Goal: Contribute content: Contribute content

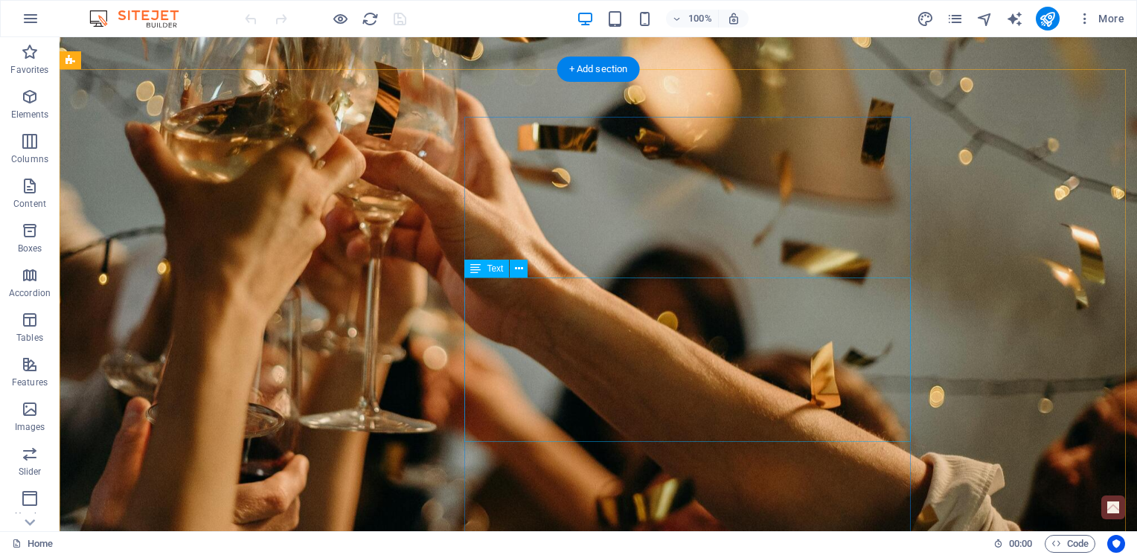
scroll to position [223, 0]
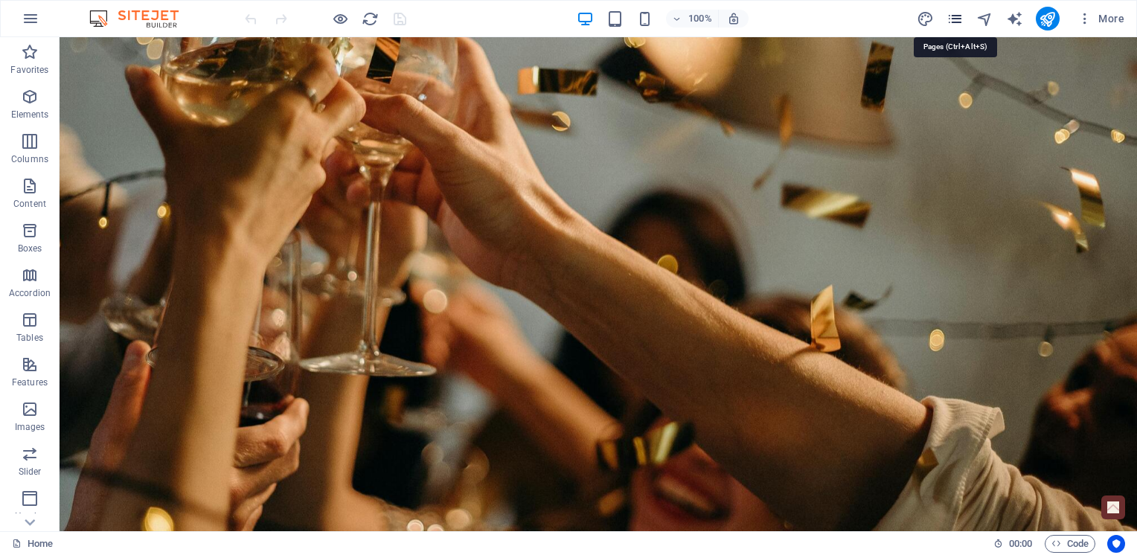
click at [957, 19] on icon "pages" at bounding box center [955, 18] width 17 height 17
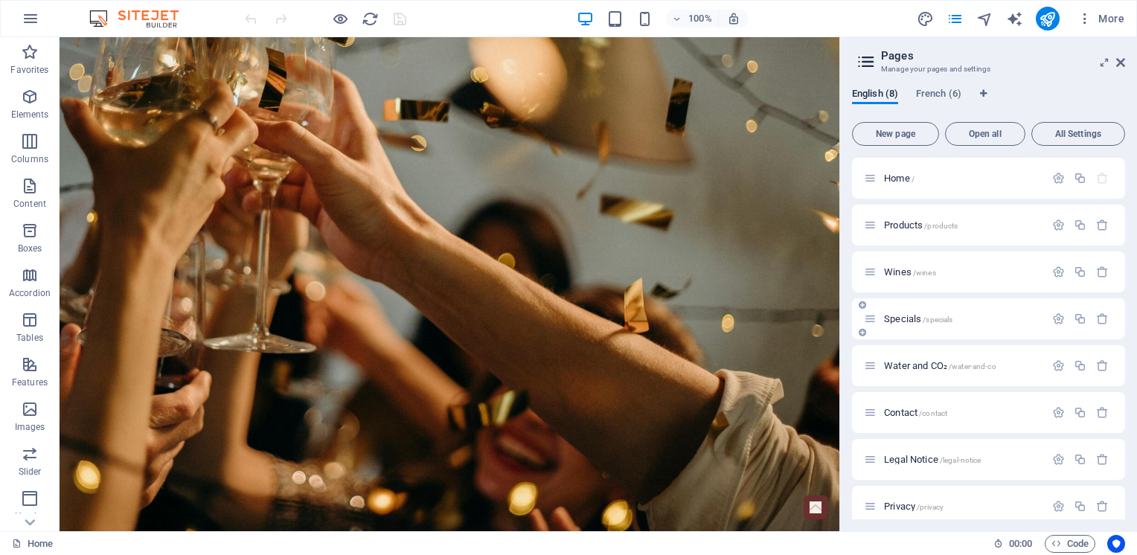
click at [913, 315] on span "Specials /specials" at bounding box center [918, 318] width 68 height 11
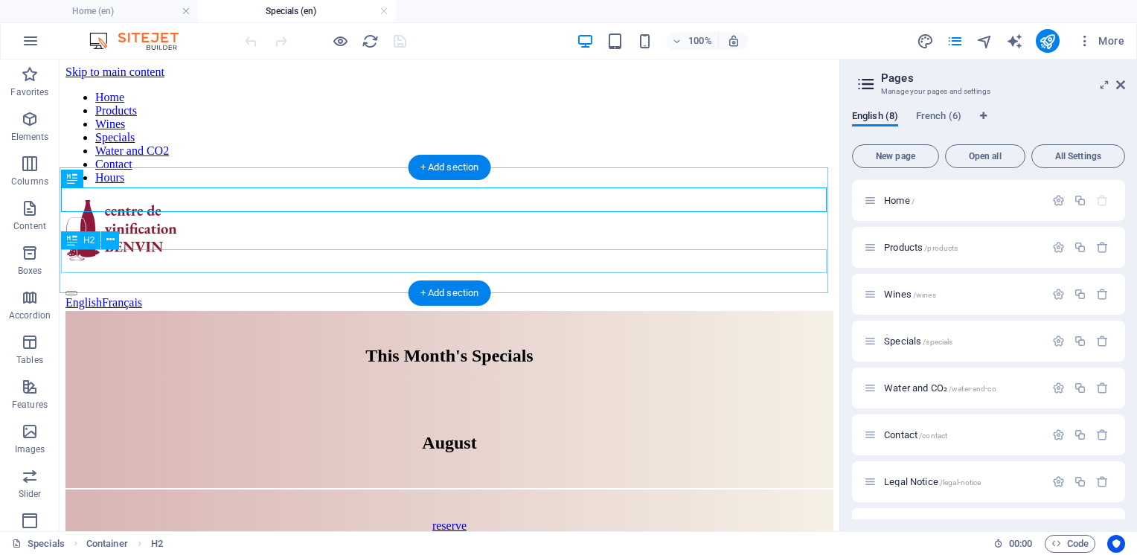
scroll to position [0, 0]
click at [461, 433] on div "August" at bounding box center [449, 443] width 765 height 20
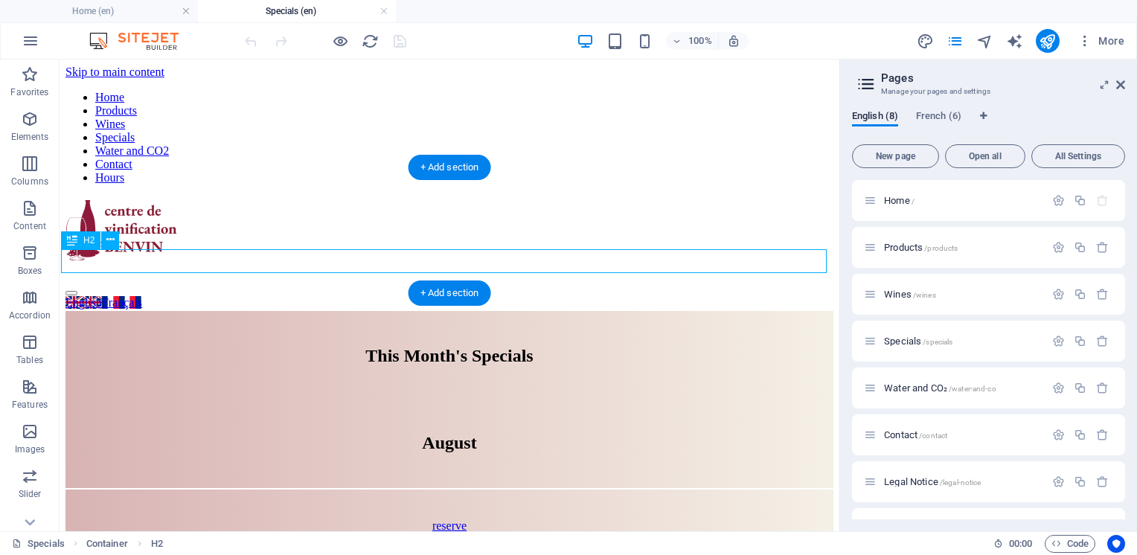
click at [470, 433] on div "August" at bounding box center [449, 443] width 765 height 20
click at [259, 520] on div "reserve" at bounding box center [449, 526] width 738 height 13
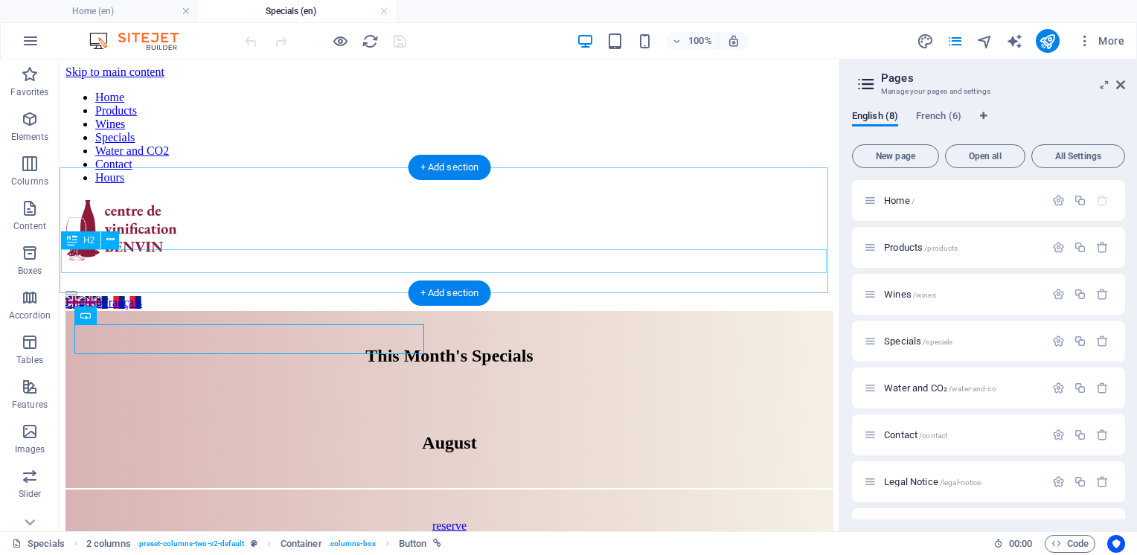
click at [453, 433] on div "August" at bounding box center [449, 443] width 765 height 20
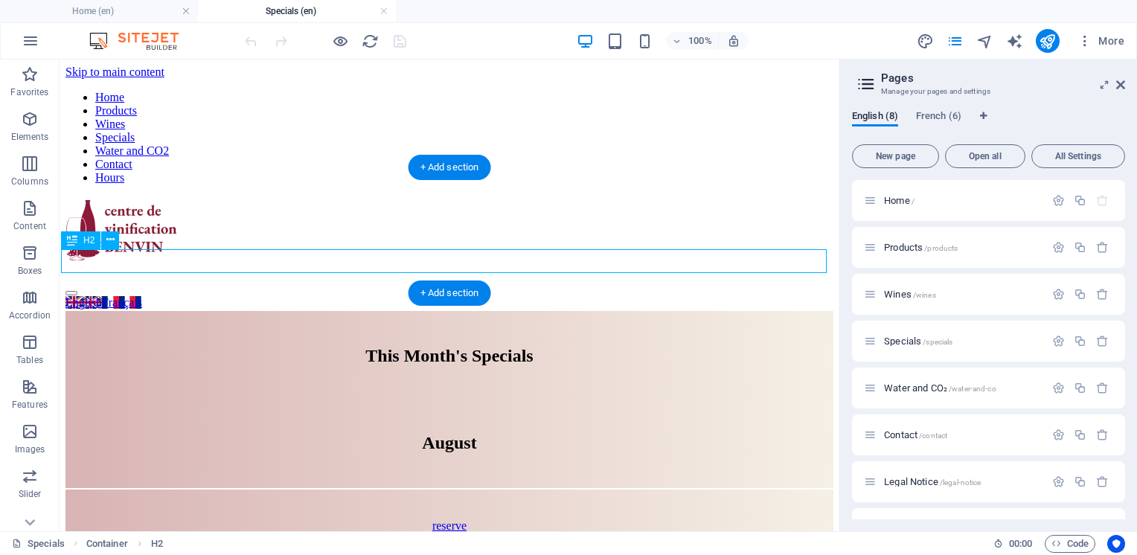
click at [471, 433] on div "August" at bounding box center [449, 443] width 765 height 20
click at [472, 433] on div "August" at bounding box center [449, 443] width 765 height 20
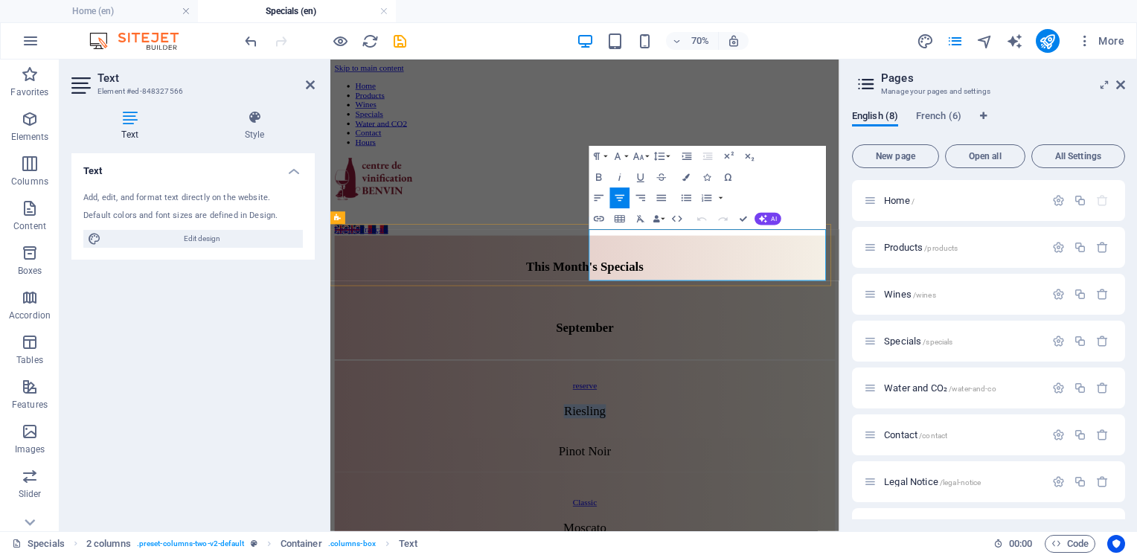
drag, startPoint x: 900, startPoint y: 322, endPoint x: 829, endPoint y: 318, distance: 70.8
click at [829, 552] on p "Riesling" at bounding box center [694, 562] width 700 height 20
drag, startPoint x: 862, startPoint y: 355, endPoint x: 826, endPoint y: 354, distance: 35.8
click at [642, 157] on icon "button" at bounding box center [638, 156] width 10 height 7
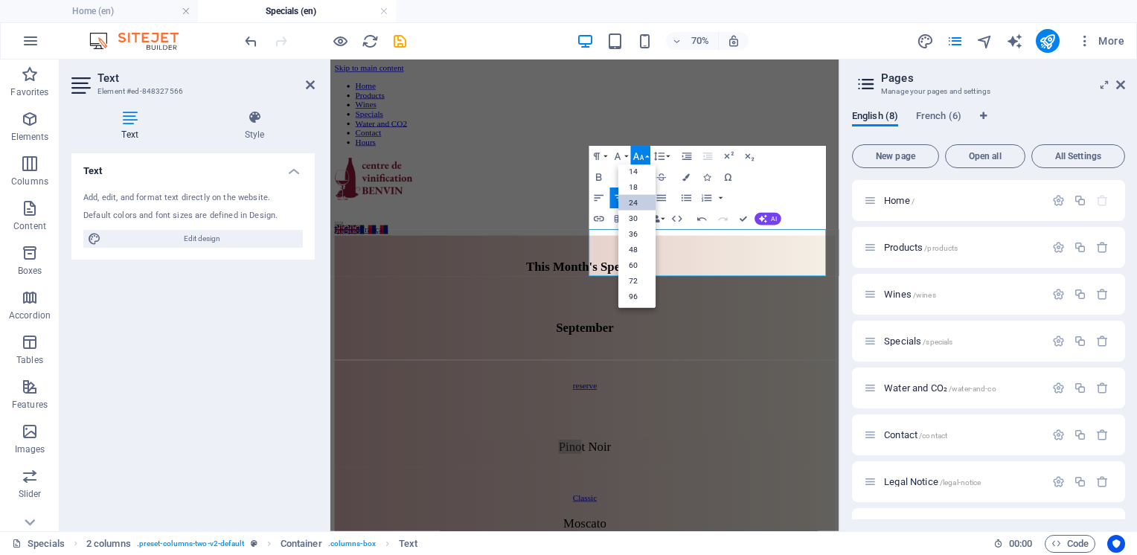
scroll to position [119, 0]
click at [642, 157] on icon "button" at bounding box center [638, 156] width 10 height 7
click at [851, 552] on p "​" at bounding box center [694, 558] width 700 height 13
click at [648, 159] on button "Font Size" at bounding box center [641, 156] width 20 height 21
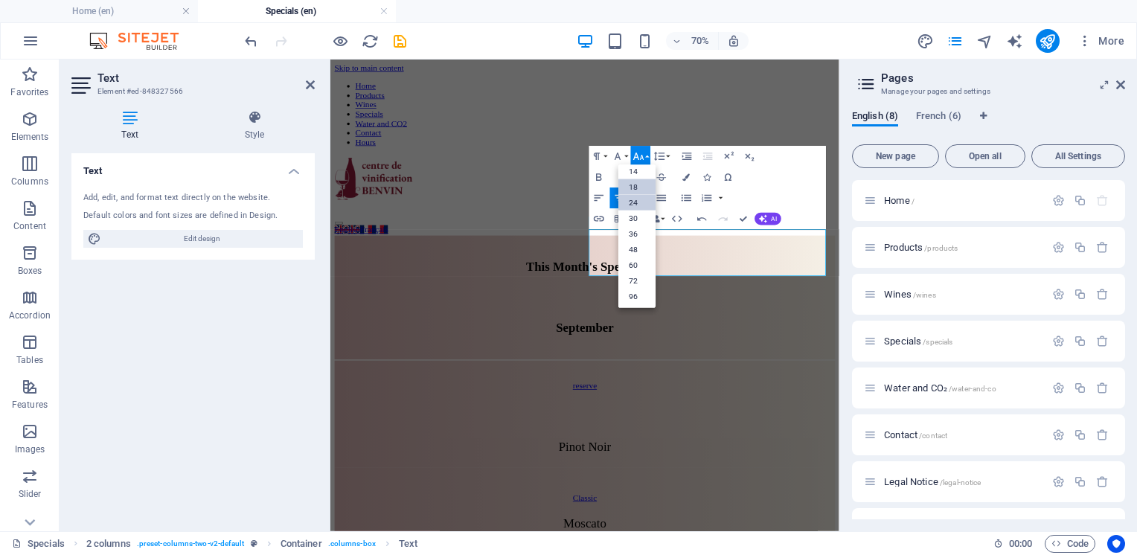
click at [635, 203] on link "24" at bounding box center [637, 203] width 37 height 16
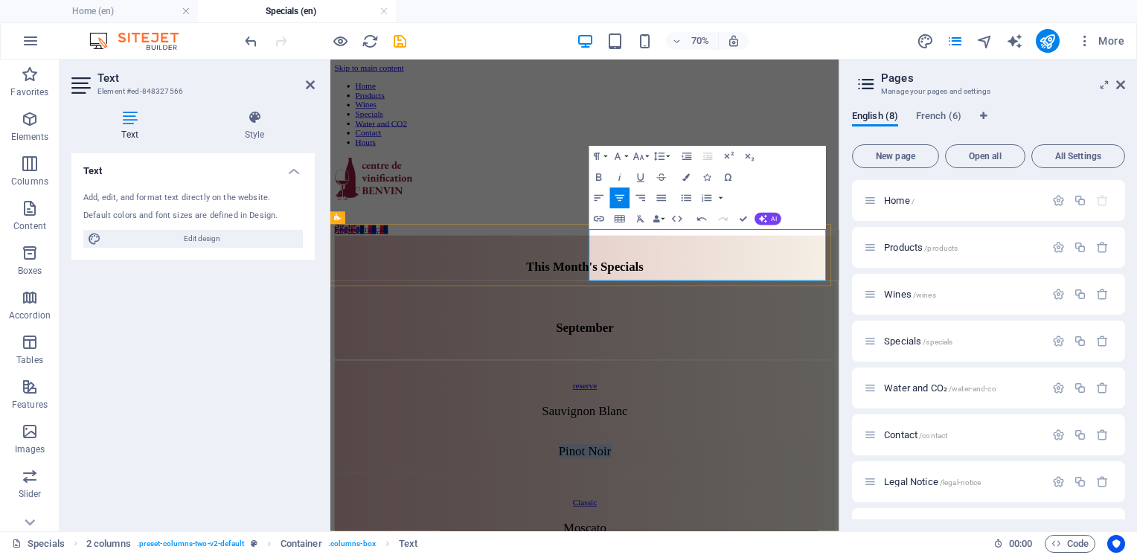
drag, startPoint x: 912, startPoint y: 361, endPoint x: 835, endPoint y: 355, distance: 76.9
drag, startPoint x: 909, startPoint y: 362, endPoint x: 833, endPoint y: 349, distance: 77.1
drag, startPoint x: 892, startPoint y: 359, endPoint x: 883, endPoint y: 389, distance: 30.9
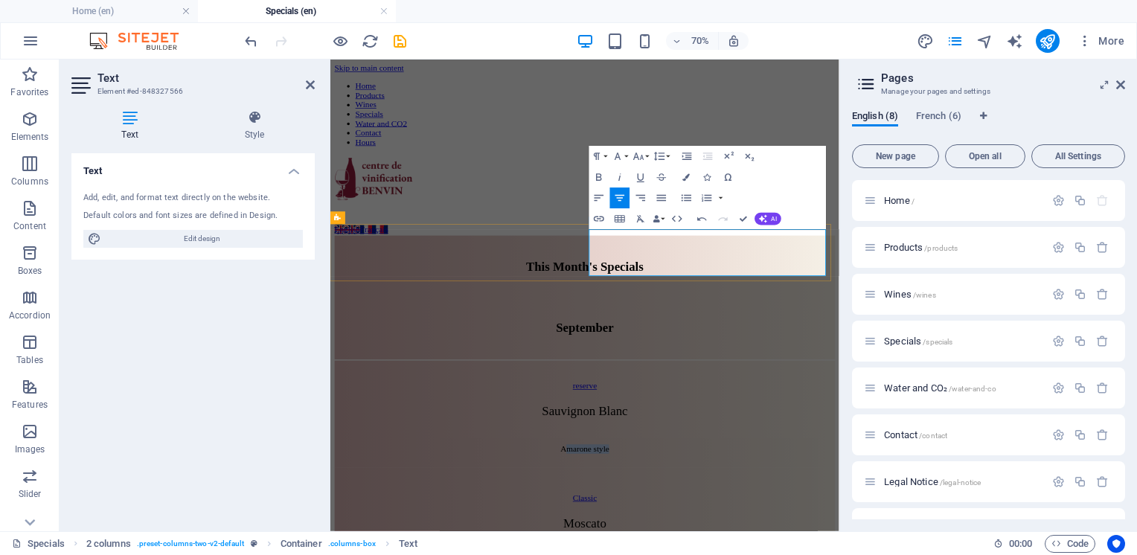
drag, startPoint x: 930, startPoint y: 360, endPoint x: 827, endPoint y: 356, distance: 102.8
click at [646, 157] on button "Font Size" at bounding box center [641, 156] width 20 height 21
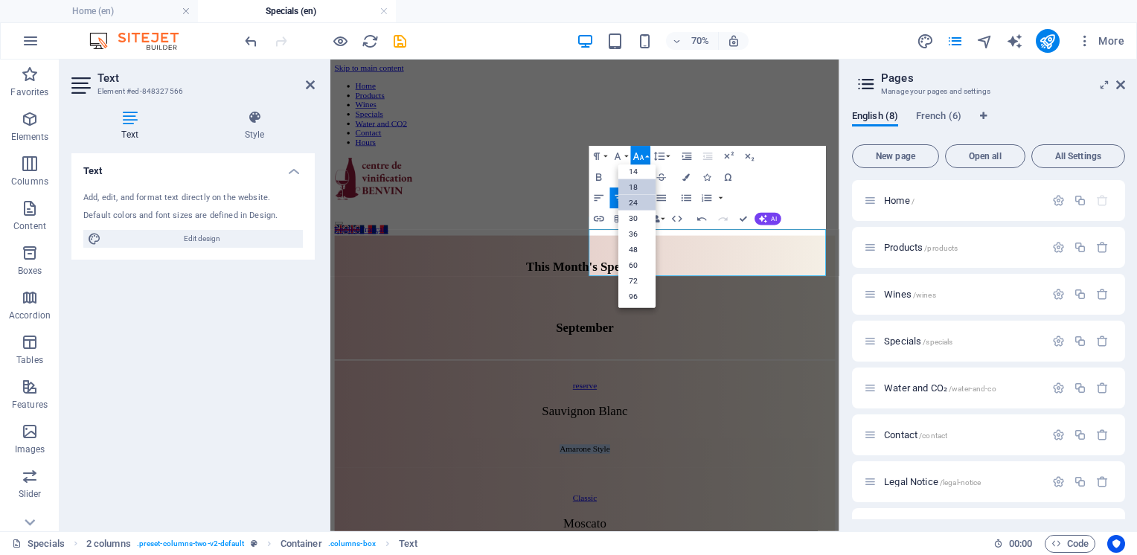
click at [635, 200] on link "24" at bounding box center [637, 203] width 37 height 16
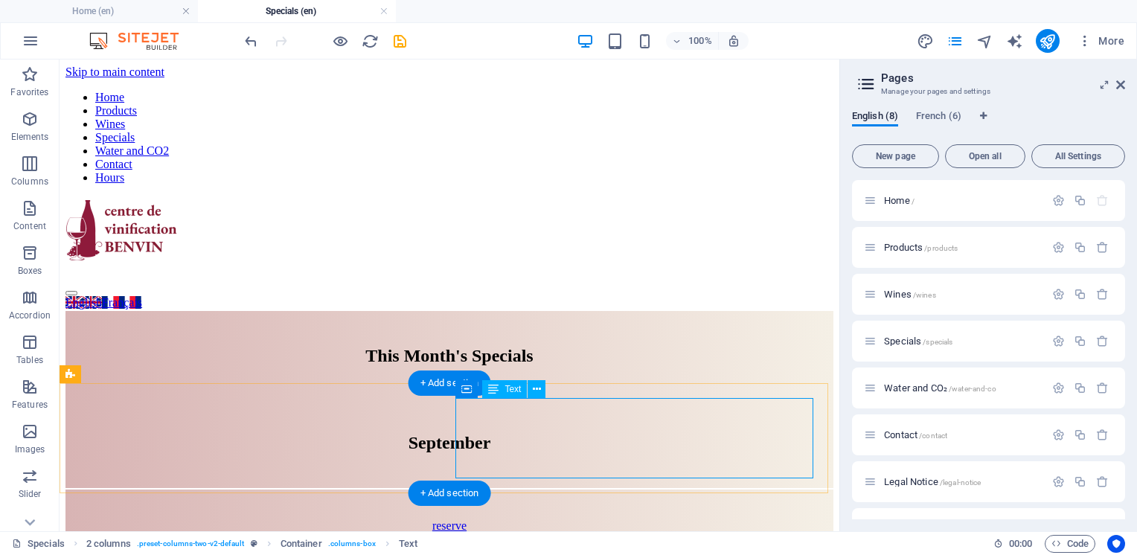
scroll to position [74, 0]
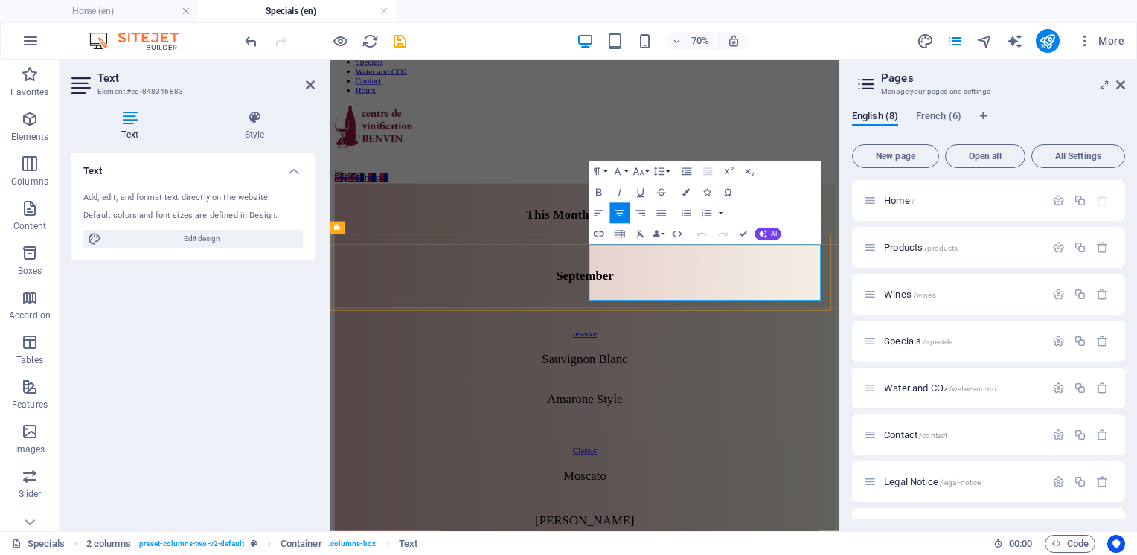
drag, startPoint x: 936, startPoint y: 389, endPoint x: 804, endPoint y: 389, distance: 131.7
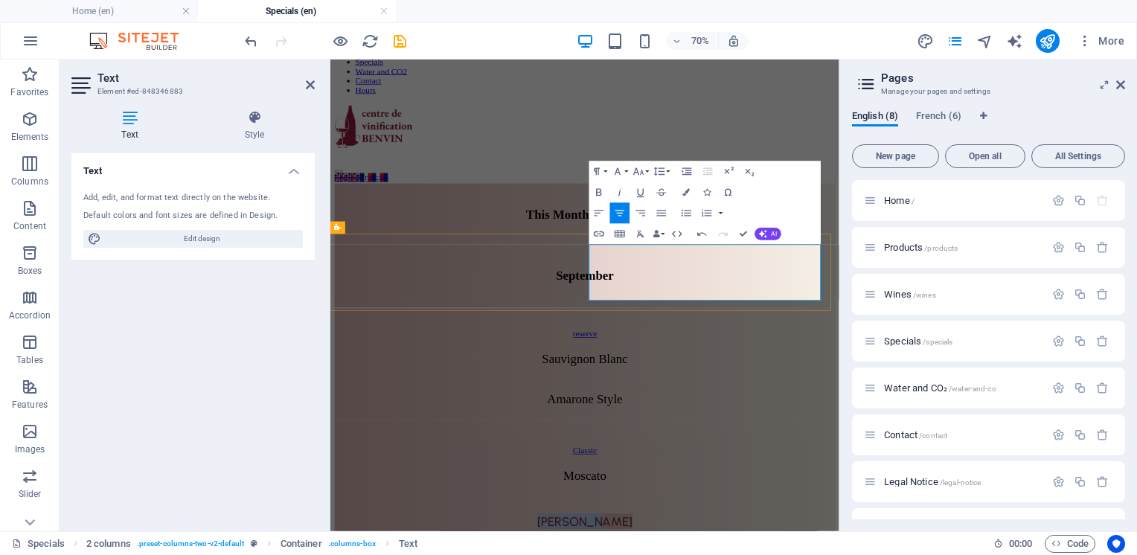
drag, startPoint x: 875, startPoint y: 391, endPoint x: 806, endPoint y: 391, distance: 68.5
drag, startPoint x: 889, startPoint y: 394, endPoint x: 853, endPoint y: 383, distance: 37.4
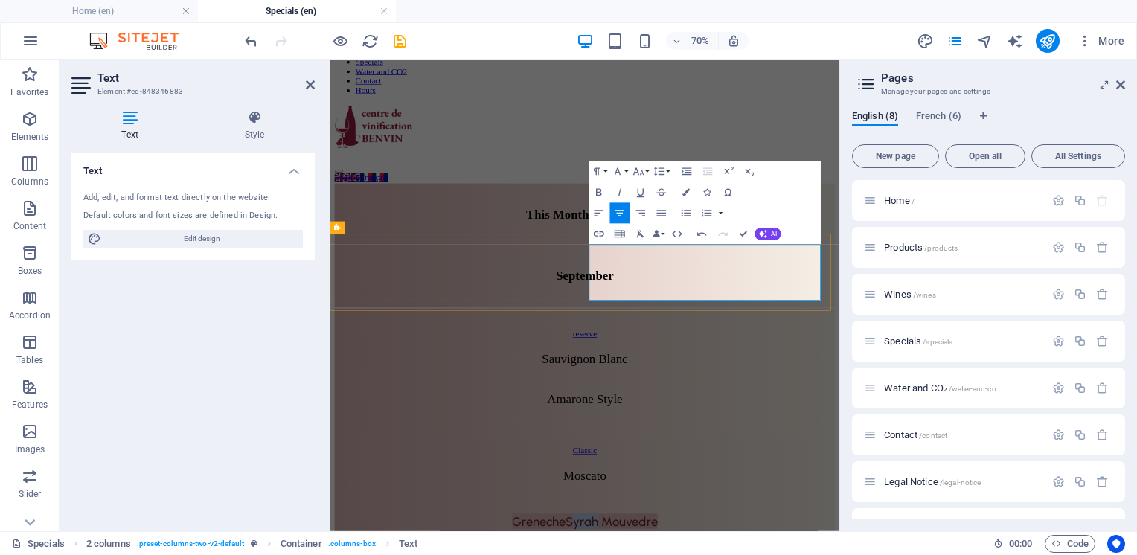
drag, startPoint x: 885, startPoint y: 393, endPoint x: 851, endPoint y: 388, distance: 34.6
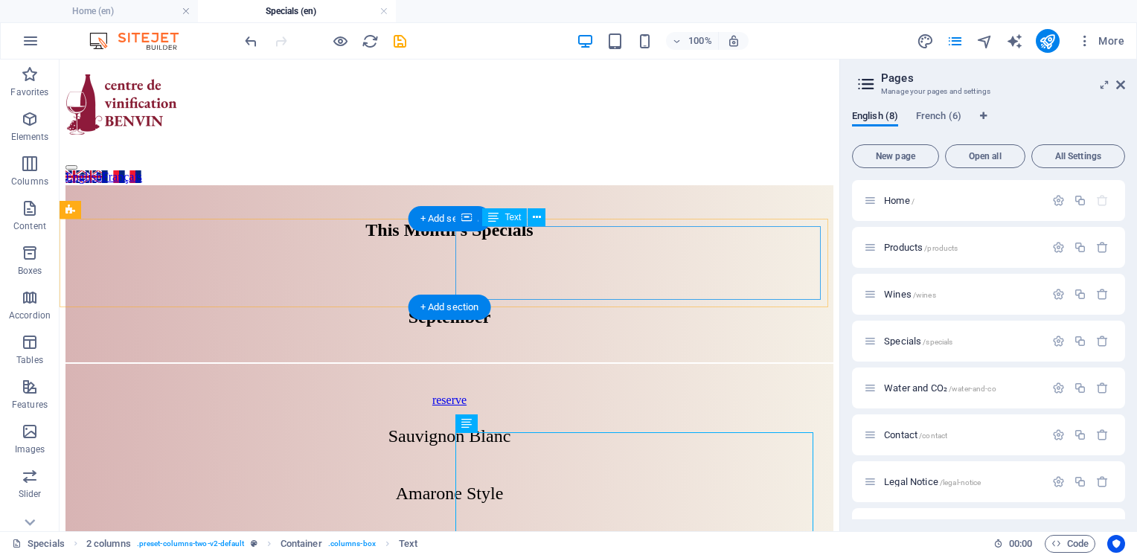
scroll to position [149, 0]
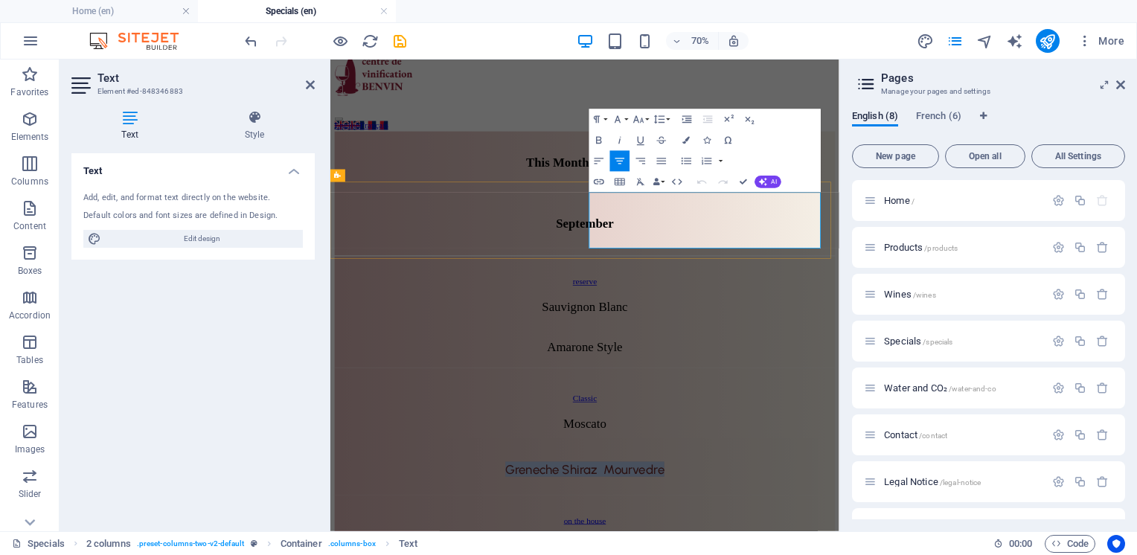
drag, startPoint x: 981, startPoint y: 311, endPoint x: 752, endPoint y: 311, distance: 228.5
click at [246, 128] on h4 "Style" at bounding box center [254, 125] width 121 height 31
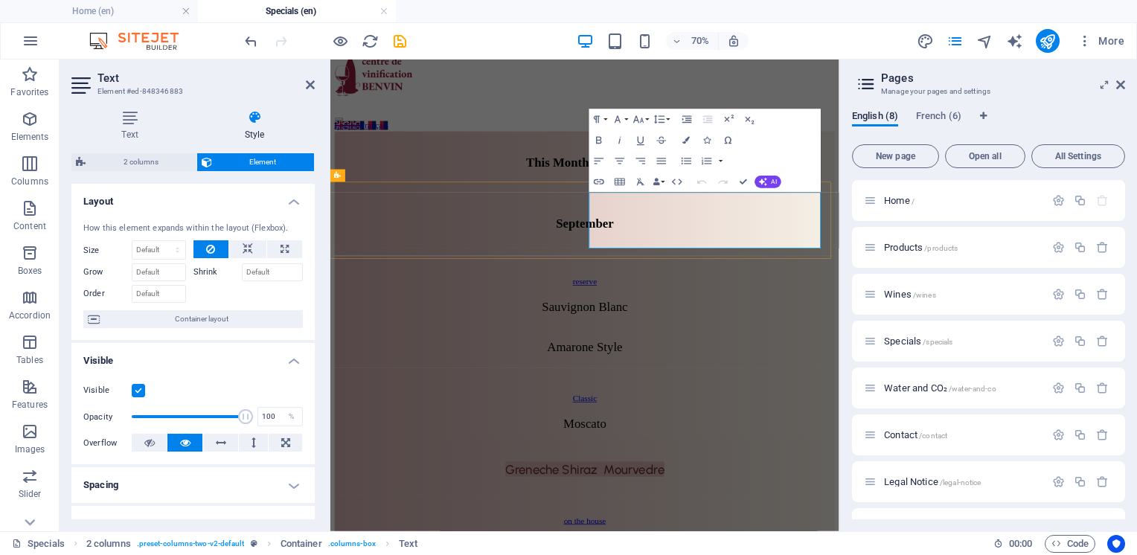
drag, startPoint x: 982, startPoint y: 317, endPoint x: 747, endPoint y: 317, distance: 235.2
click at [127, 124] on icon at bounding box center [129, 117] width 117 height 15
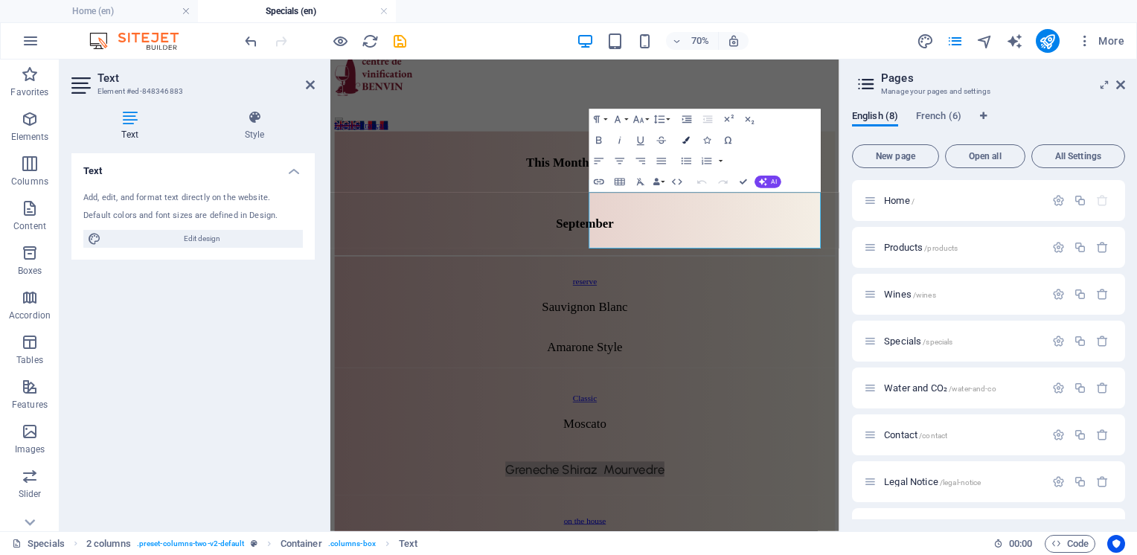
click at [685, 144] on button "Colors" at bounding box center [687, 140] width 20 height 21
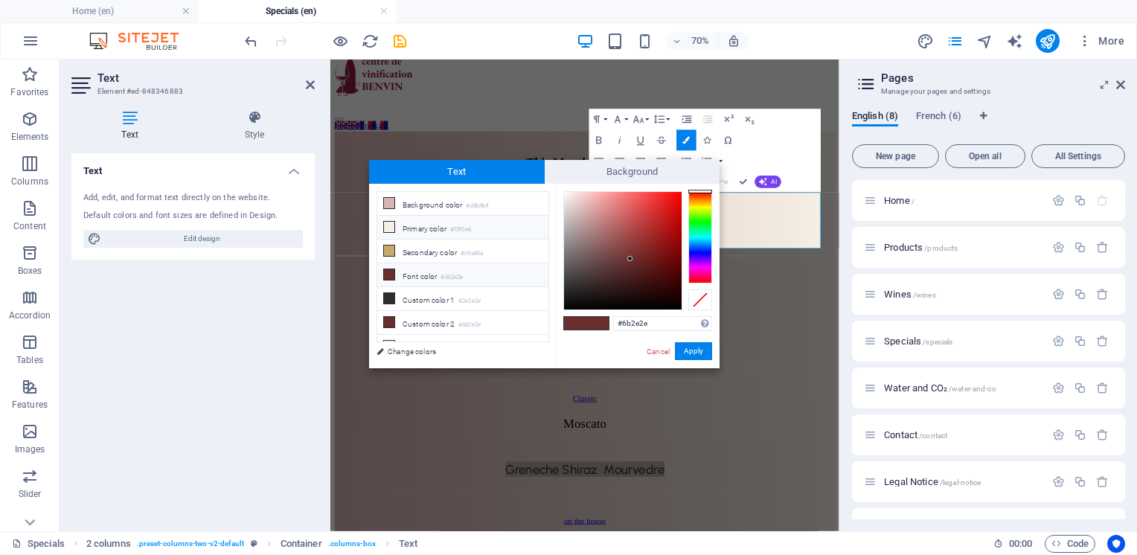
click at [392, 225] on icon at bounding box center [389, 227] width 10 height 10
type input "#f5f0e6"
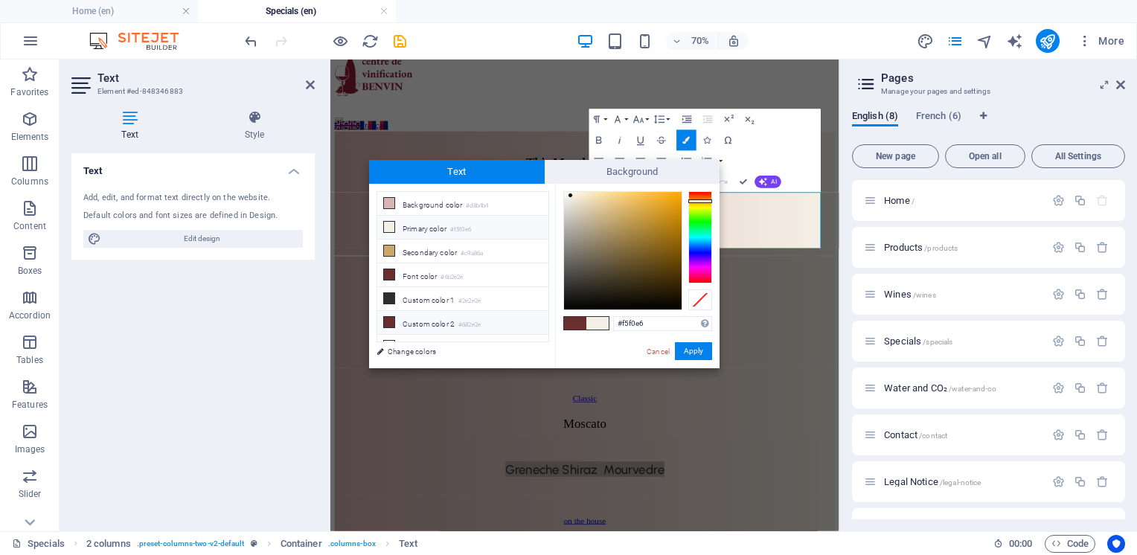
scroll to position [10, 0]
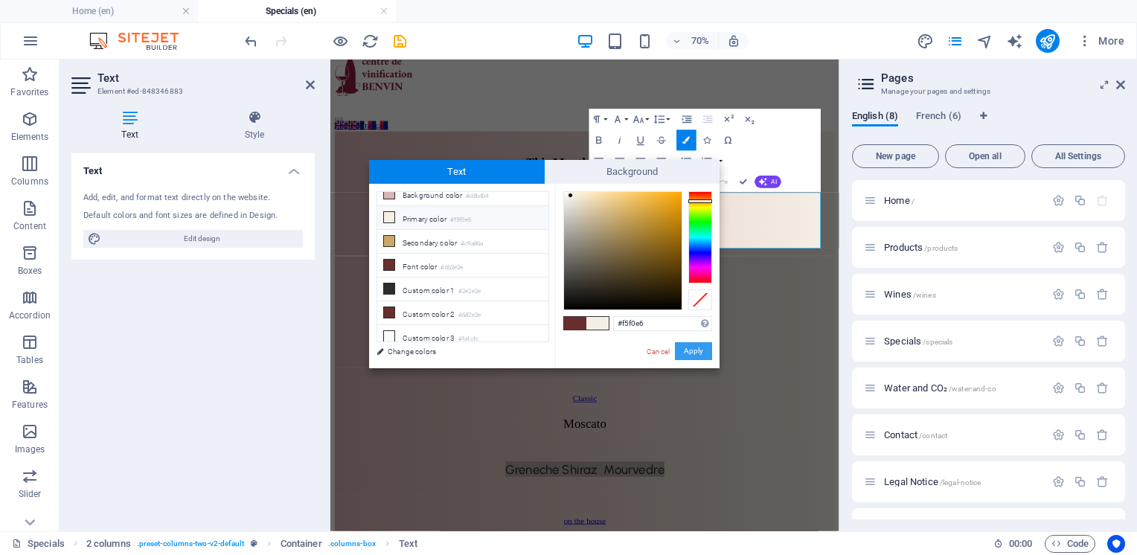
drag, startPoint x: 525, startPoint y: 418, endPoint x: 698, endPoint y: 352, distance: 184.7
click at [698, 352] on button "Apply" at bounding box center [693, 351] width 37 height 18
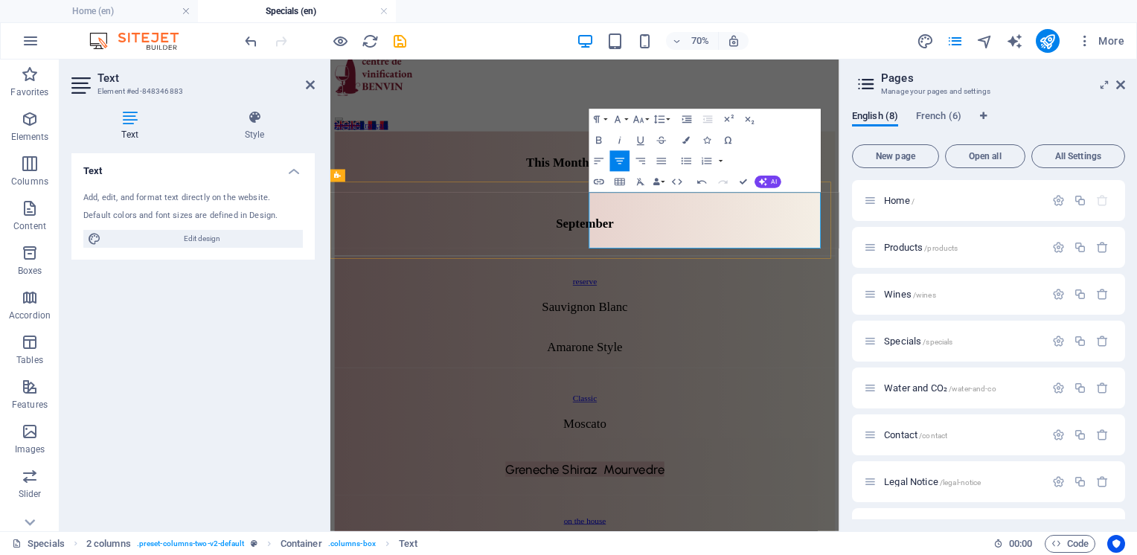
drag, startPoint x: 979, startPoint y: 316, endPoint x: 754, endPoint y: 322, distance: 224.9
click at [688, 138] on icon "button" at bounding box center [686, 140] width 7 height 7
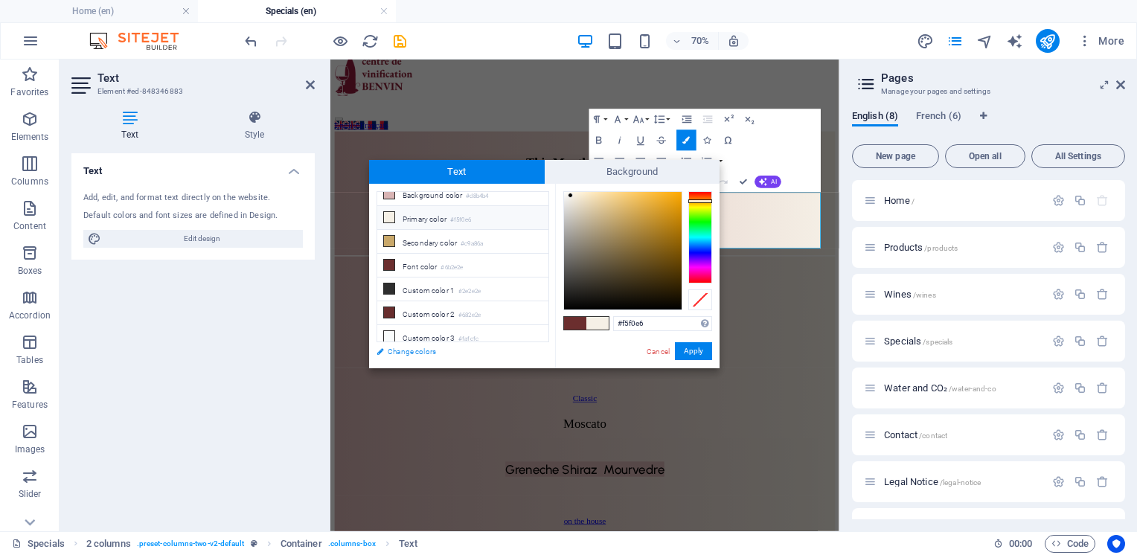
click at [414, 351] on link "Change colors" at bounding box center [455, 351] width 173 height 19
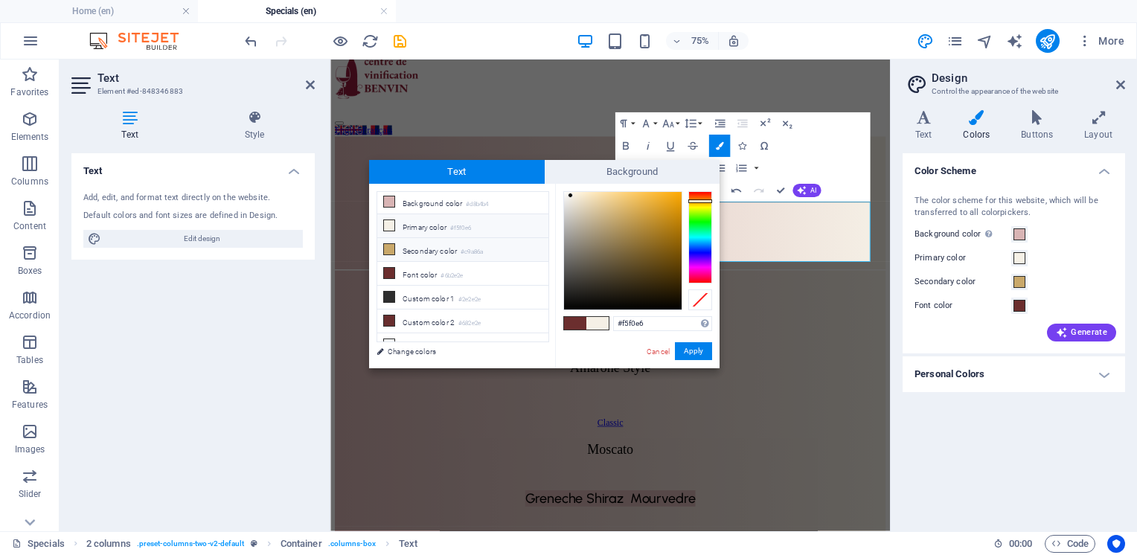
scroll to position [0, 0]
click at [589, 171] on span "Background" at bounding box center [633, 172] width 176 height 24
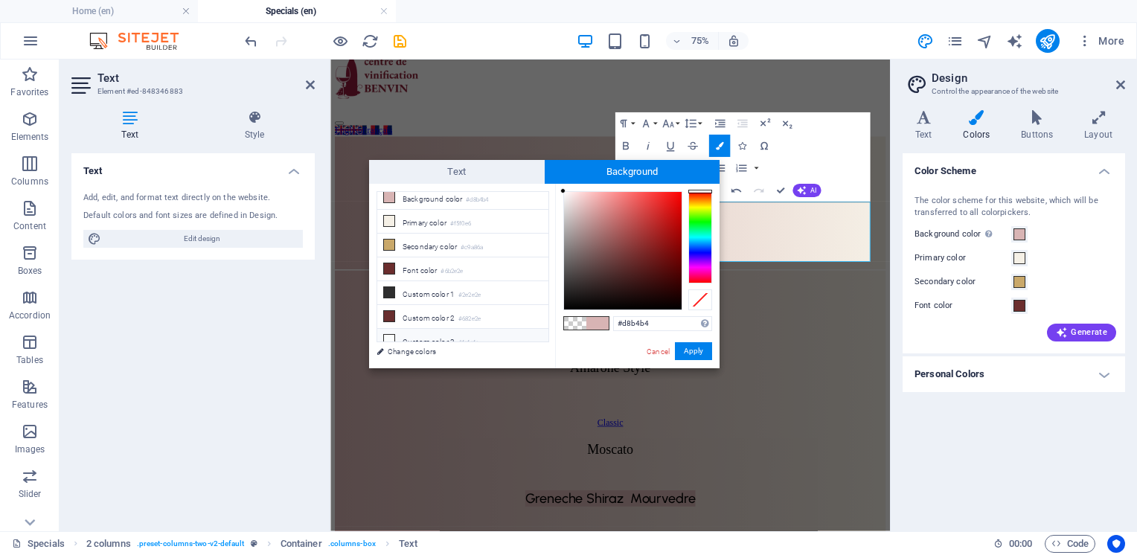
scroll to position [10, 0]
click at [573, 322] on span at bounding box center [575, 323] width 22 height 13
type input "rgba(0, 0, 0, 0)"
click at [694, 348] on button "Apply" at bounding box center [693, 351] width 37 height 18
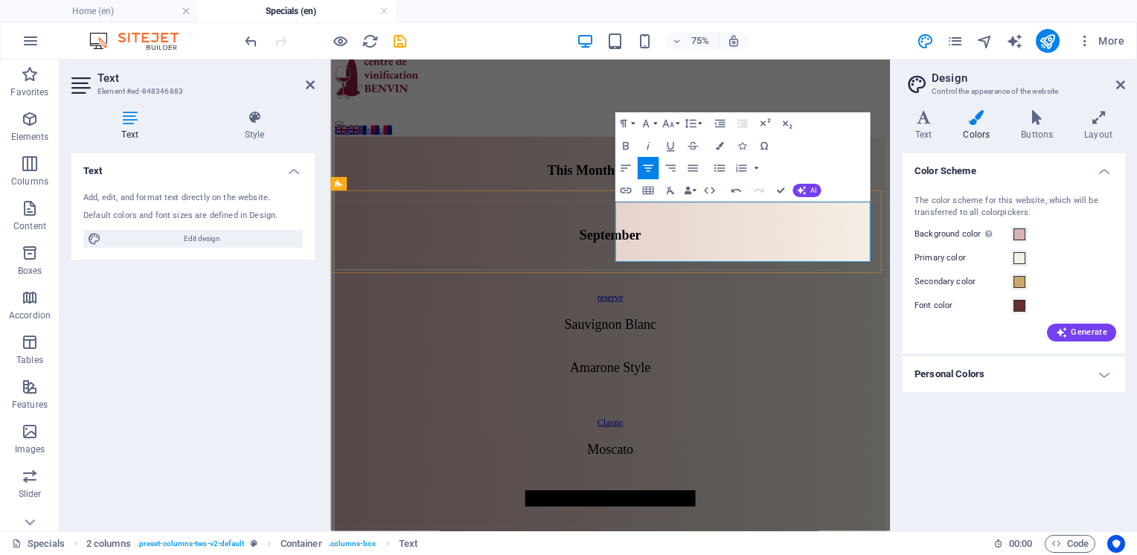
drag, startPoint x: 993, startPoint y: 314, endPoint x: 768, endPoint y: 320, distance: 224.9
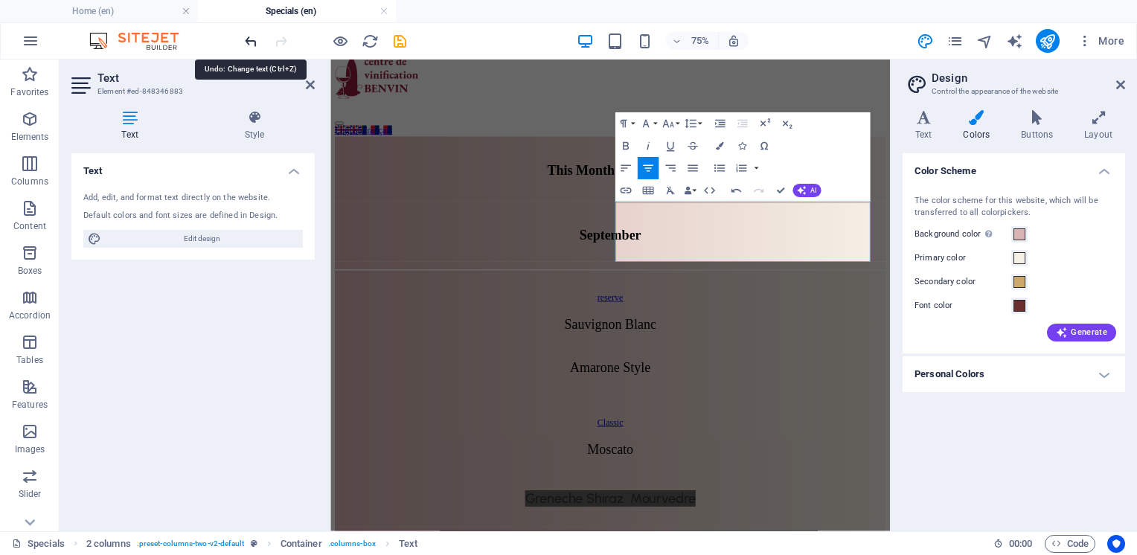
click at [248, 45] on icon "undo" at bounding box center [251, 41] width 17 height 17
click at [248, 43] on icon "undo" at bounding box center [251, 41] width 17 height 17
click at [251, 45] on icon "undo" at bounding box center [251, 41] width 17 height 17
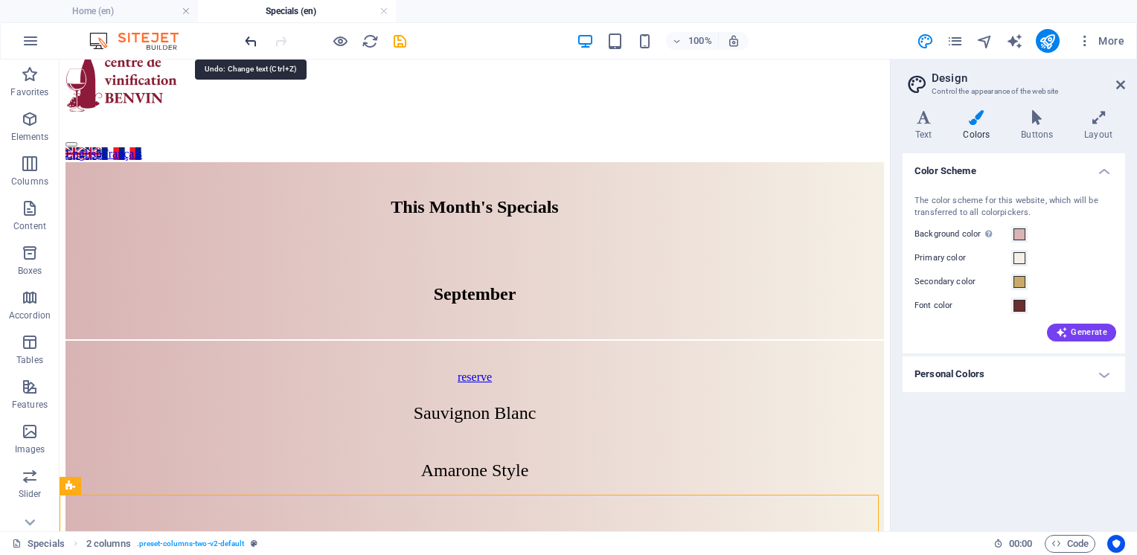
click at [248, 42] on icon "undo" at bounding box center [251, 41] width 17 height 17
click at [248, 39] on icon "undo" at bounding box center [251, 41] width 17 height 17
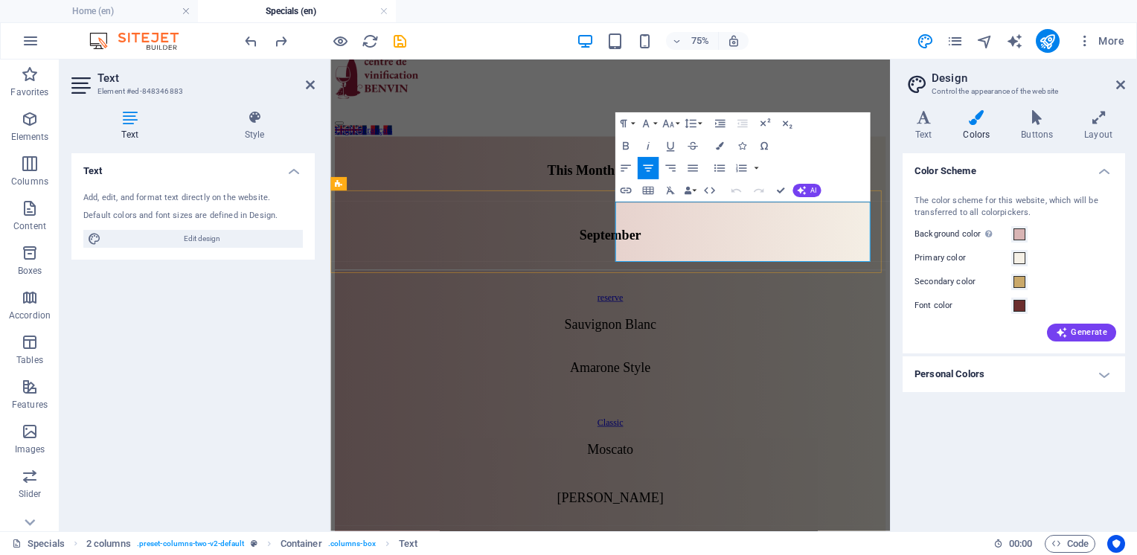
drag, startPoint x: 988, startPoint y: 319, endPoint x: 853, endPoint y: 310, distance: 135.0
drag, startPoint x: 825, startPoint y: 315, endPoint x: 817, endPoint y: 315, distance: 8.2
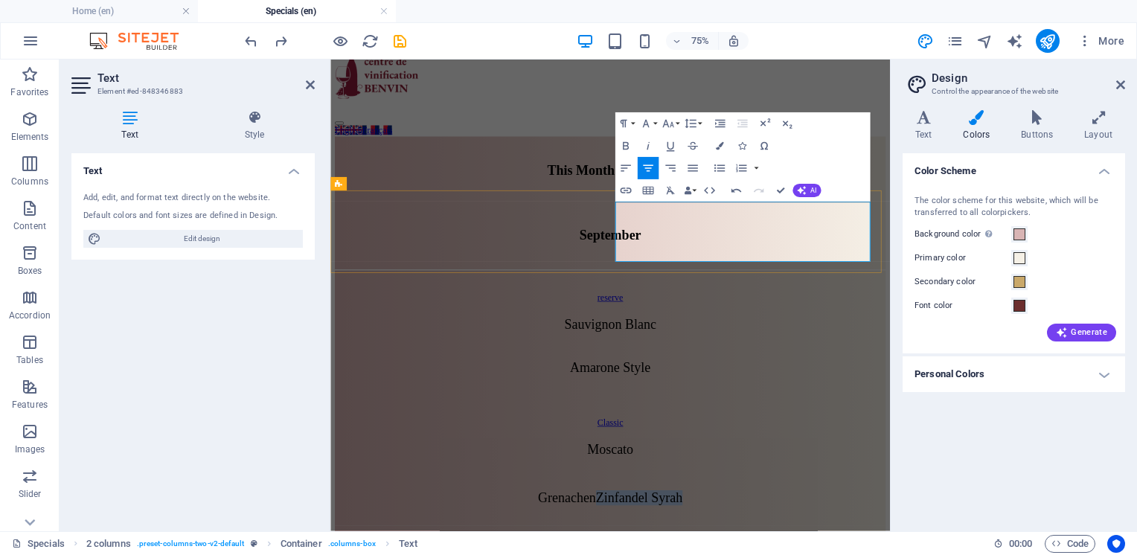
drag, startPoint x: 969, startPoint y: 314, endPoint x: 863, endPoint y: 318, distance: 105.8
click at [802, 26] on div "75% More" at bounding box center [569, 41] width 1136 height 36
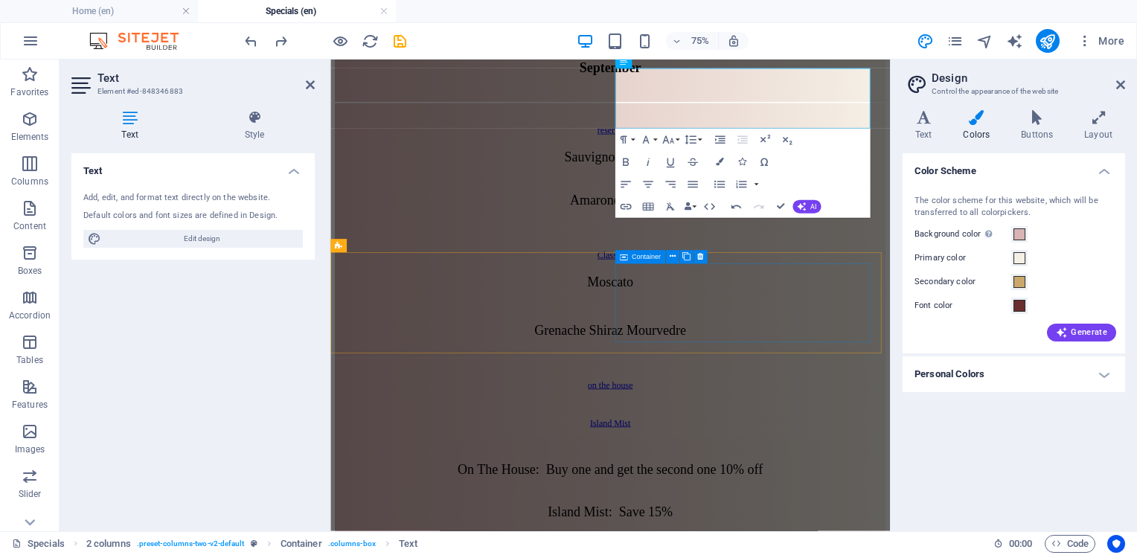
scroll to position [298, 0]
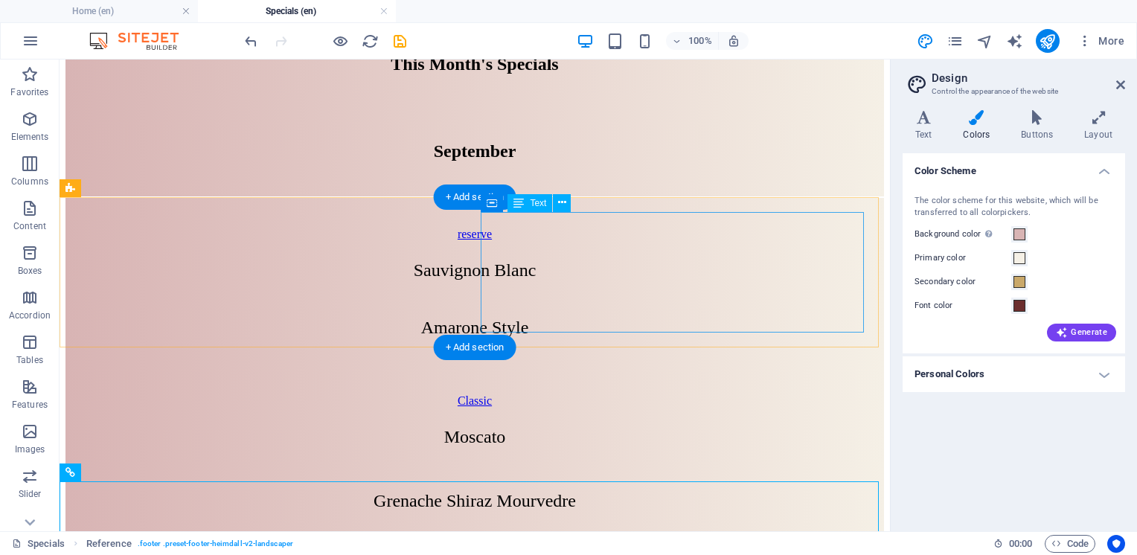
scroll to position [223, 0]
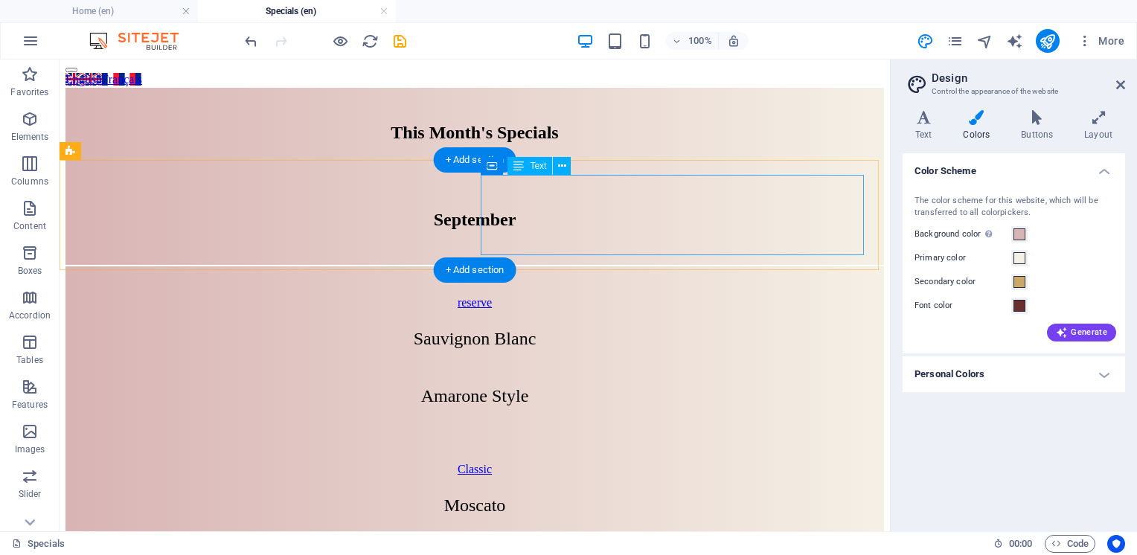
click at [786, 496] on div "Moscato Grenache Shiraz Mourvedre" at bounding box center [474, 538] width 789 height 84
click at [785, 496] on div "Moscato Grenache Shiraz Mourvedre" at bounding box center [474, 538] width 789 height 84
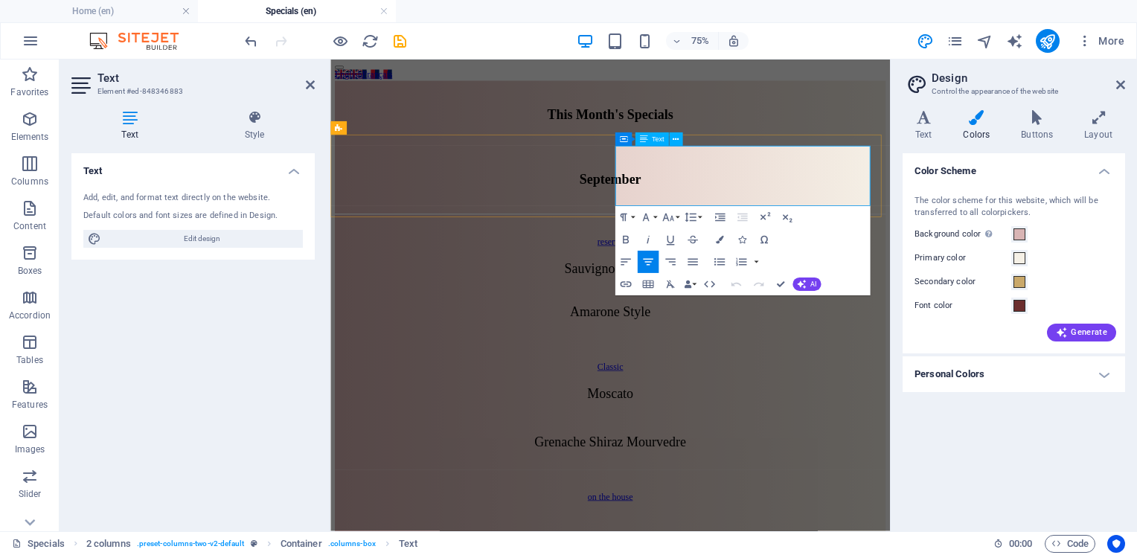
click at [996, 528] on p at bounding box center [703, 538] width 705 height 20
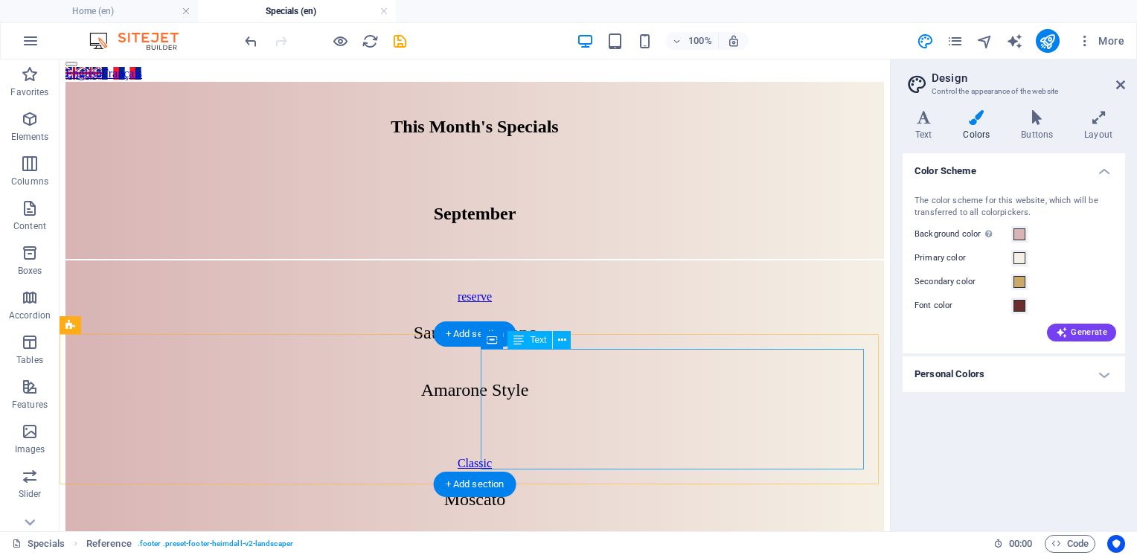
scroll to position [143, 0]
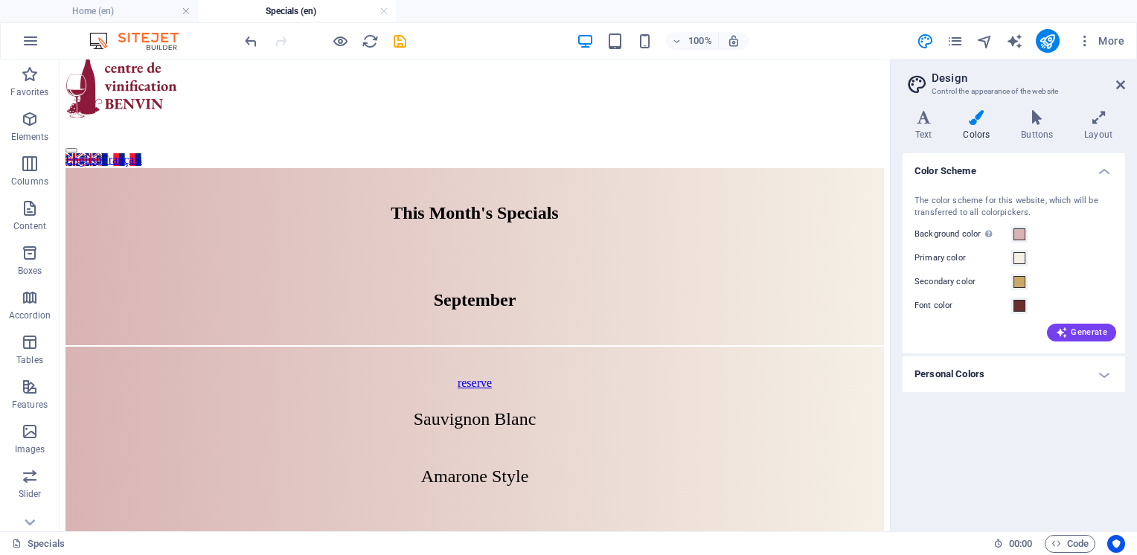
click at [480, 39] on div "100% More" at bounding box center [686, 41] width 889 height 24
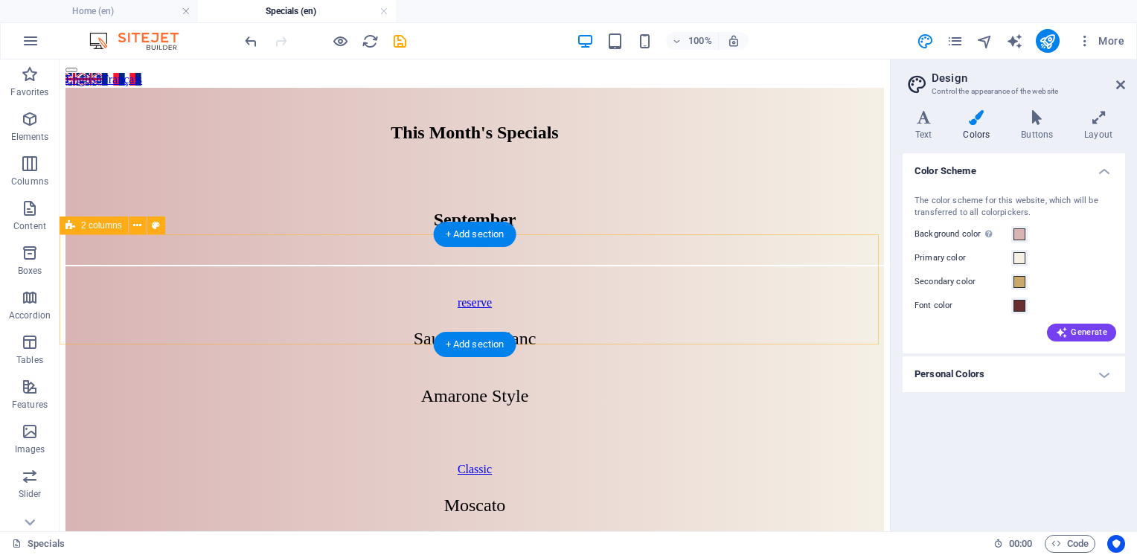
scroll to position [298, 0]
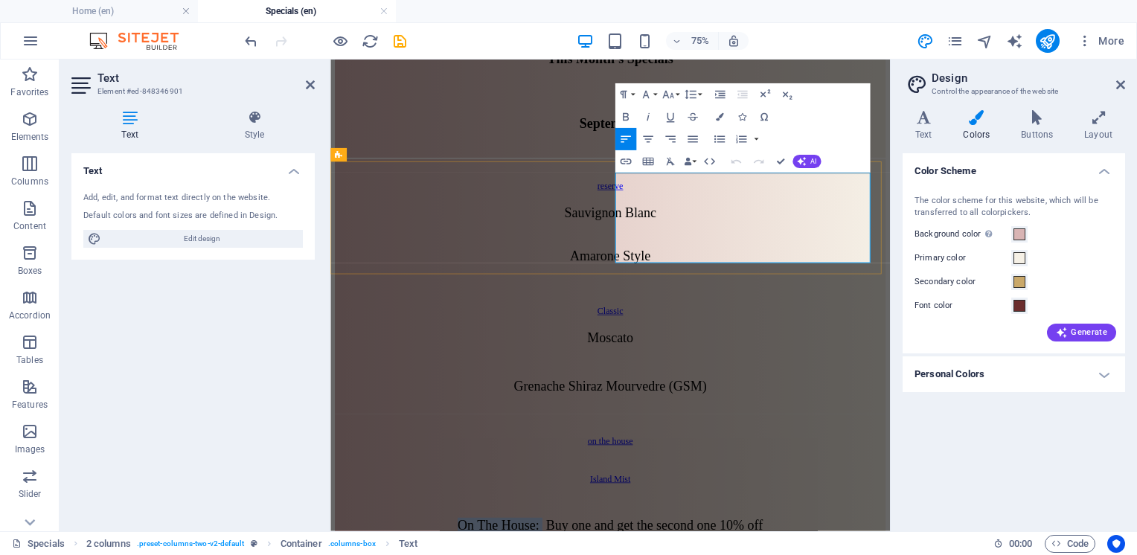
drag, startPoint x: 739, startPoint y: 249, endPoint x: 857, endPoint y: 247, distance: 118.4
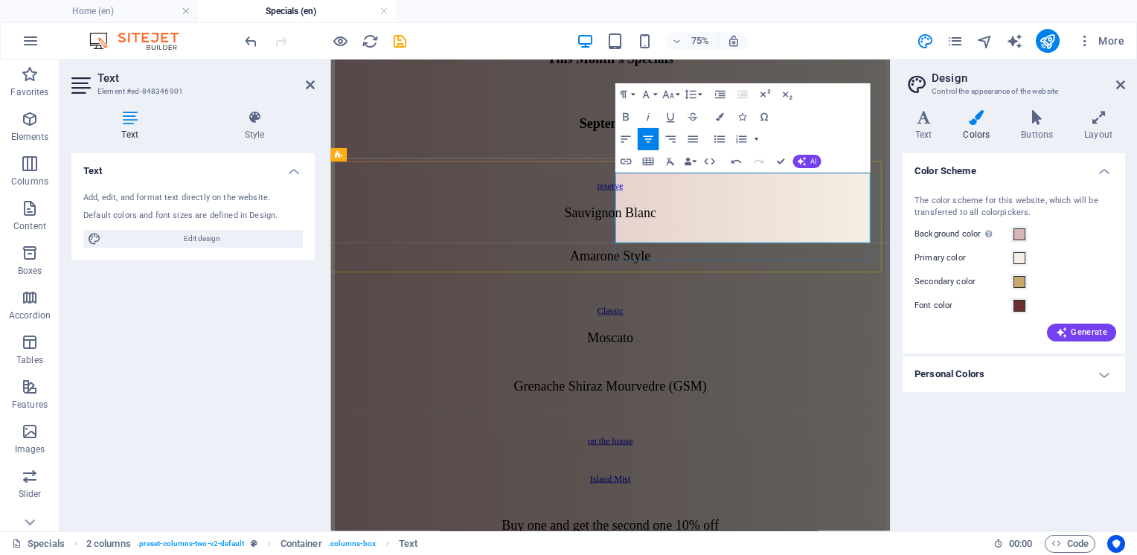
drag, startPoint x: 977, startPoint y: 287, endPoint x: 803, endPoint y: 298, distance: 174.5
drag, startPoint x: 907, startPoint y: 295, endPoint x: 869, endPoint y: 295, distance: 38.7
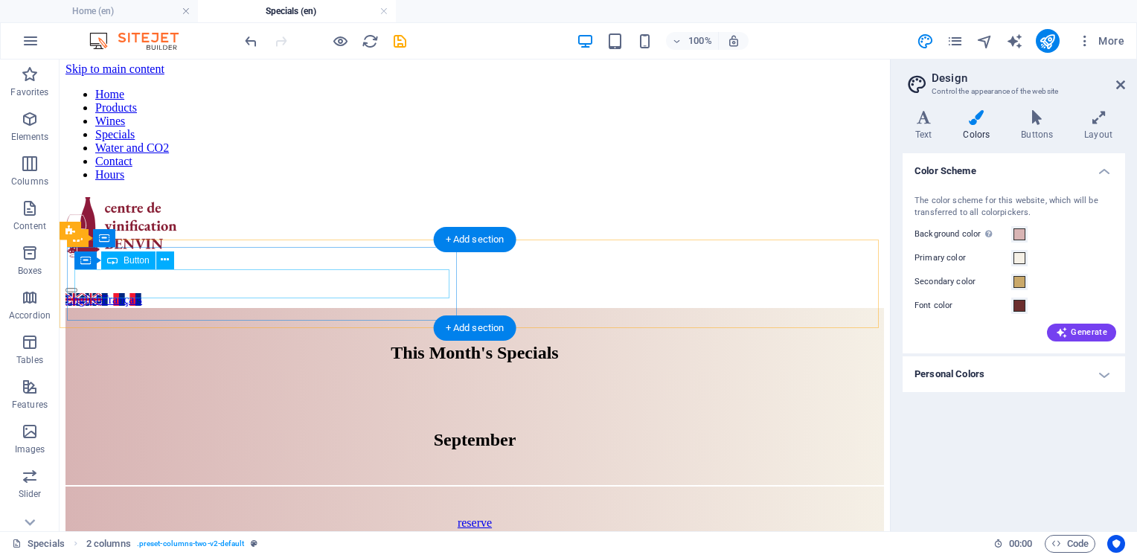
scroll to position [0, 0]
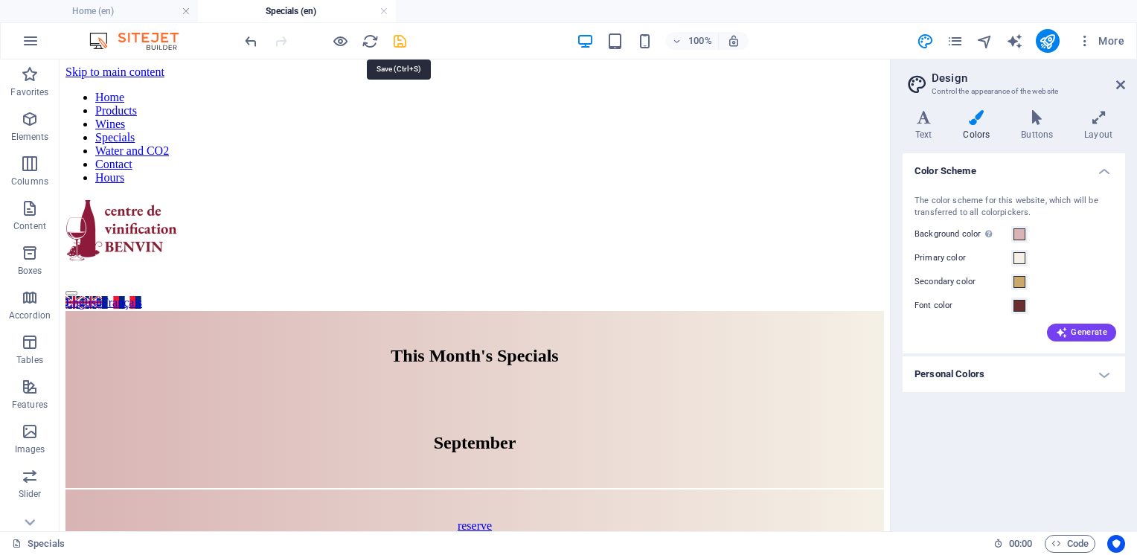
click at [397, 40] on icon "save" at bounding box center [400, 41] width 17 height 17
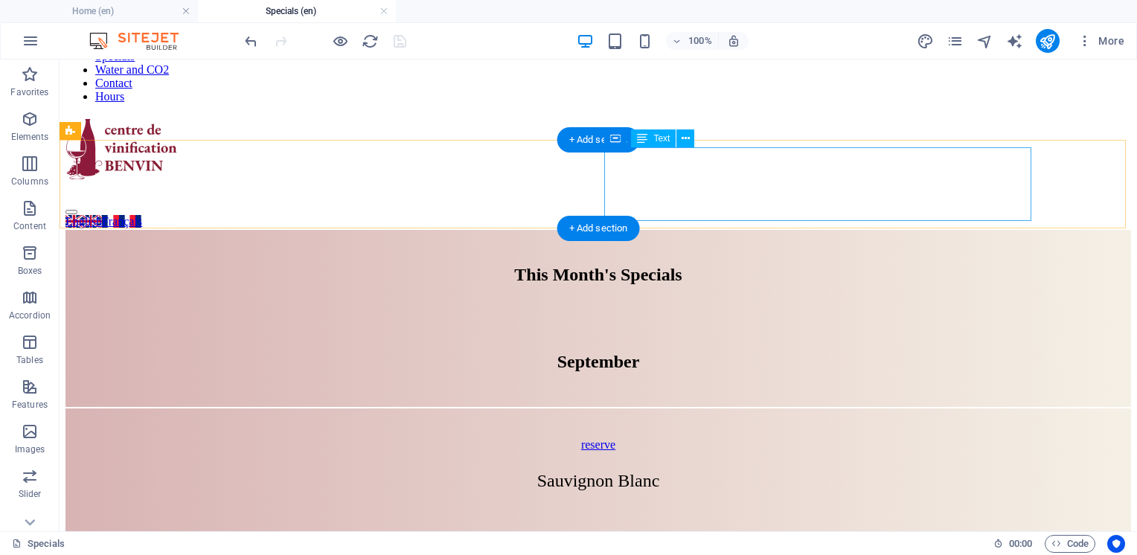
scroll to position [74, 0]
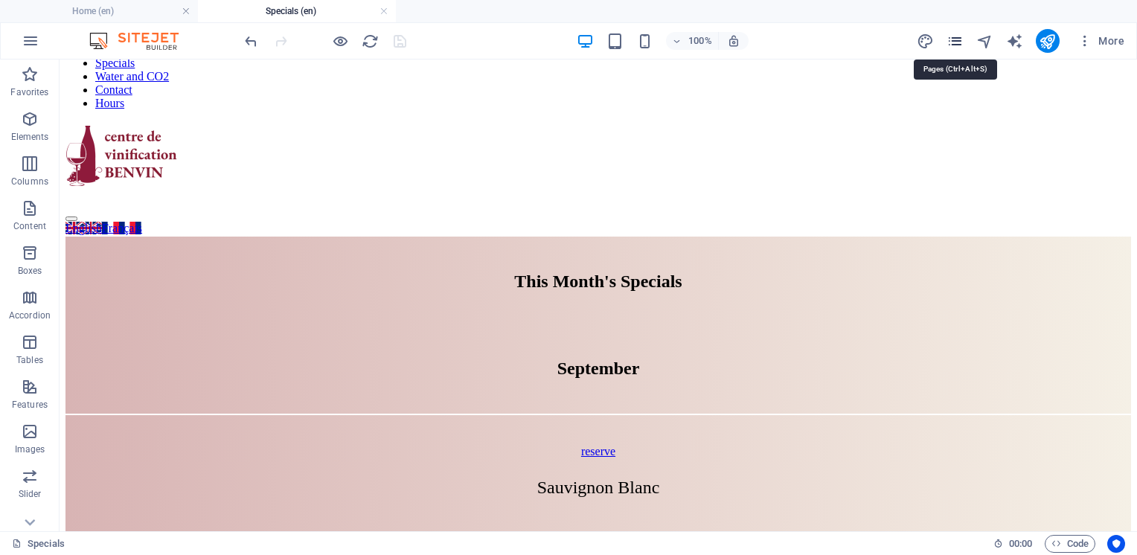
click at [953, 48] on icon "pages" at bounding box center [955, 41] width 17 height 17
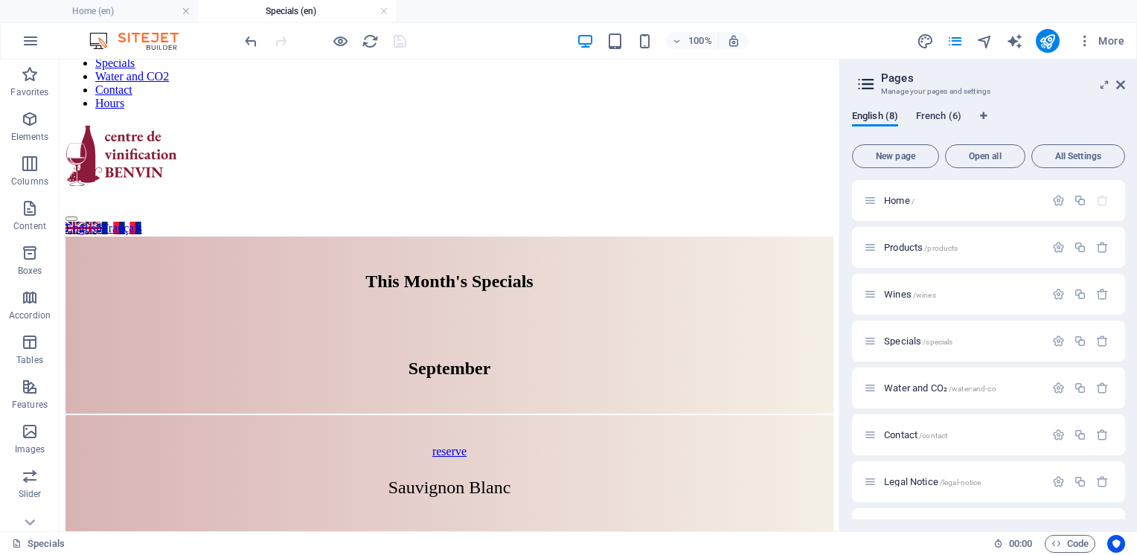
click at [939, 115] on span "French (6)" at bounding box center [938, 117] width 45 height 21
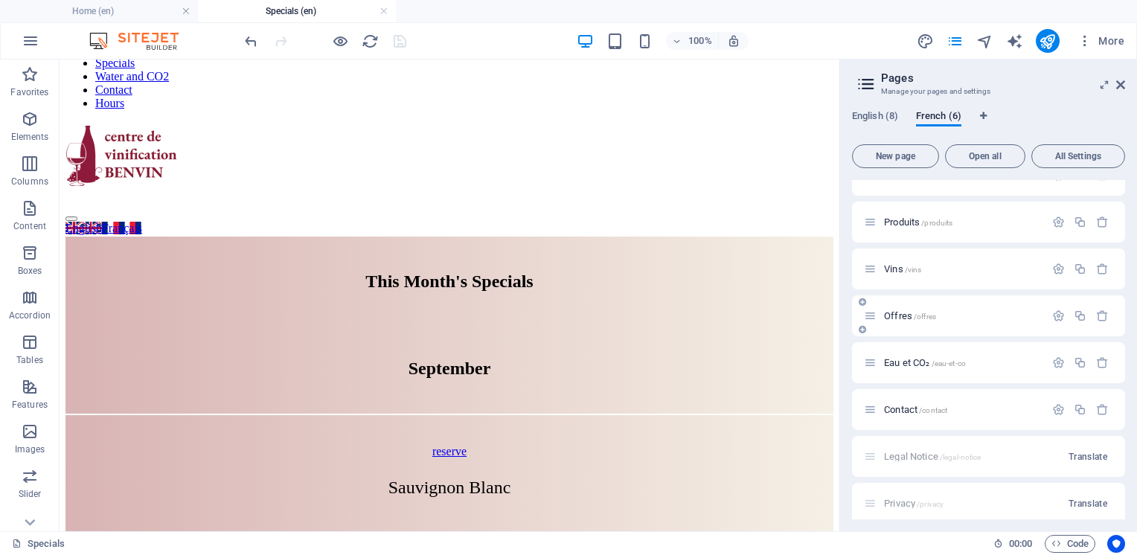
scroll to position [35, 0]
click at [898, 311] on div "Offres /offres" at bounding box center [954, 306] width 181 height 17
click at [899, 308] on span "Offres /offres" at bounding box center [910, 306] width 52 height 11
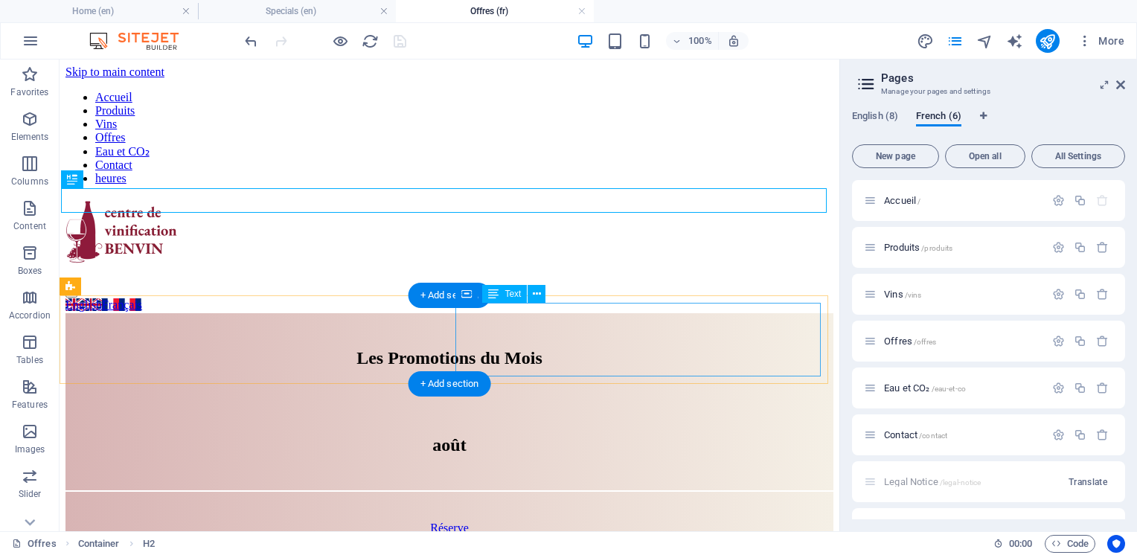
scroll to position [74, 0]
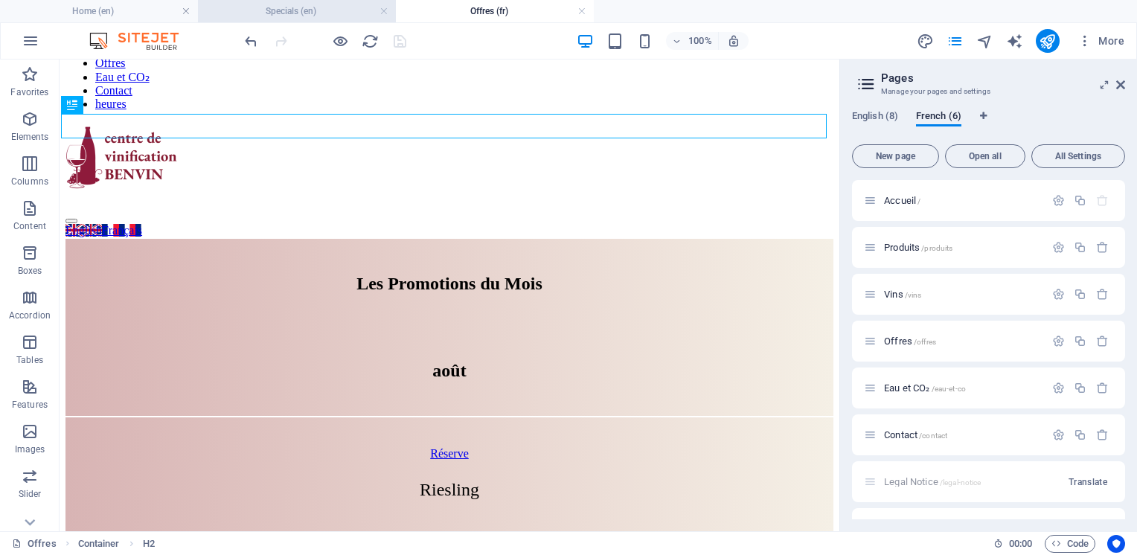
click at [290, 12] on h4 "Specials (en)" at bounding box center [297, 11] width 198 height 16
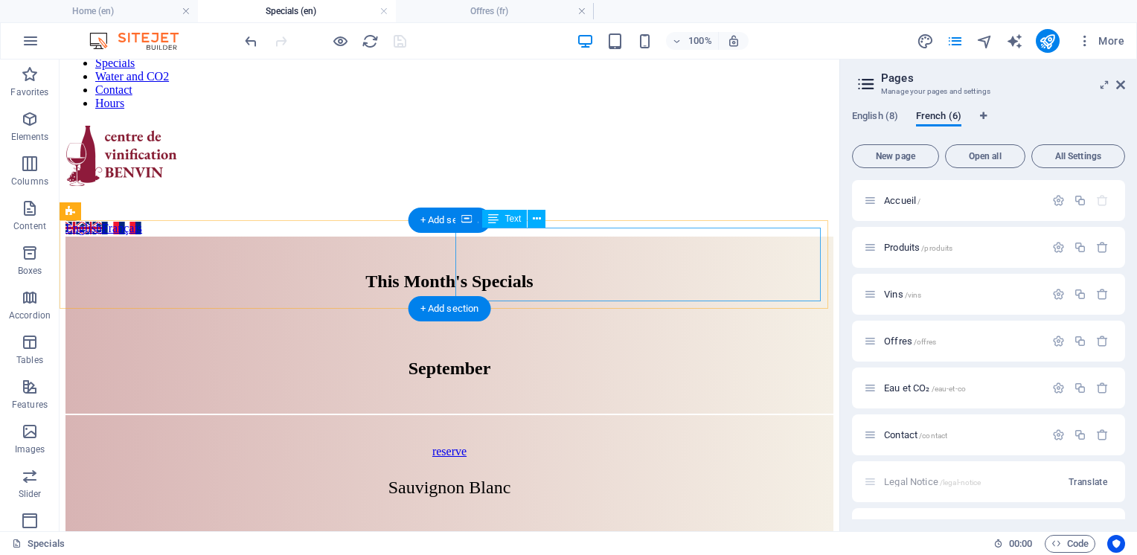
click at [700, 478] on div "Sauvignon Blanc Amarone Style" at bounding box center [449, 516] width 753 height 77
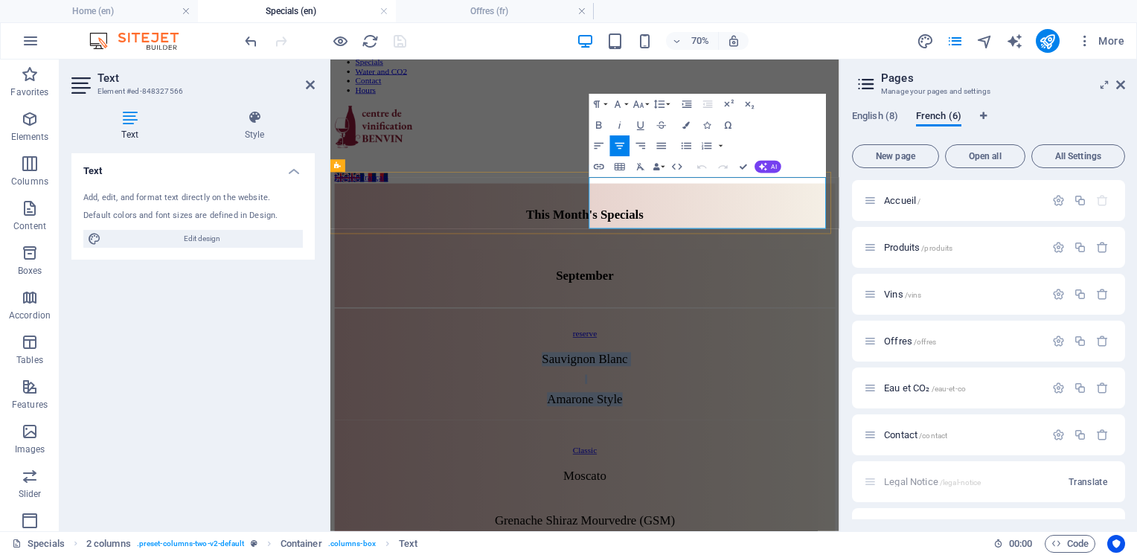
drag, startPoint x: 799, startPoint y: 240, endPoint x: 933, endPoint y: 284, distance: 140.3
click at [933, 478] on div "Sauvignon Blanc Amarone Style" at bounding box center [694, 516] width 700 height 77
copy div "Sauvignon Blanc Amarone Style"
click at [470, 11] on h4 "Offres (fr)" at bounding box center [495, 11] width 198 height 16
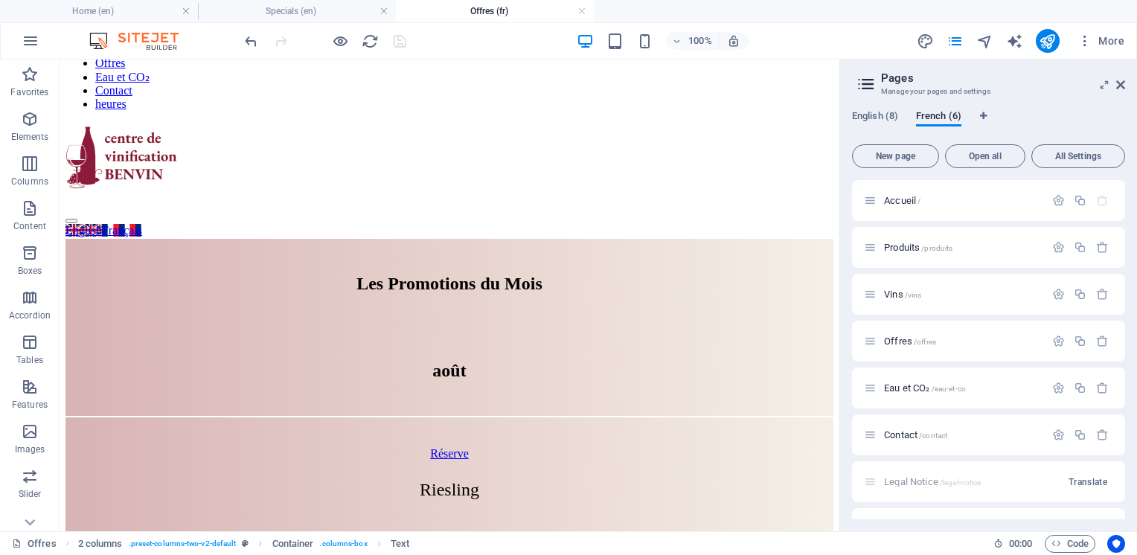
scroll to position [0, 0]
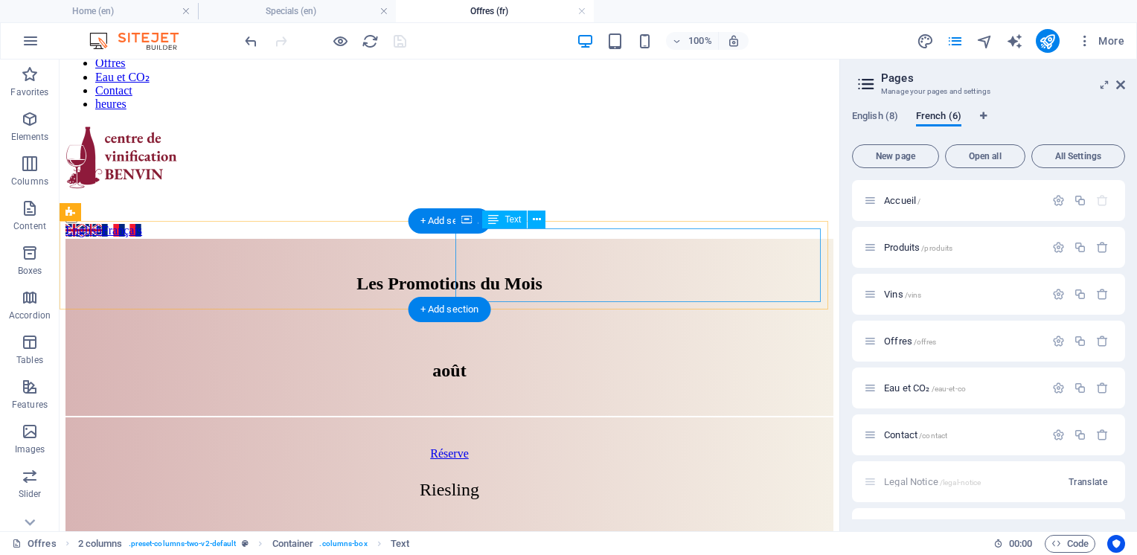
click at [601, 480] on div "Riesling Pinot Noir" at bounding box center [449, 518] width 753 height 77
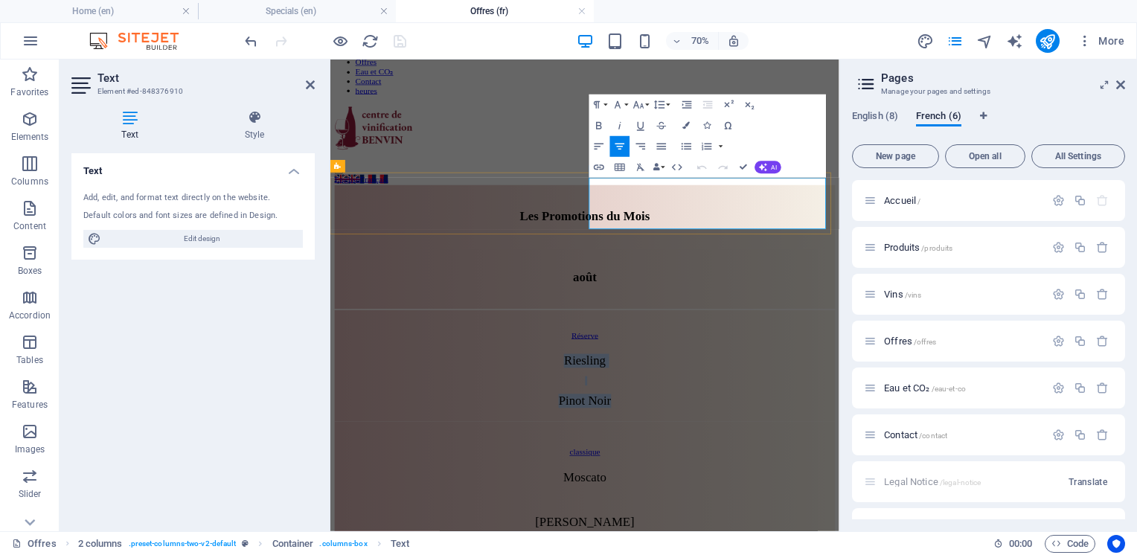
drag, startPoint x: 834, startPoint y: 248, endPoint x: 913, endPoint y: 291, distance: 90.6
click at [913, 480] on div "Riesling Pinot Noir" at bounding box center [694, 518] width 700 height 77
click at [272, 11] on h4 "Specials (en)" at bounding box center [297, 11] width 198 height 16
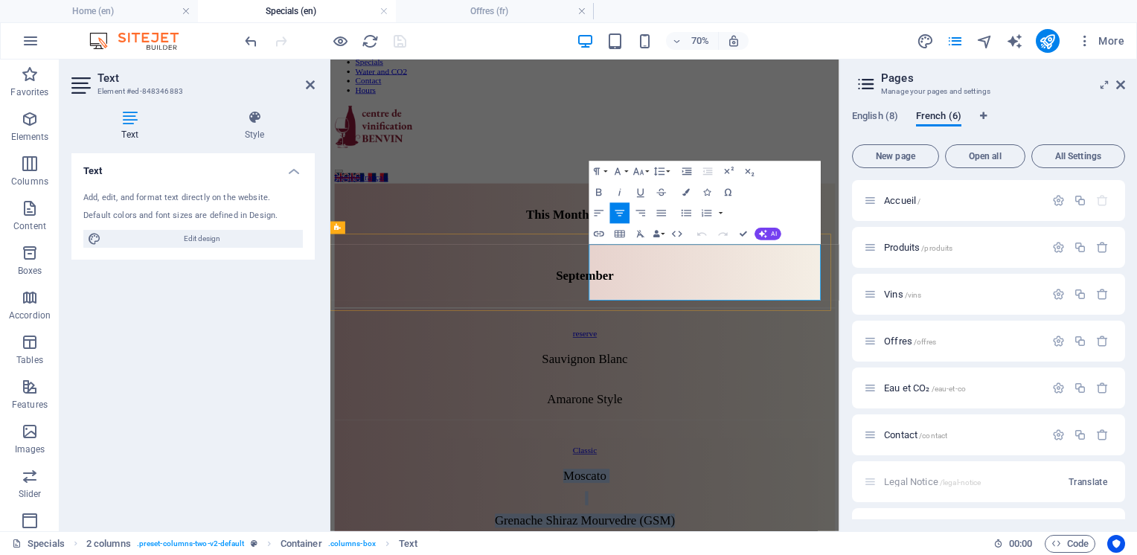
drag, startPoint x: 819, startPoint y: 340, endPoint x: 1011, endPoint y: 397, distance: 199.7
copy div "Moscato Grenache Shiraz Mourvedre (GSM)"
click at [488, 10] on h4 "Offres (fr)" at bounding box center [495, 11] width 198 height 16
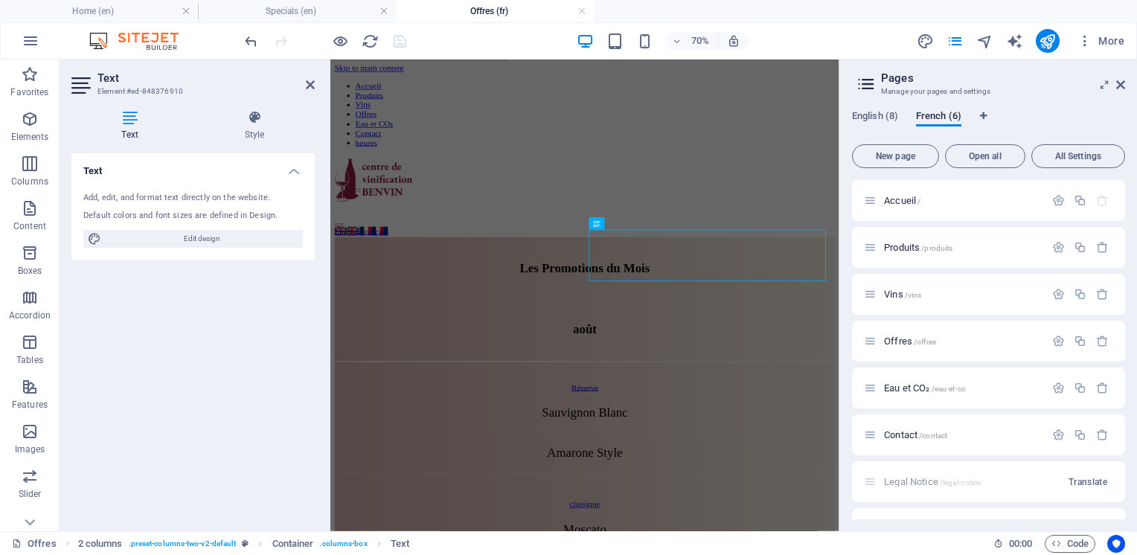
scroll to position [74, 0]
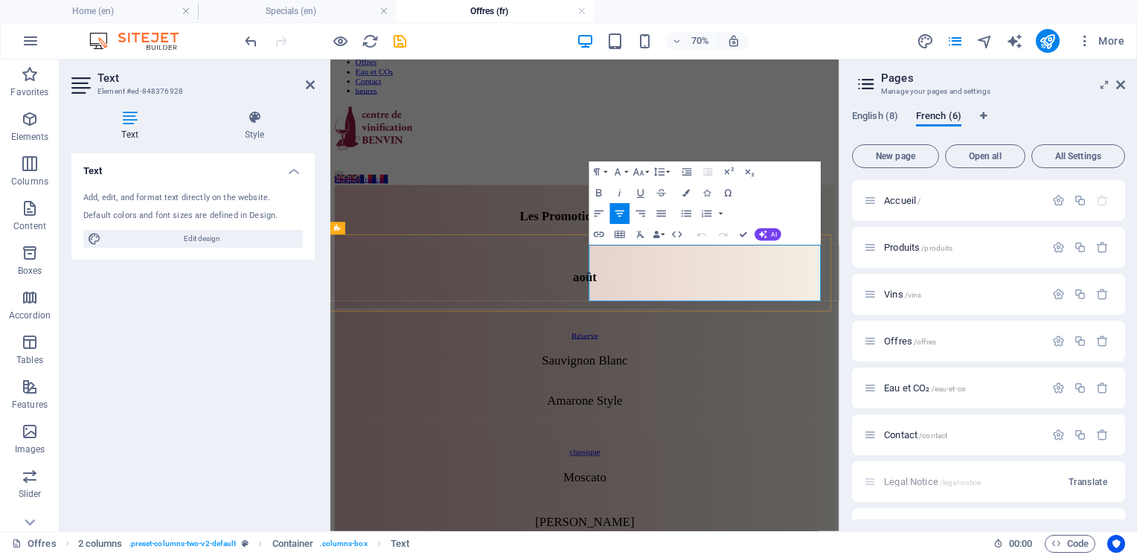
drag, startPoint x: 820, startPoint y: 339, endPoint x: 941, endPoint y: 393, distance: 132.0
click at [661, 447] on div "Réserve" at bounding box center [694, 453] width 686 height 13
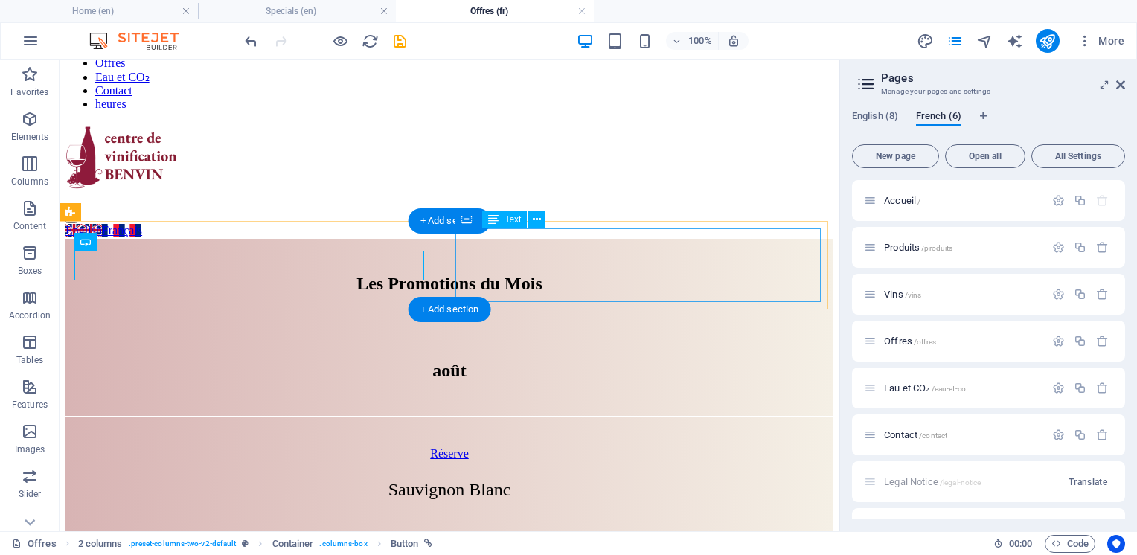
click at [677, 480] on div "Sauvignon Blanc Amarone Style" at bounding box center [449, 518] width 753 height 77
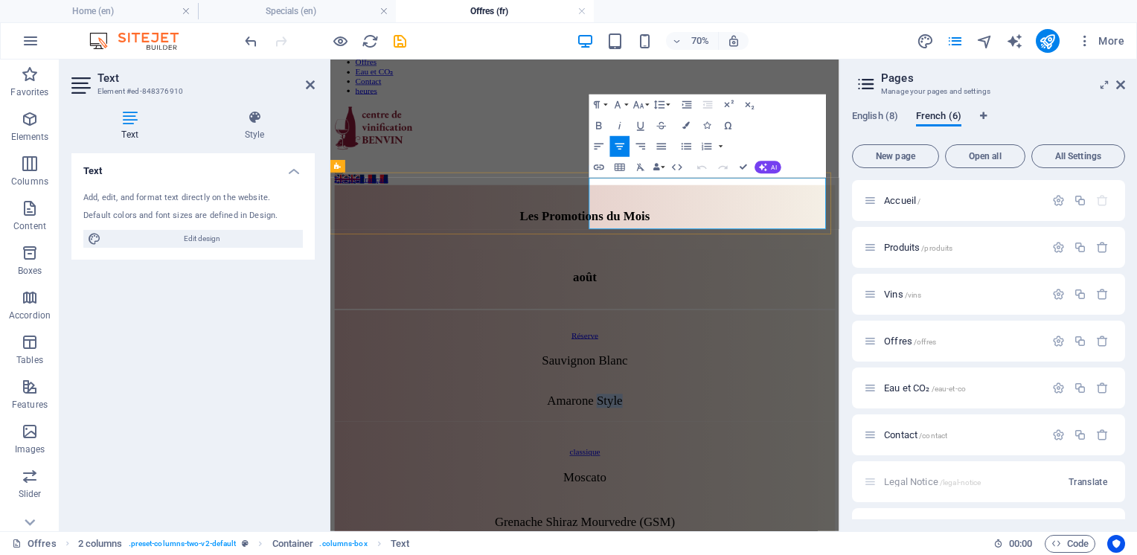
drag, startPoint x: 934, startPoint y: 285, endPoint x: 889, endPoint y: 285, distance: 44.7
click at [889, 537] on p "Amarone Style" at bounding box center [694, 547] width 700 height 20
click at [825, 537] on p "Amarone" at bounding box center [694, 547] width 700 height 20
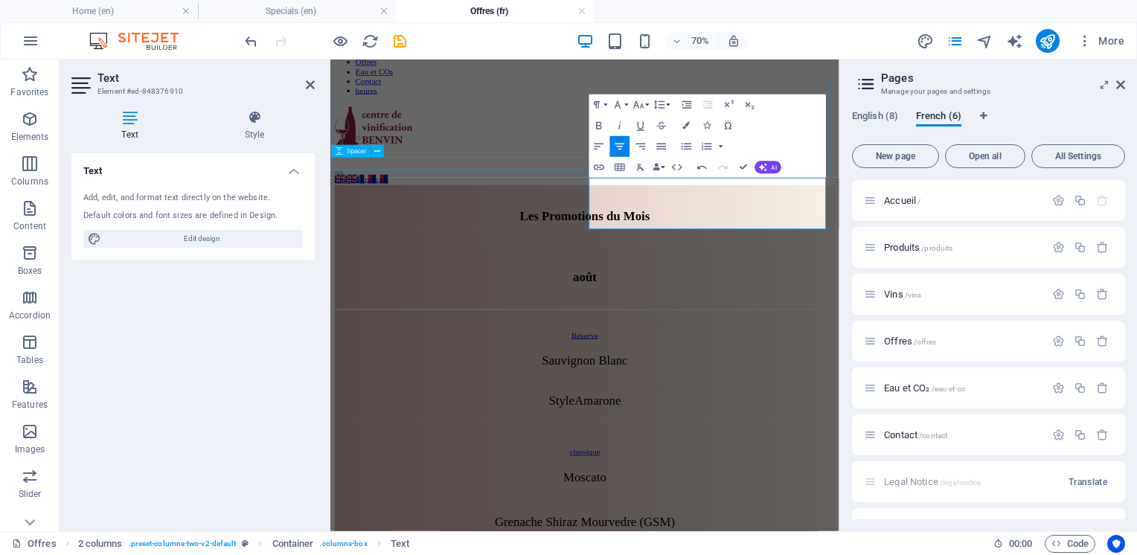
click at [581, 396] on div at bounding box center [694, 405] width 712 height 19
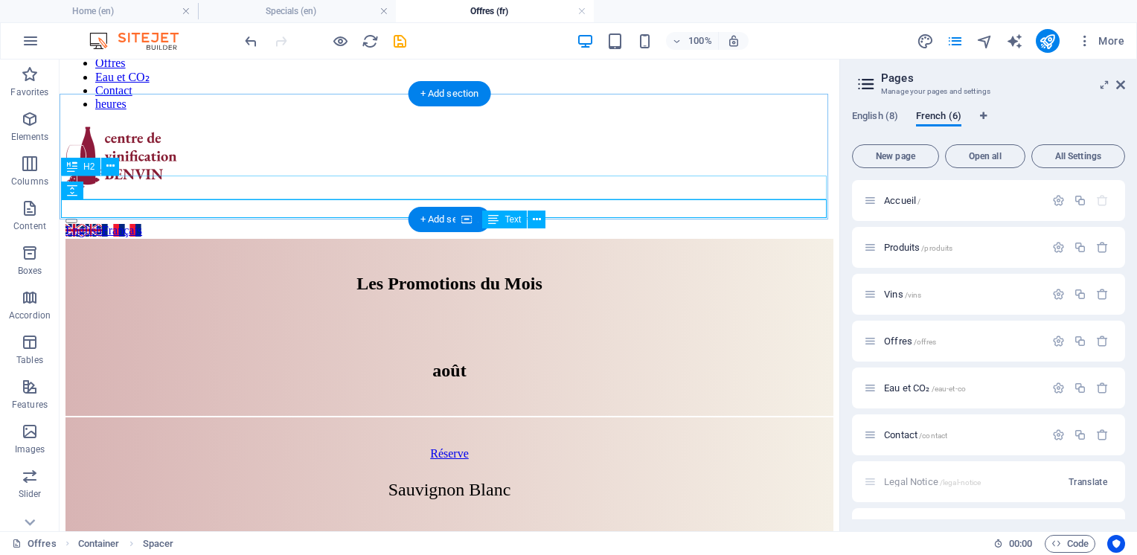
click at [447, 361] on div "août" at bounding box center [449, 371] width 765 height 20
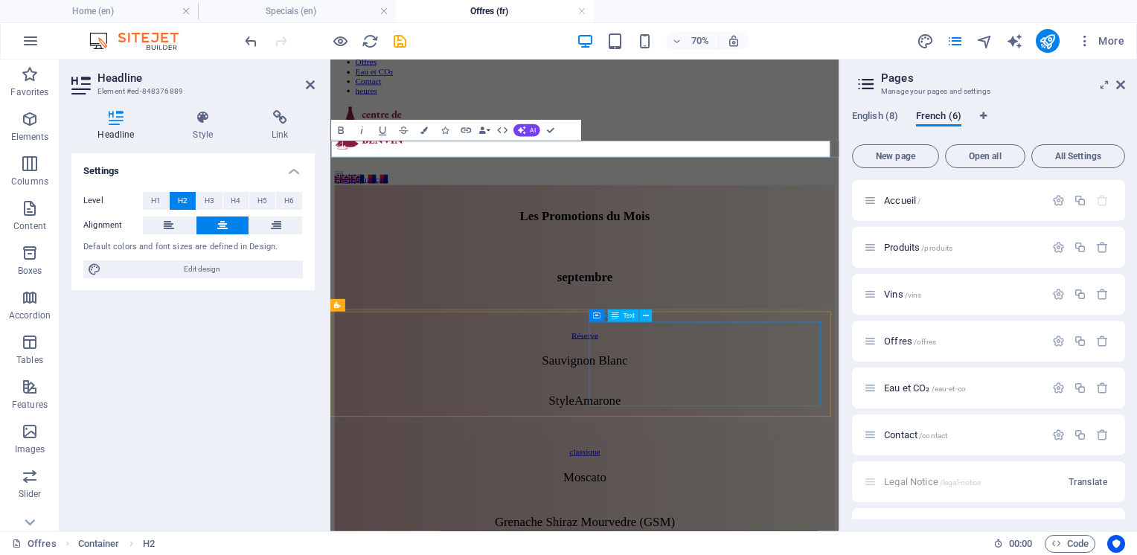
scroll to position [0, 6]
click at [800, 309] on div at bounding box center [694, 327] width 712 height 37
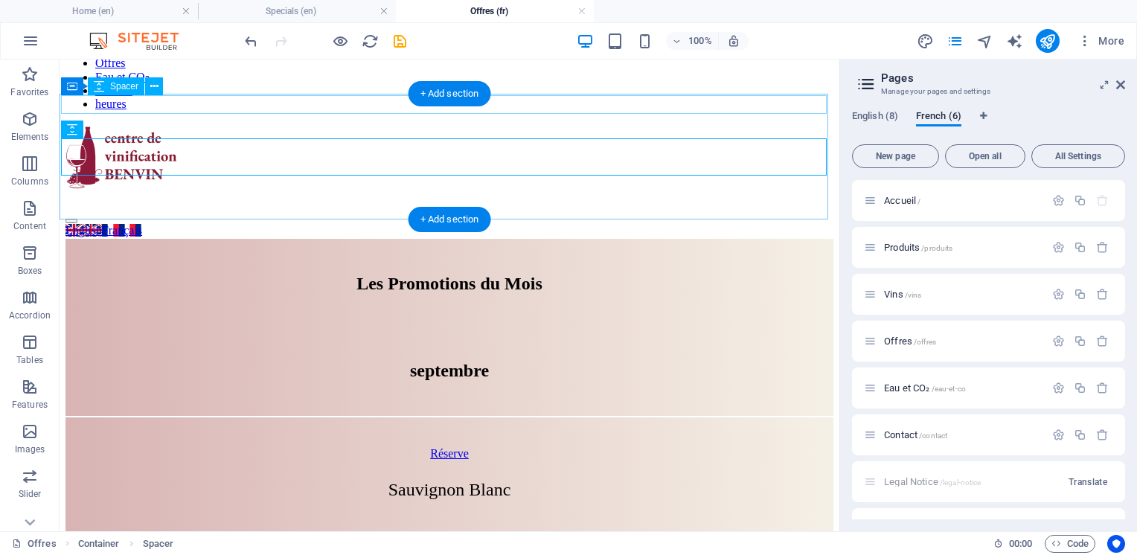
click at [675, 240] on div at bounding box center [449, 249] width 765 height 19
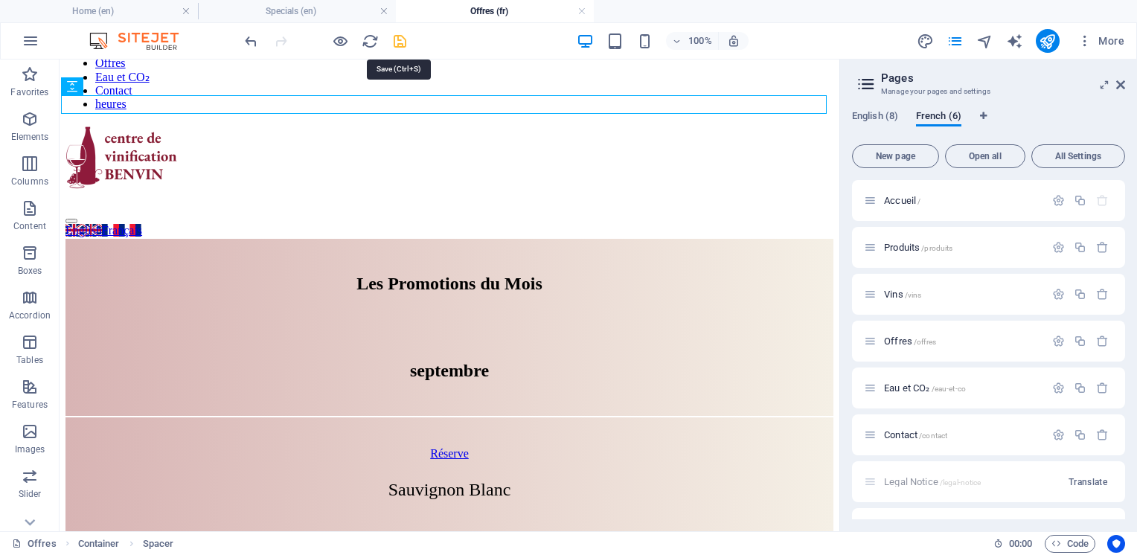
click at [405, 39] on icon "save" at bounding box center [400, 41] width 17 height 17
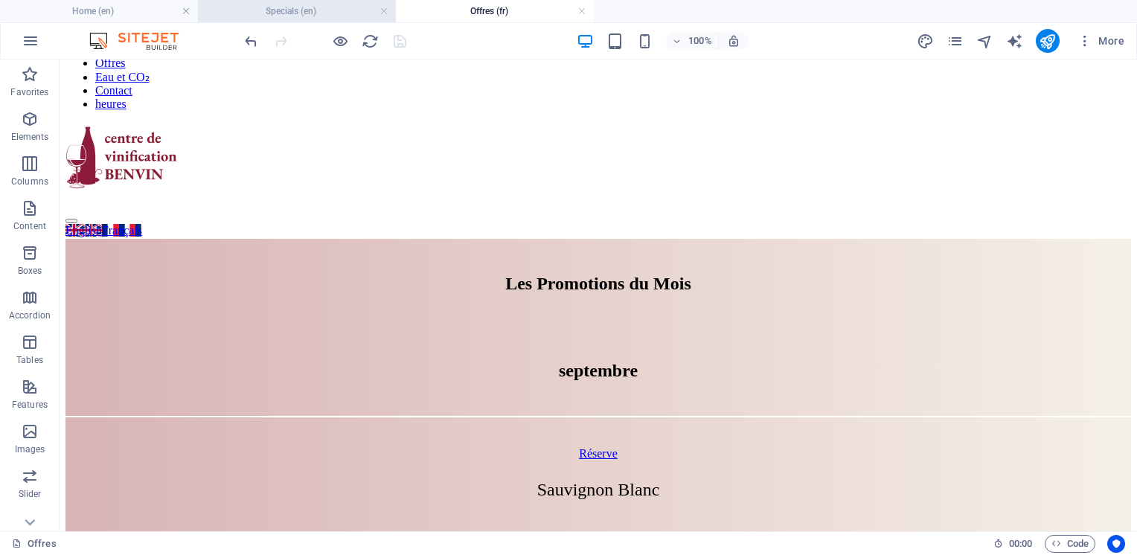
click at [276, 19] on h4 "Specials (en)" at bounding box center [297, 11] width 198 height 16
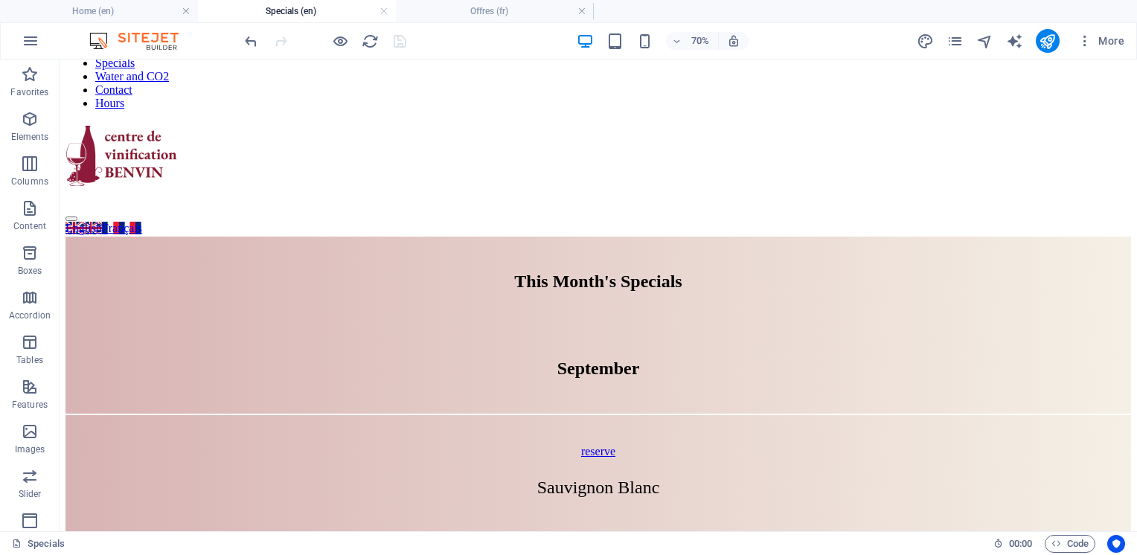
scroll to position [0, 0]
click at [457, 13] on h4 "Offres (fr)" at bounding box center [495, 11] width 198 height 16
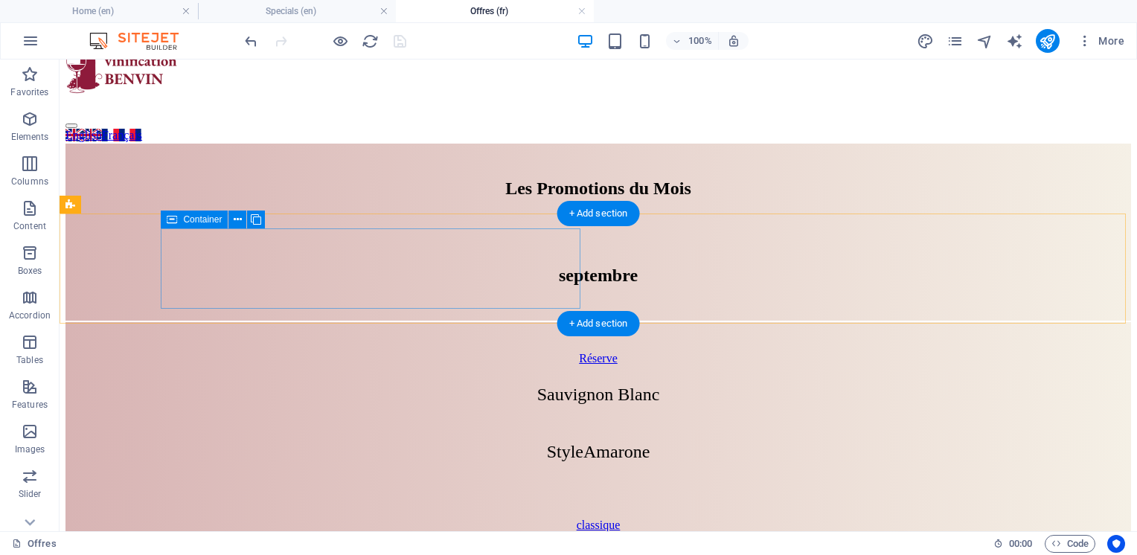
scroll to position [223, 0]
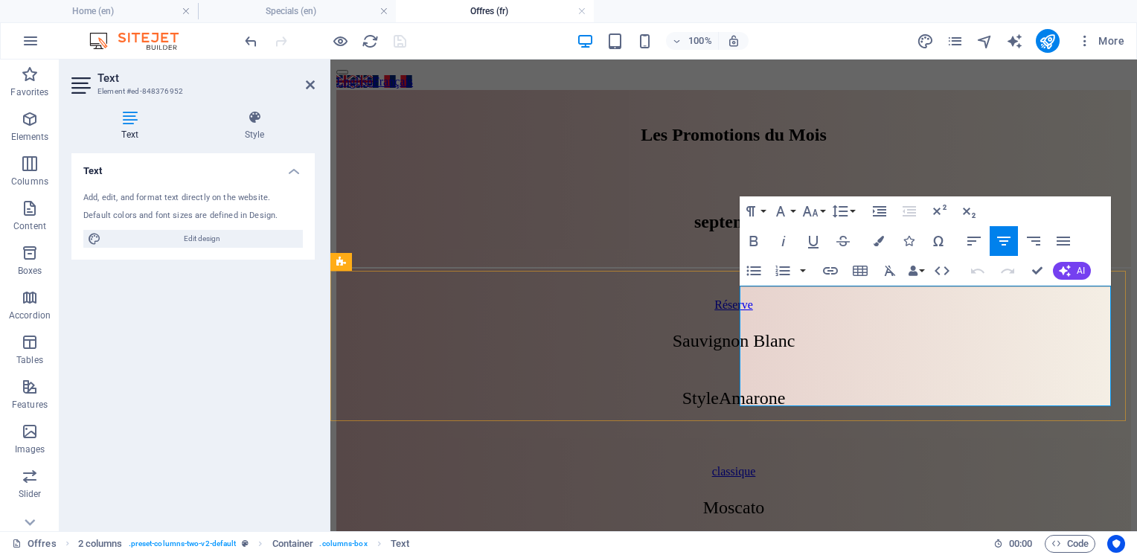
drag, startPoint x: 756, startPoint y: 320, endPoint x: 877, endPoint y: 326, distance: 120.7
drag, startPoint x: 1046, startPoint y: 389, endPoint x: 805, endPoint y: 387, distance: 241.2
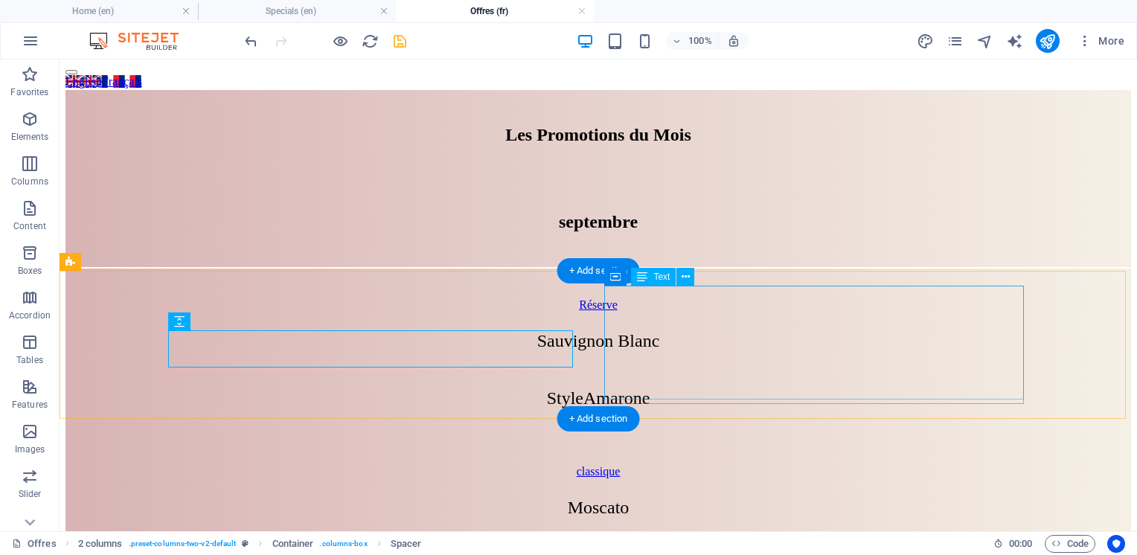
scroll to position [372, 0]
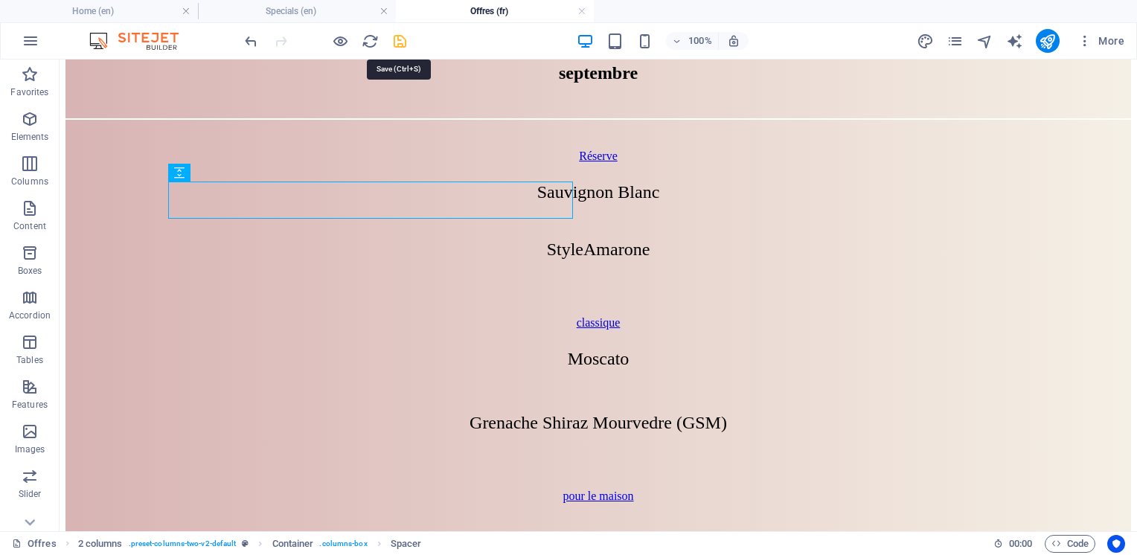
click at [400, 45] on icon "save" at bounding box center [400, 41] width 17 height 17
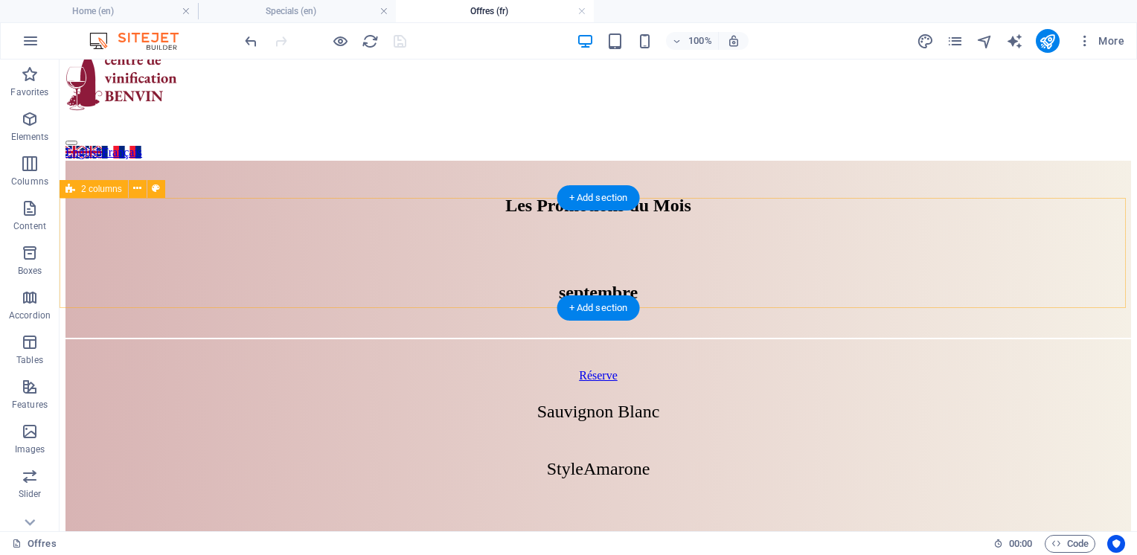
scroll to position [0, 0]
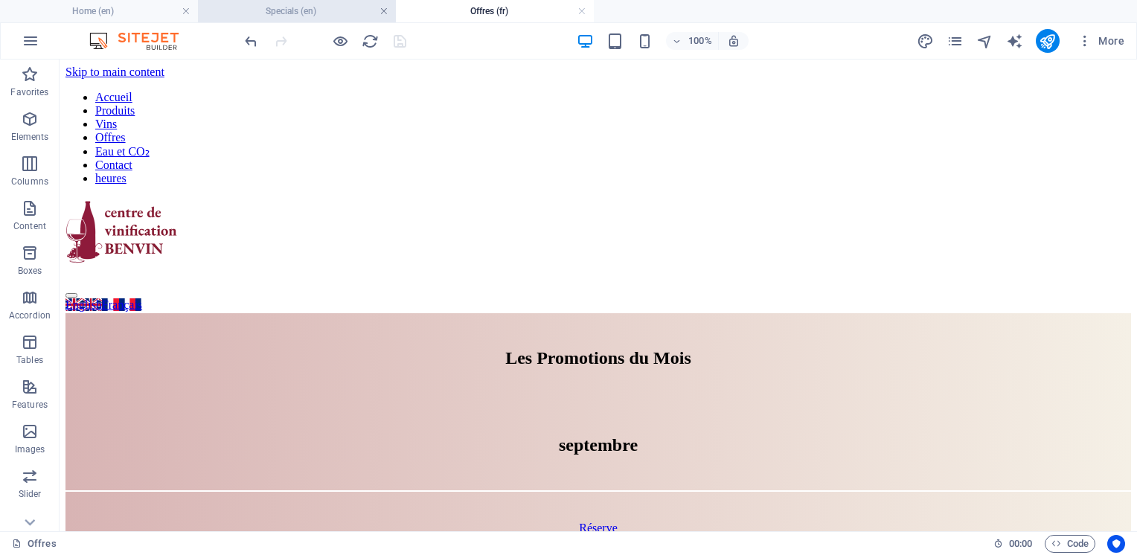
click at [385, 13] on link at bounding box center [384, 11] width 9 height 14
drag, startPoint x: 383, startPoint y: 11, endPoint x: 242, endPoint y: 30, distance: 142.6
click at [383, 11] on link at bounding box center [384, 11] width 9 height 14
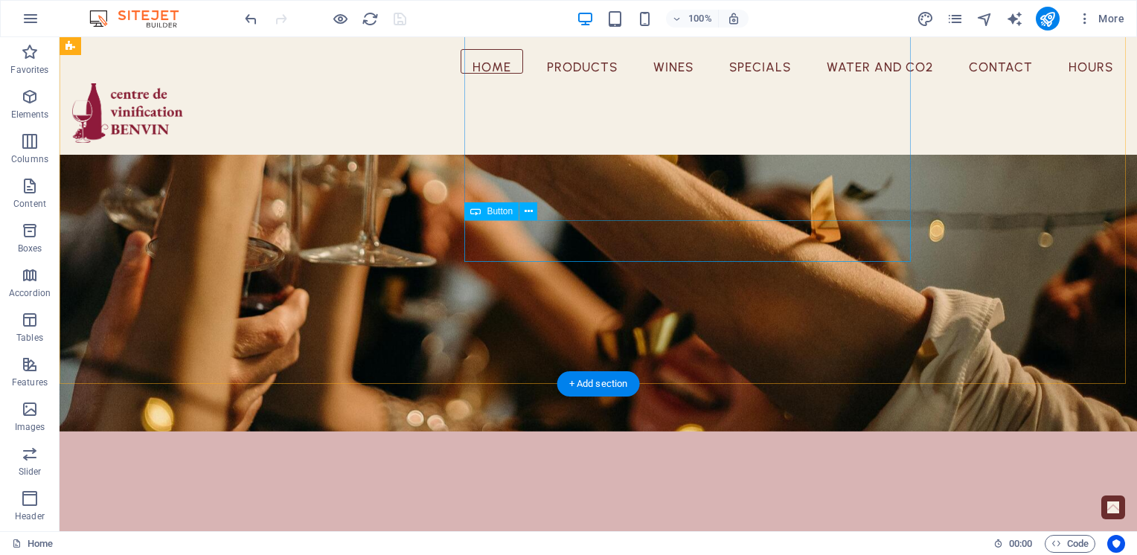
scroll to position [223, 0]
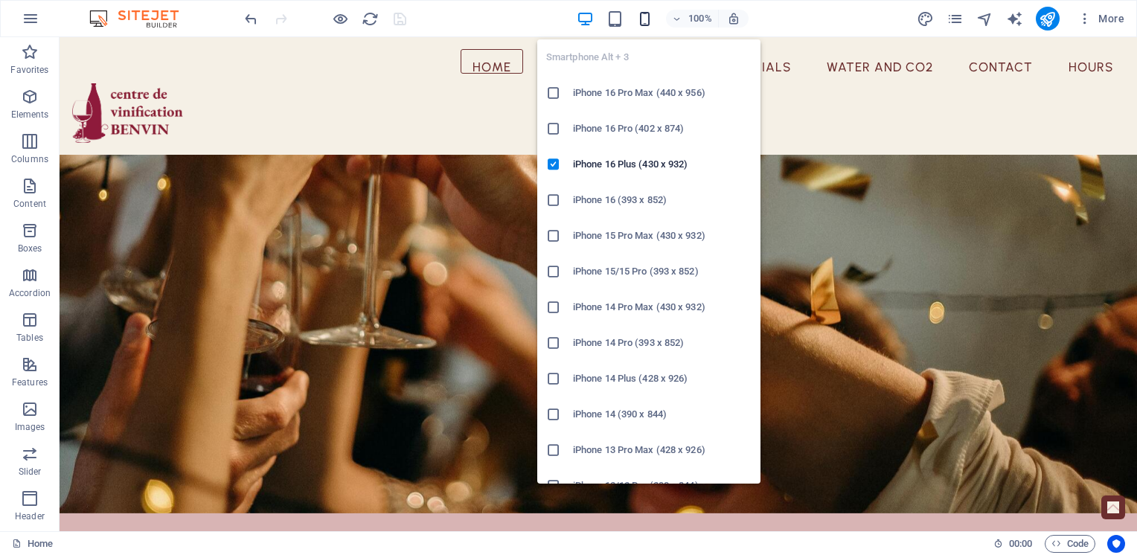
click at [646, 20] on icon "button" at bounding box center [644, 18] width 17 height 17
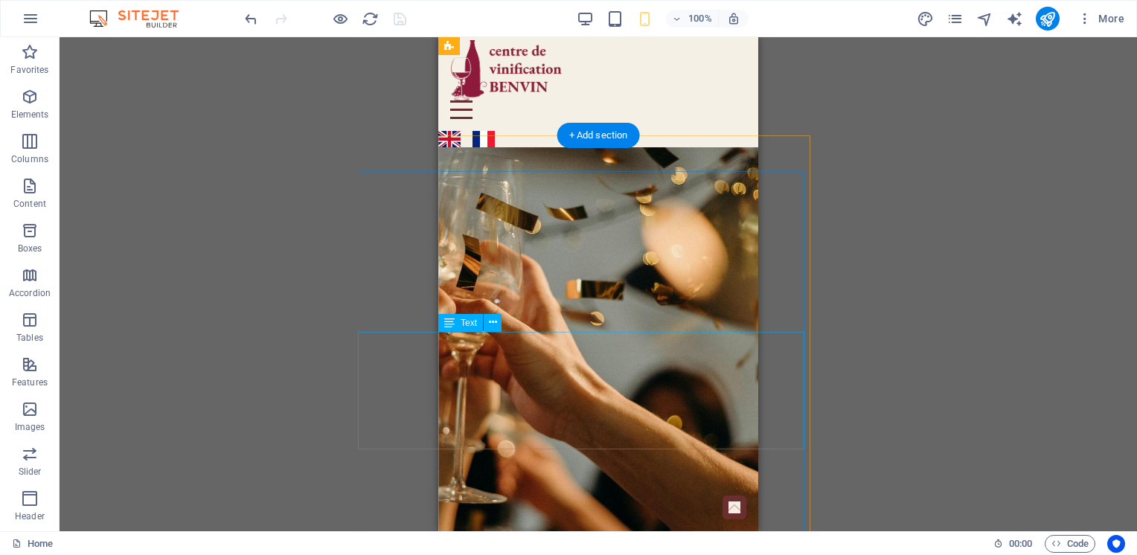
scroll to position [0, 0]
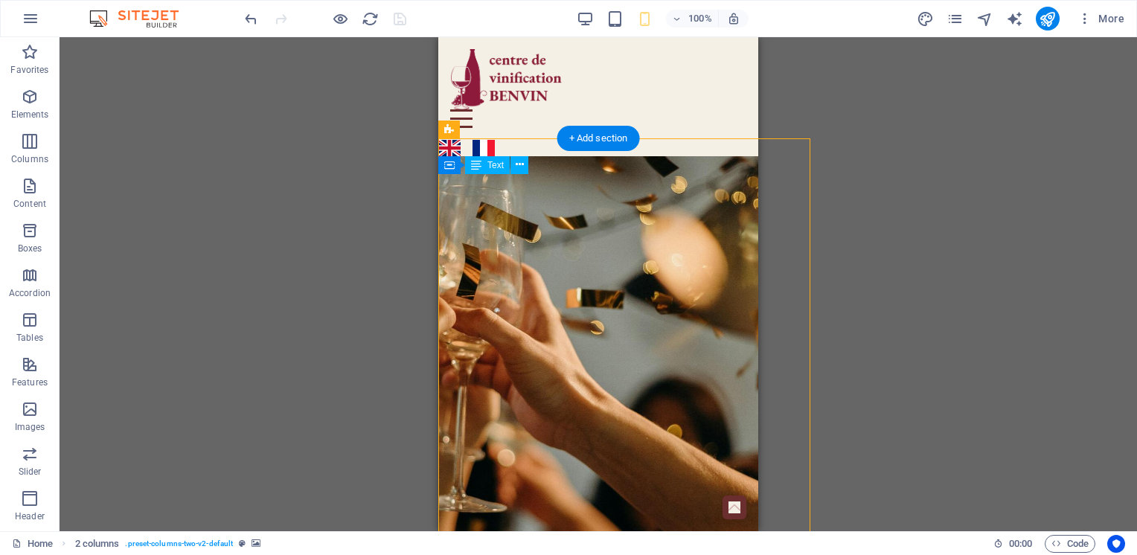
drag, startPoint x: 714, startPoint y: 214, endPoint x: 704, endPoint y: 216, distance: 9.8
click at [809, 165] on div "Drag here to replace the existing content. Press “Ctrl” if you want to create a…" at bounding box center [599, 284] width 1078 height 494
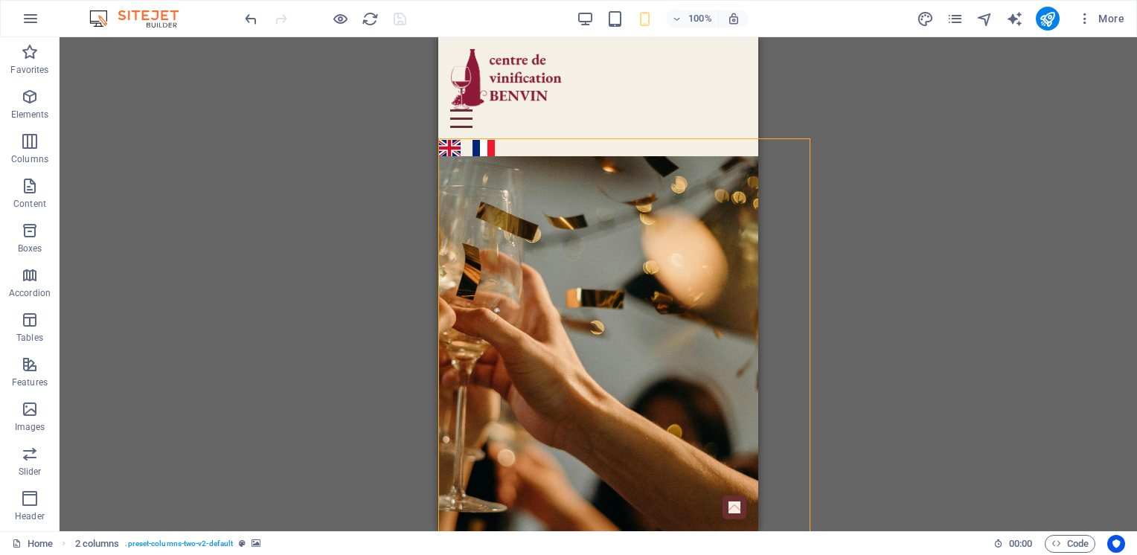
click at [809, 170] on div "Drag here to replace the existing content. Press “Ctrl” if you want to create a…" at bounding box center [599, 284] width 1078 height 494
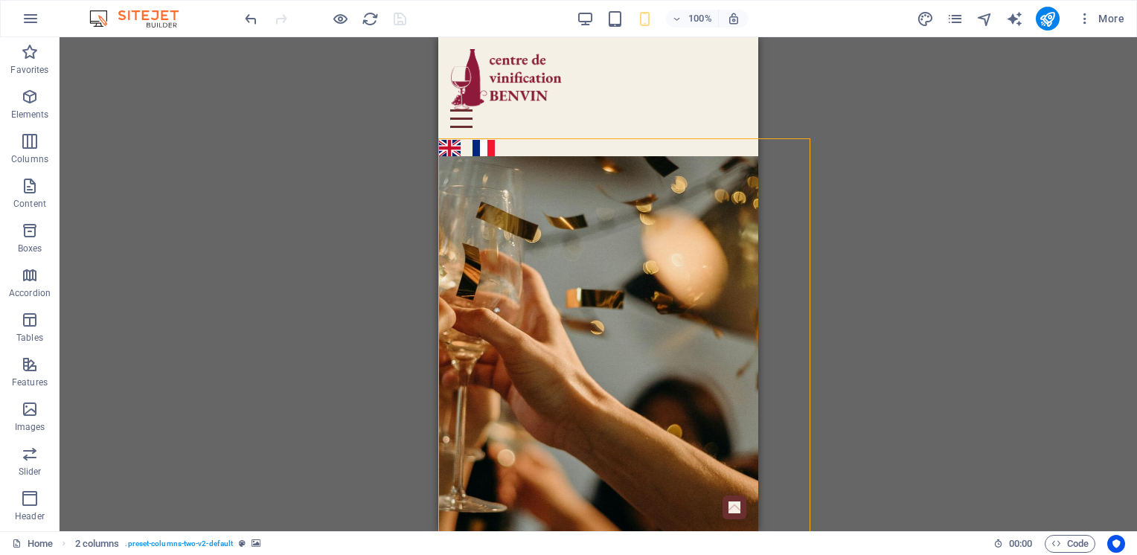
drag, startPoint x: 809, startPoint y: 170, endPoint x: 827, endPoint y: 138, distance: 36.7
click at [827, 138] on div "Drag here to replace the existing content. Press “Ctrl” if you want to create a…" at bounding box center [599, 284] width 1078 height 494
click at [765, 211] on div "Drag here to replace the existing content. Press “Ctrl” if you want to create a…" at bounding box center [599, 284] width 1078 height 494
click at [339, 146] on div "Drag here to replace the existing content. Press “Ctrl” if you want to create a…" at bounding box center [599, 284] width 1078 height 494
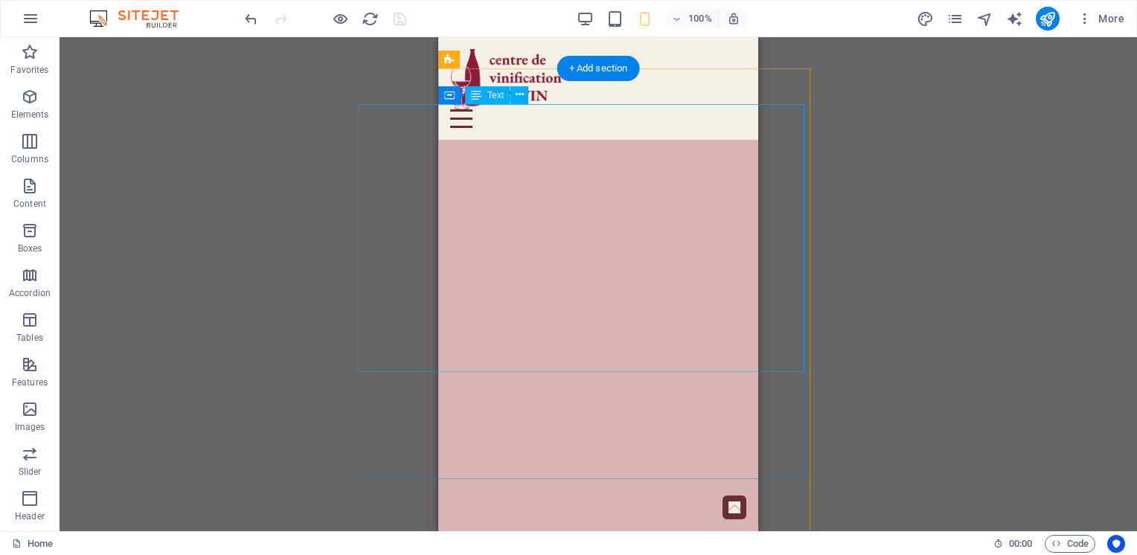
scroll to position [521, 0]
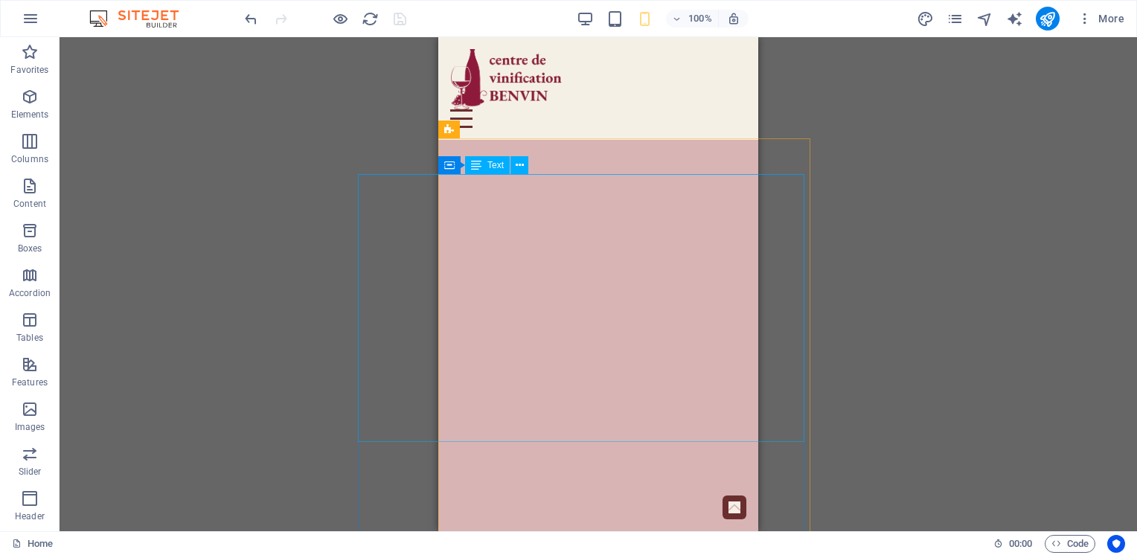
click at [498, 166] on span "Text" at bounding box center [496, 165] width 16 height 9
click at [516, 166] on icon at bounding box center [520, 166] width 8 height 16
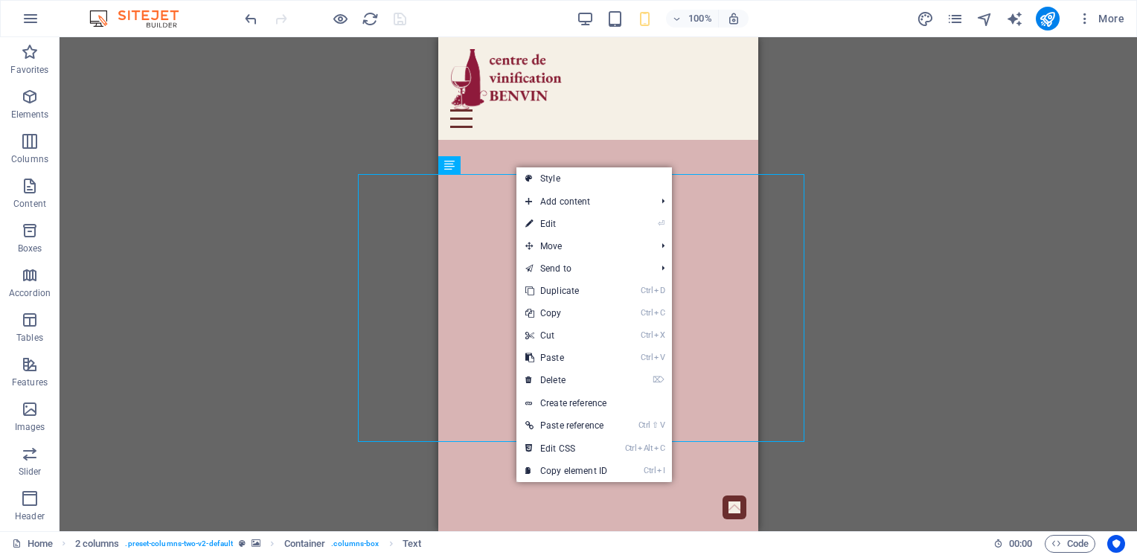
drag, startPoint x: 552, startPoint y: 180, endPoint x: 453, endPoint y: 210, distance: 103.4
click at [552, 180] on link "Style" at bounding box center [595, 178] width 156 height 22
select select "px"
select select "rem"
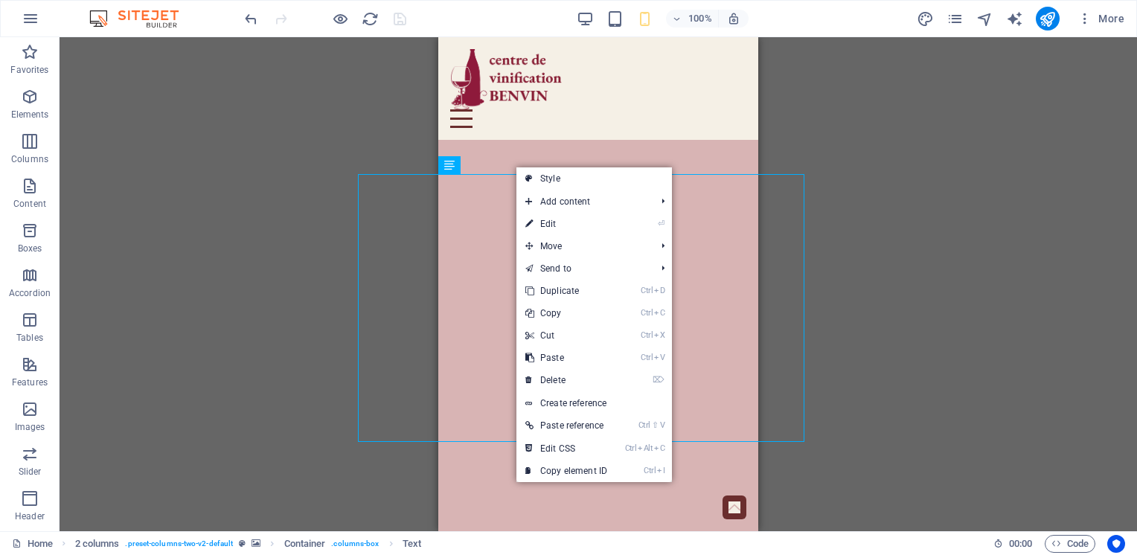
select select "preset-columns-two-v2-default"
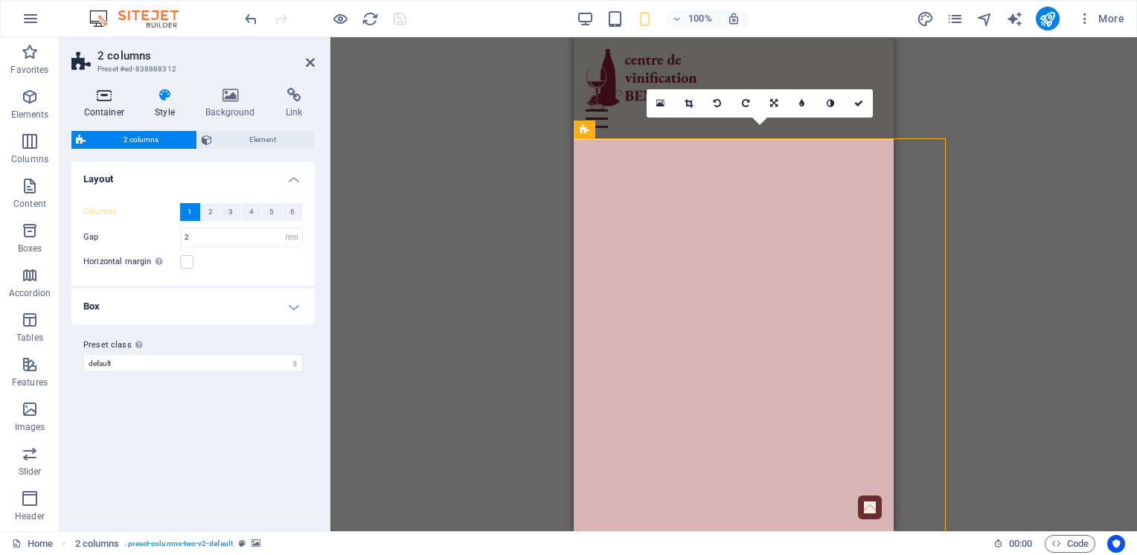
click at [107, 109] on h4 "Container" at bounding box center [106, 103] width 71 height 31
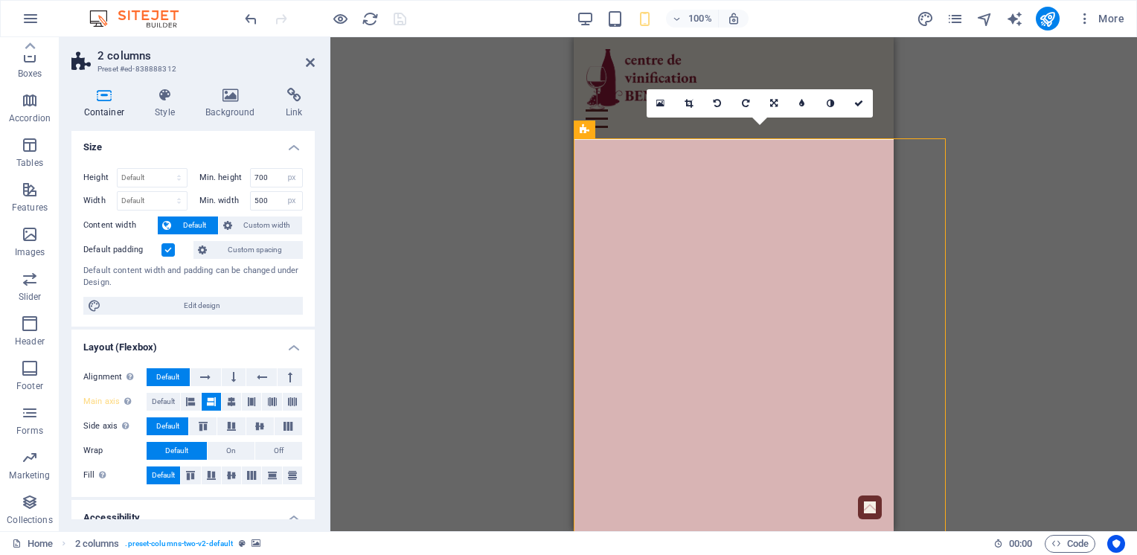
scroll to position [0, 0]
drag, startPoint x: 272, startPoint y: 199, endPoint x: 253, endPoint y: 201, distance: 18.7
click at [253, 201] on input "500" at bounding box center [277, 203] width 52 height 18
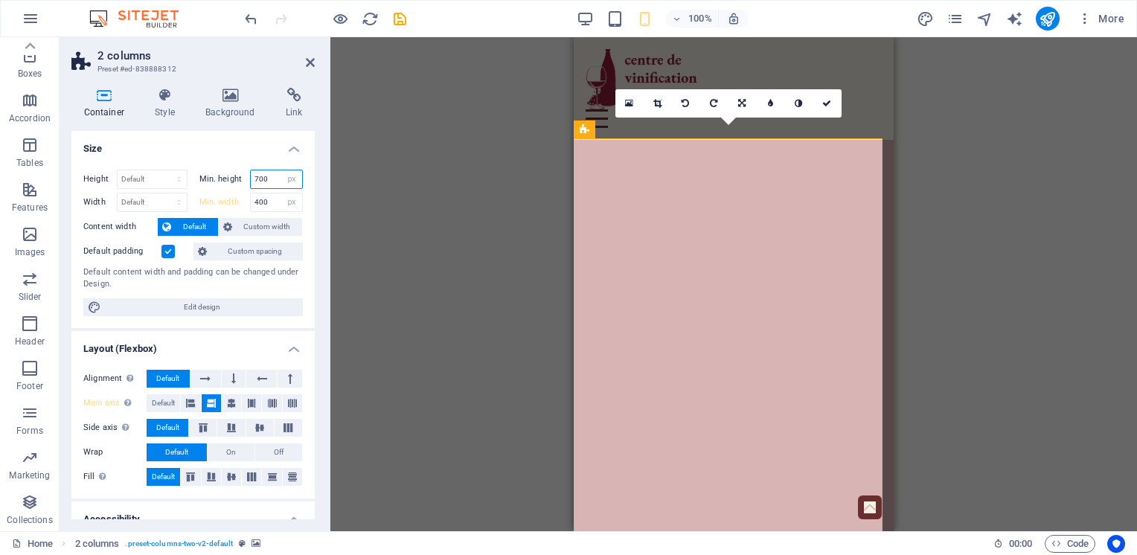
click at [277, 180] on input "700" at bounding box center [277, 179] width 52 height 18
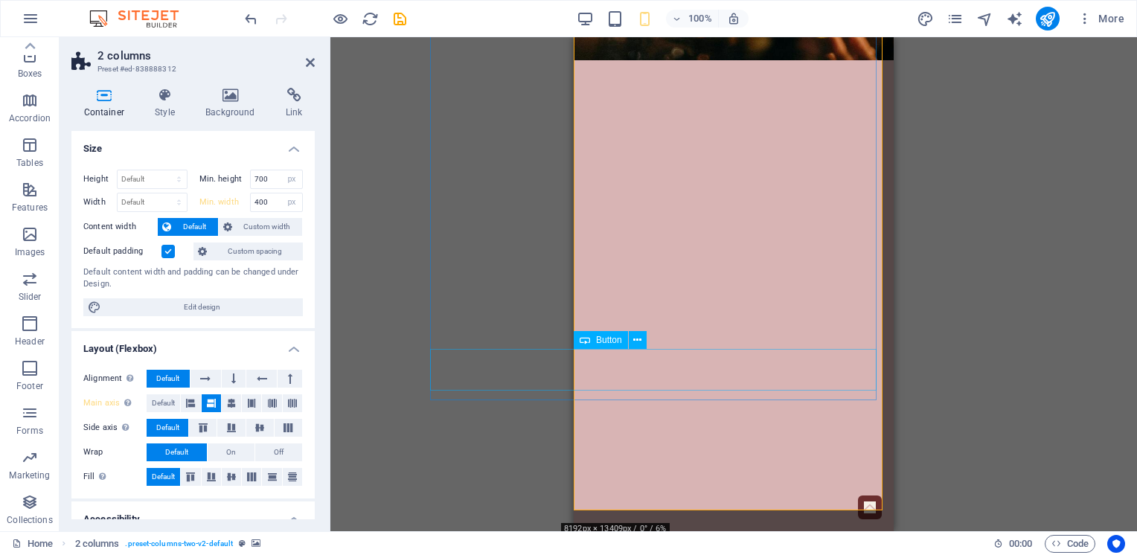
scroll to position [595, 0]
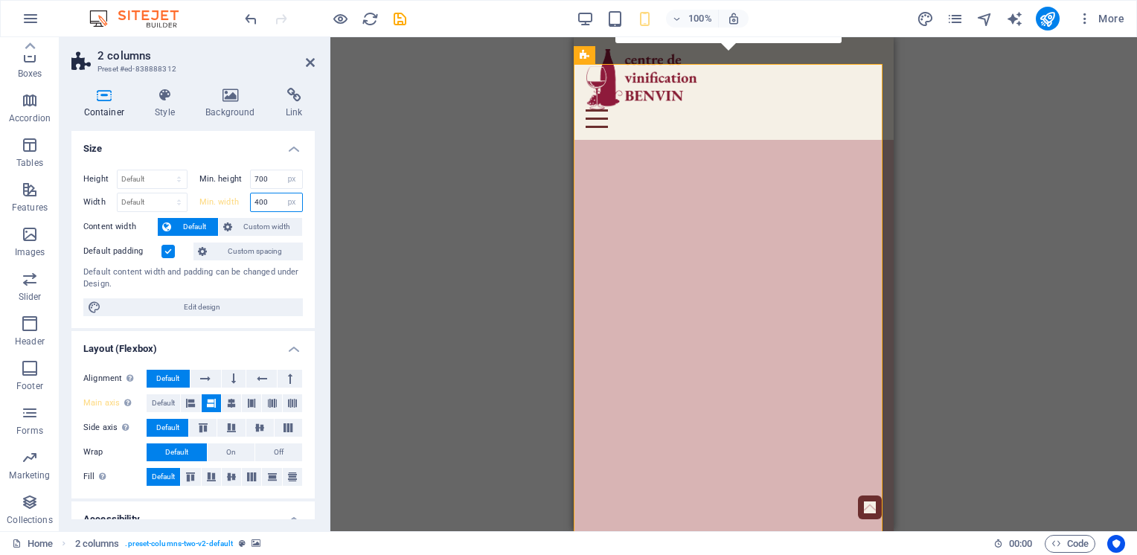
drag, startPoint x: 269, startPoint y: 204, endPoint x: 249, endPoint y: 202, distance: 21.0
click at [251, 202] on input "400" at bounding box center [277, 203] width 52 height 18
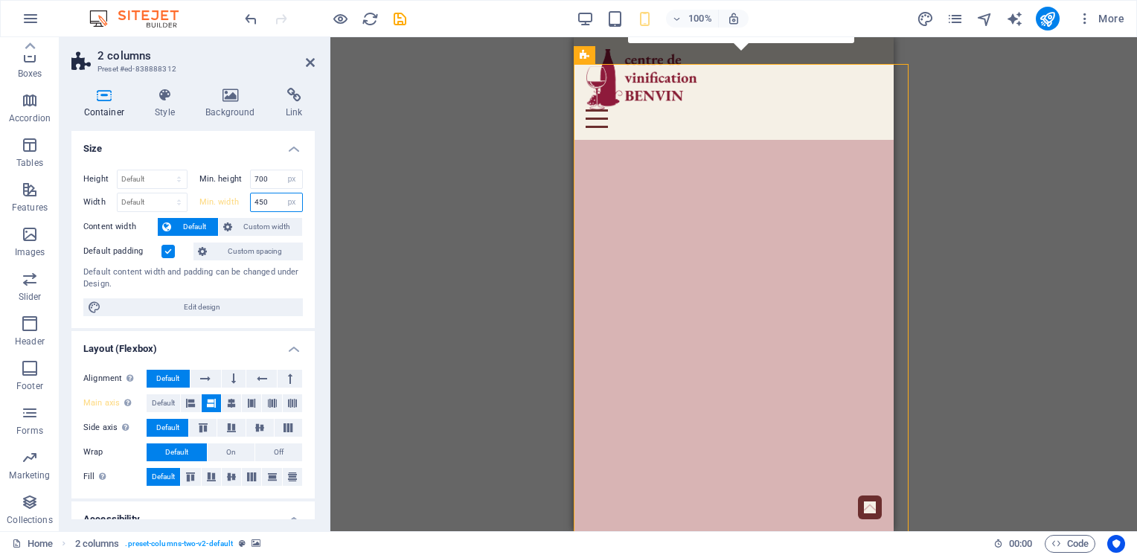
drag, startPoint x: 265, startPoint y: 201, endPoint x: 252, endPoint y: 201, distance: 13.4
click at [252, 201] on input "450" at bounding box center [277, 203] width 52 height 18
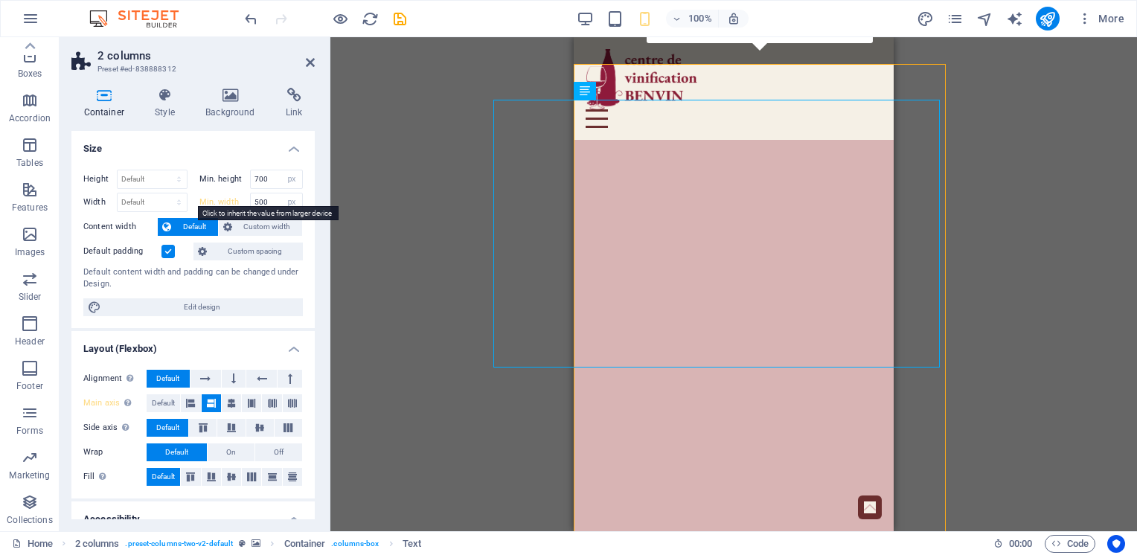
click at [227, 198] on label "Min. width" at bounding box center [224, 202] width 51 height 8
click at [405, 232] on div "Drag here to replace the existing content. Press “Ctrl” if you want to create a…" at bounding box center [733, 284] width 807 height 494
click at [235, 198] on label "Min. width" at bounding box center [224, 202] width 51 height 8
click at [214, 203] on label "Min. width" at bounding box center [224, 202] width 51 height 8
drag, startPoint x: 271, startPoint y: 206, endPoint x: 250, endPoint y: 204, distance: 21.0
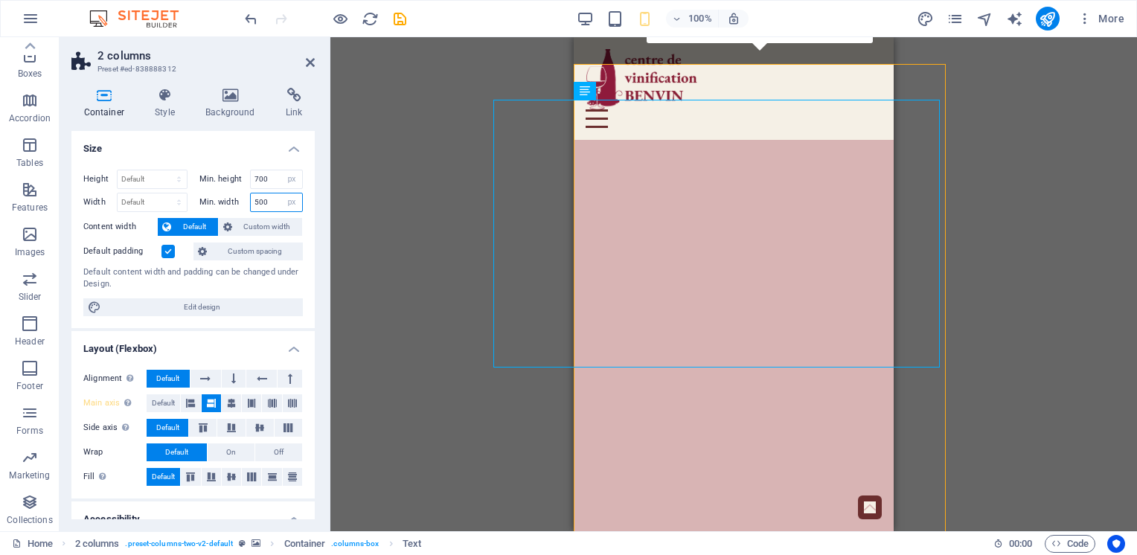
click at [251, 204] on input "500" at bounding box center [277, 203] width 52 height 18
drag, startPoint x: 266, startPoint y: 202, endPoint x: 249, endPoint y: 204, distance: 17.3
click at [251, 204] on input "450" at bounding box center [277, 203] width 52 height 18
type input "500"
click at [342, 222] on div "Drag here to replace the existing content. Press “Ctrl” if you want to create a…" at bounding box center [733, 284] width 807 height 494
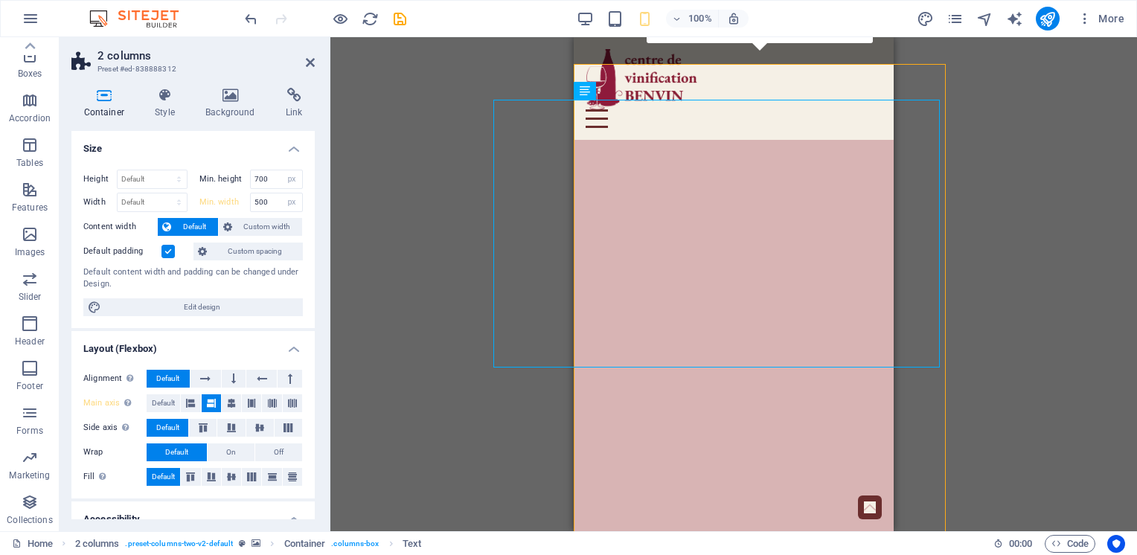
click at [169, 252] on label at bounding box center [168, 251] width 13 height 13
click at [0, 0] on input "Default padding" at bounding box center [0, 0] width 0 height 0
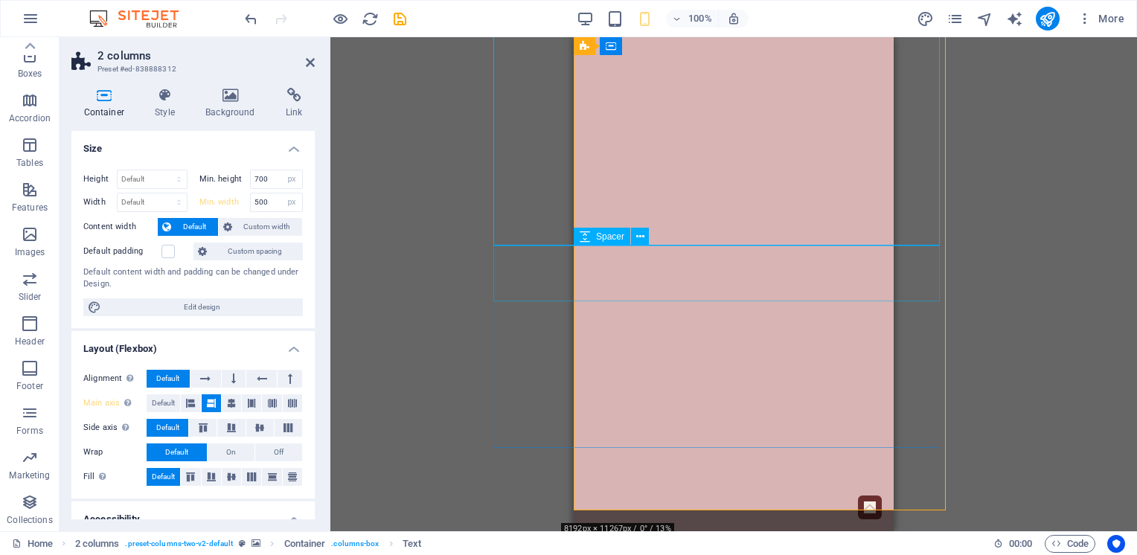
scroll to position [670, 0]
click at [164, 255] on label at bounding box center [168, 251] width 13 height 13
click at [0, 0] on input "Default padding" at bounding box center [0, 0] width 0 height 0
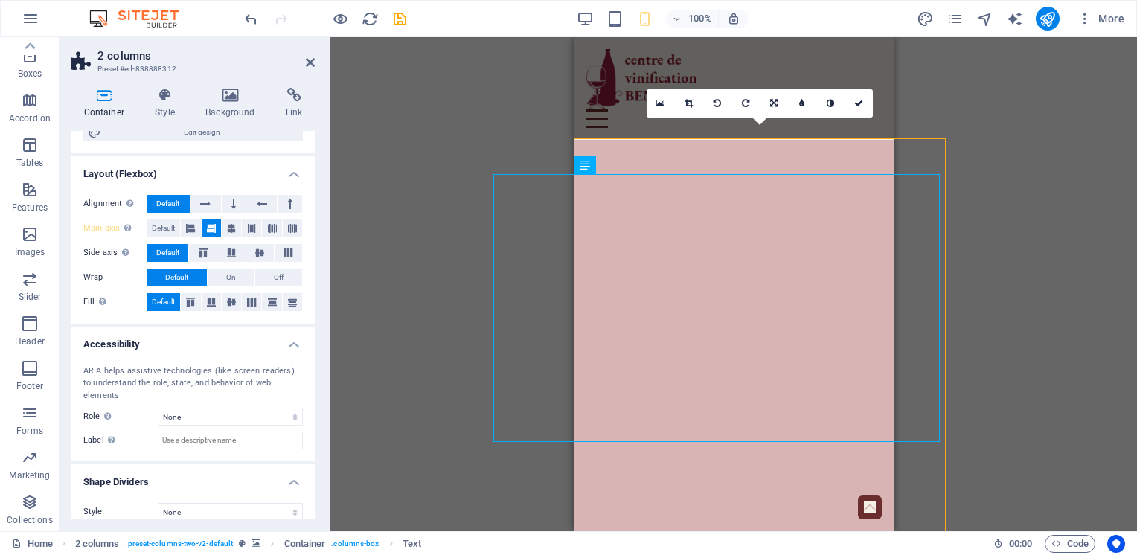
scroll to position [0, 0]
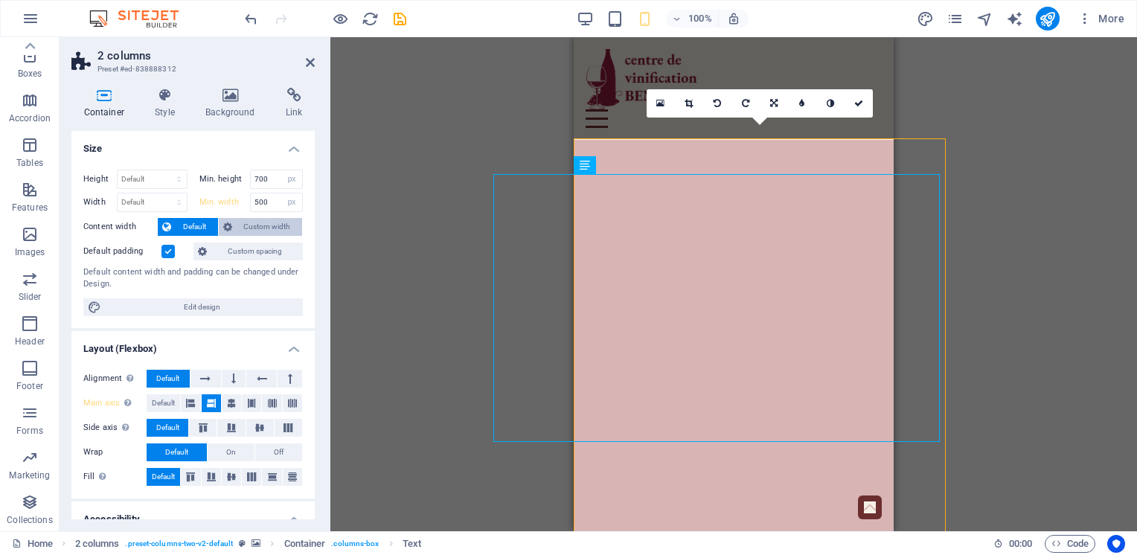
click at [251, 223] on span "Custom width" at bounding box center [268, 227] width 62 height 18
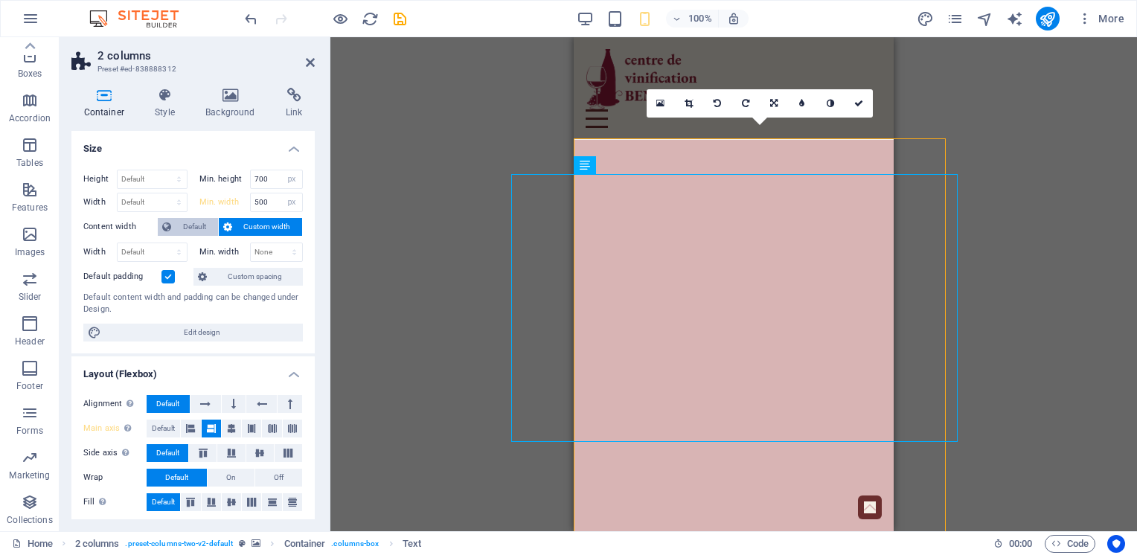
click at [194, 228] on span "Default" at bounding box center [195, 227] width 38 height 18
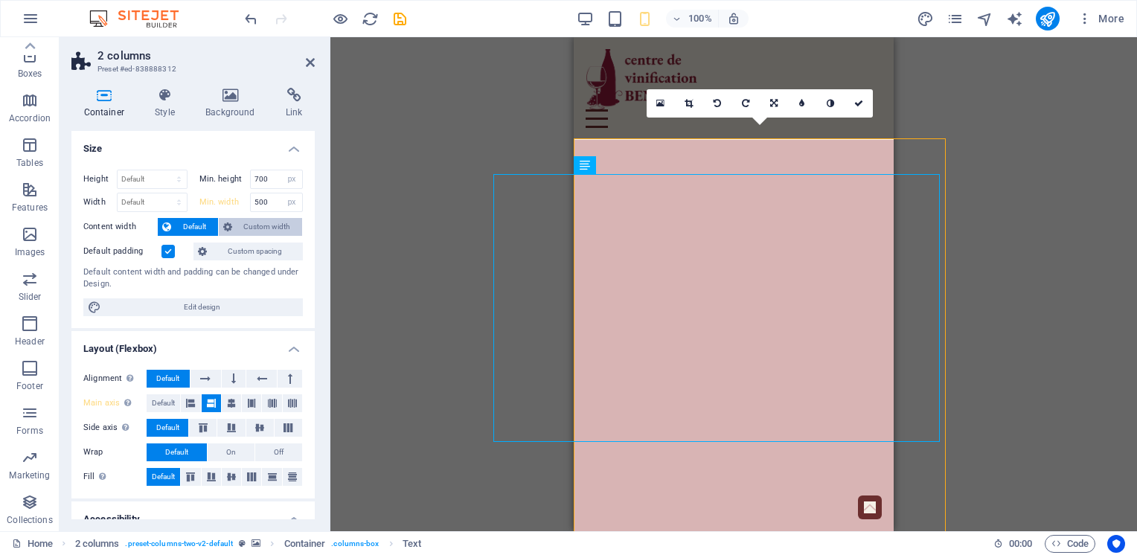
click at [253, 228] on span "Custom width" at bounding box center [268, 227] width 62 height 18
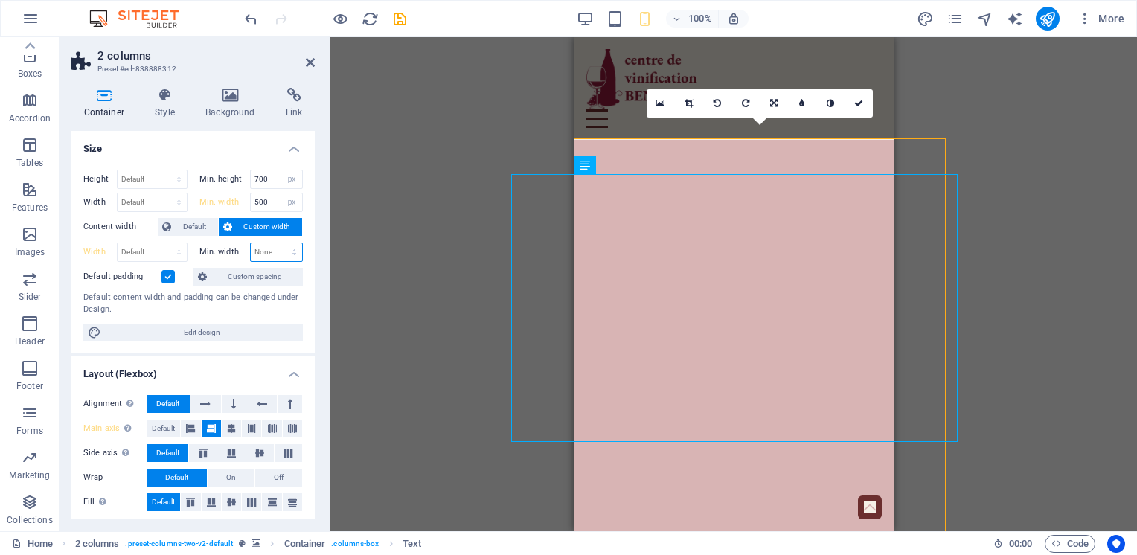
click at [270, 252] on select "None px rem % vh vw" at bounding box center [277, 252] width 52 height 18
select select "px"
click at [278, 243] on select "None px rem % vh vw" at bounding box center [277, 252] width 52 height 18
type input "300"
click at [149, 255] on select "Default px rem % em vh vw" at bounding box center [152, 252] width 69 height 18
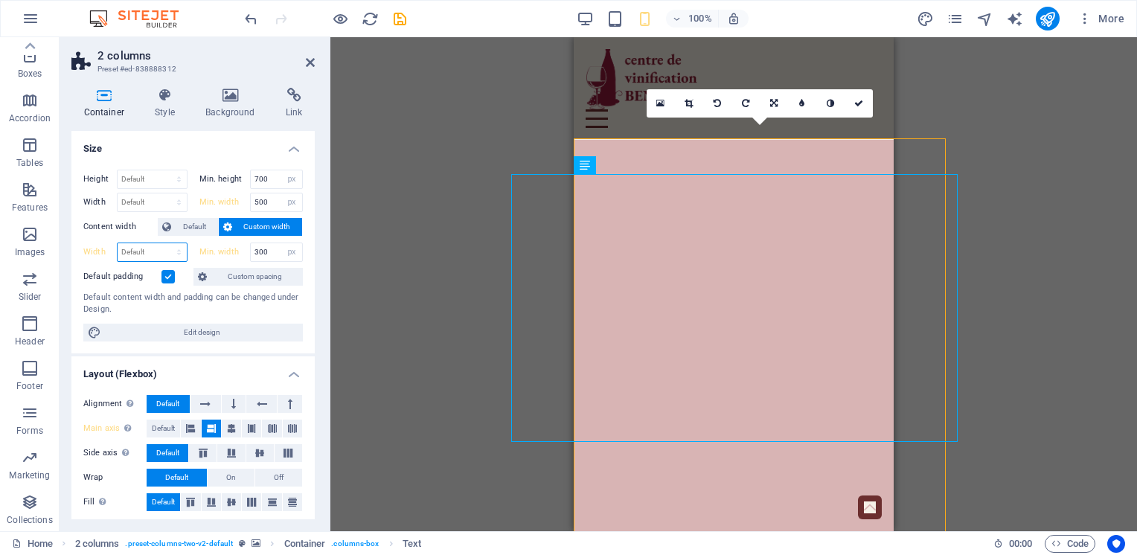
select select "px"
click at [164, 243] on select "Default px rem % em vh vw" at bounding box center [152, 252] width 69 height 18
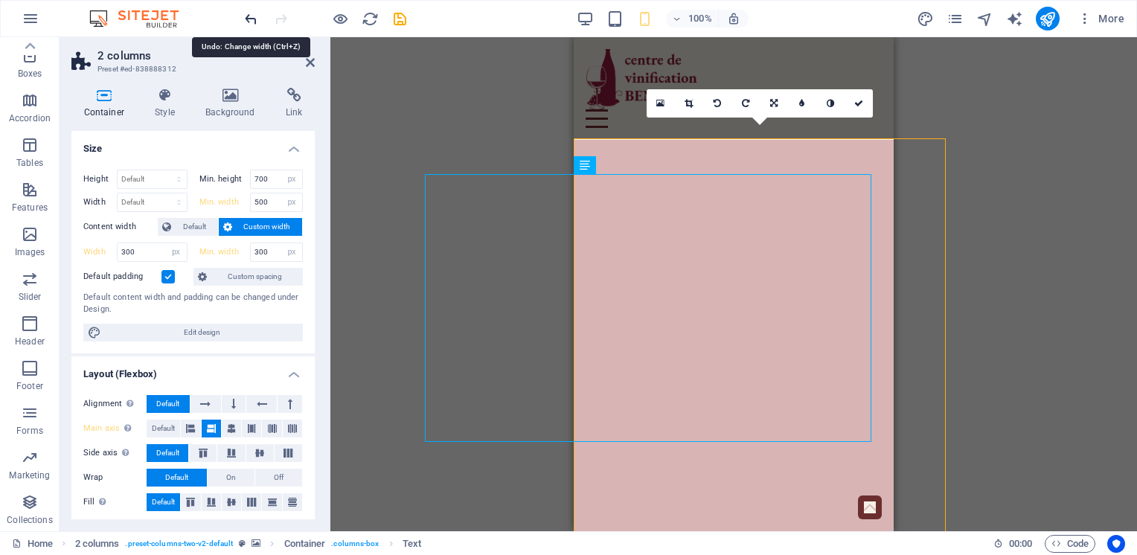
click at [249, 20] on icon "undo" at bounding box center [251, 18] width 17 height 17
type input "532"
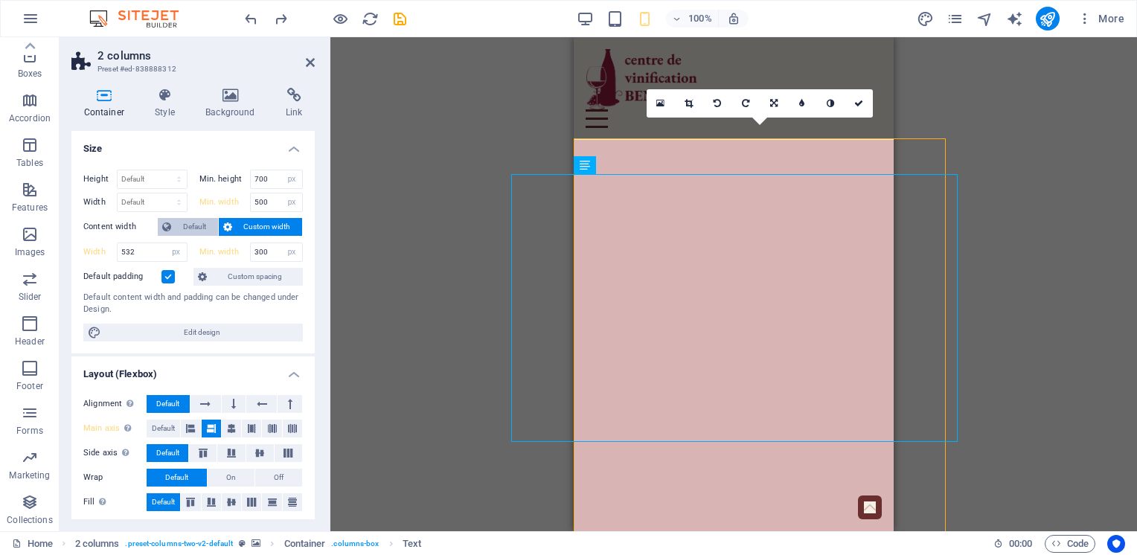
click at [193, 220] on span "Default" at bounding box center [195, 227] width 38 height 18
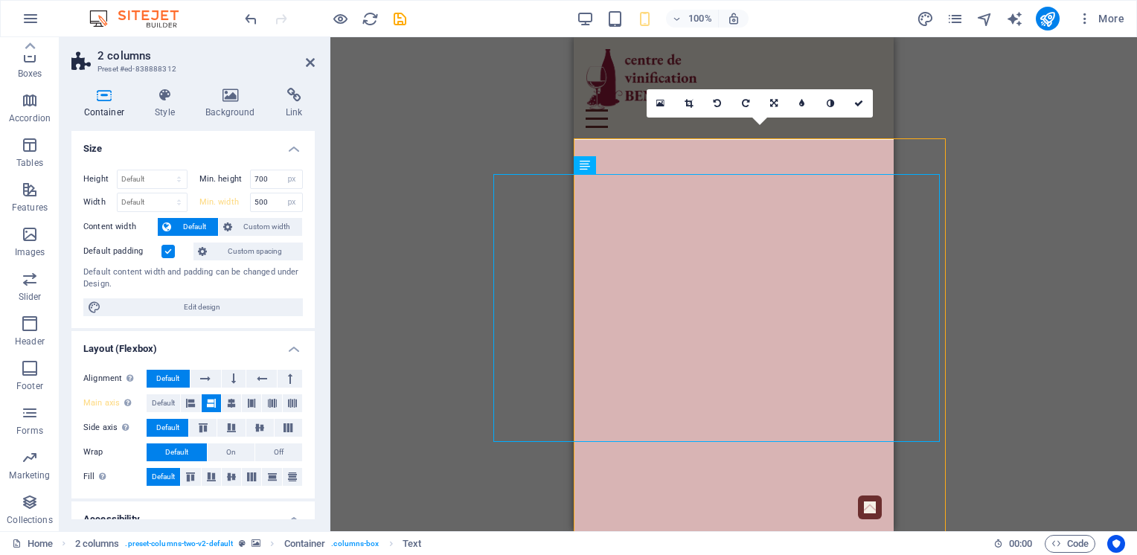
click at [170, 252] on label at bounding box center [168, 251] width 13 height 13
click at [0, 0] on input "Default padding" at bounding box center [0, 0] width 0 height 0
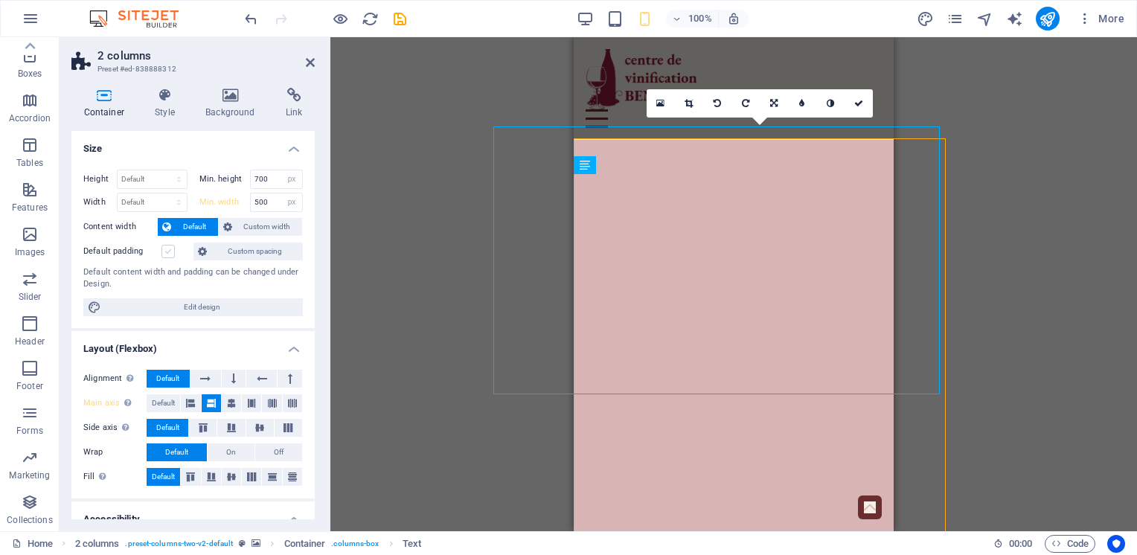
click at [170, 252] on label at bounding box center [168, 251] width 13 height 13
click at [0, 0] on input "Default padding" at bounding box center [0, 0] width 0 height 0
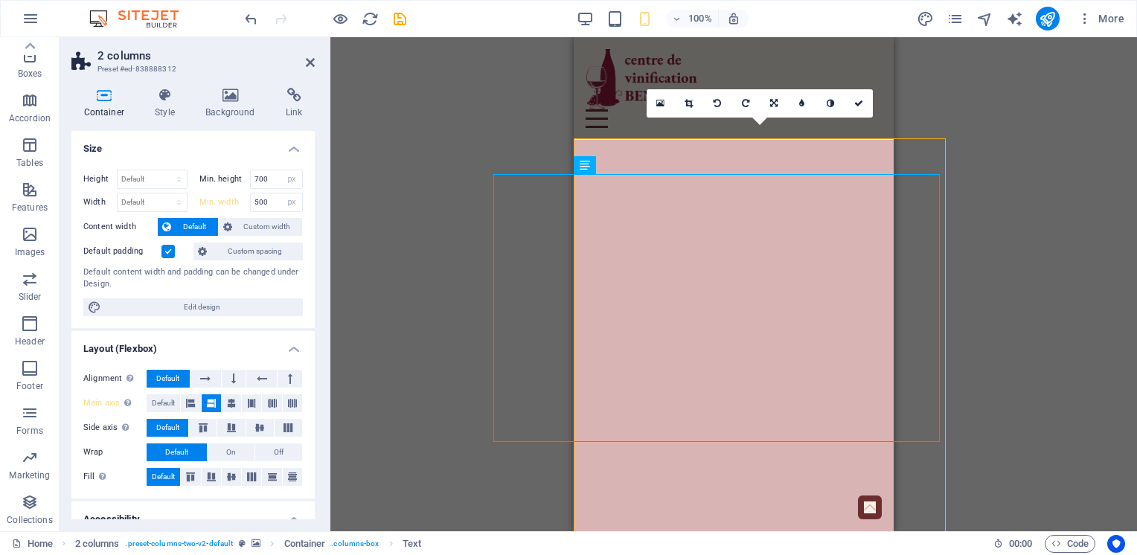
click at [170, 252] on label at bounding box center [168, 251] width 13 height 13
click at [0, 0] on input "Default padding" at bounding box center [0, 0] width 0 height 0
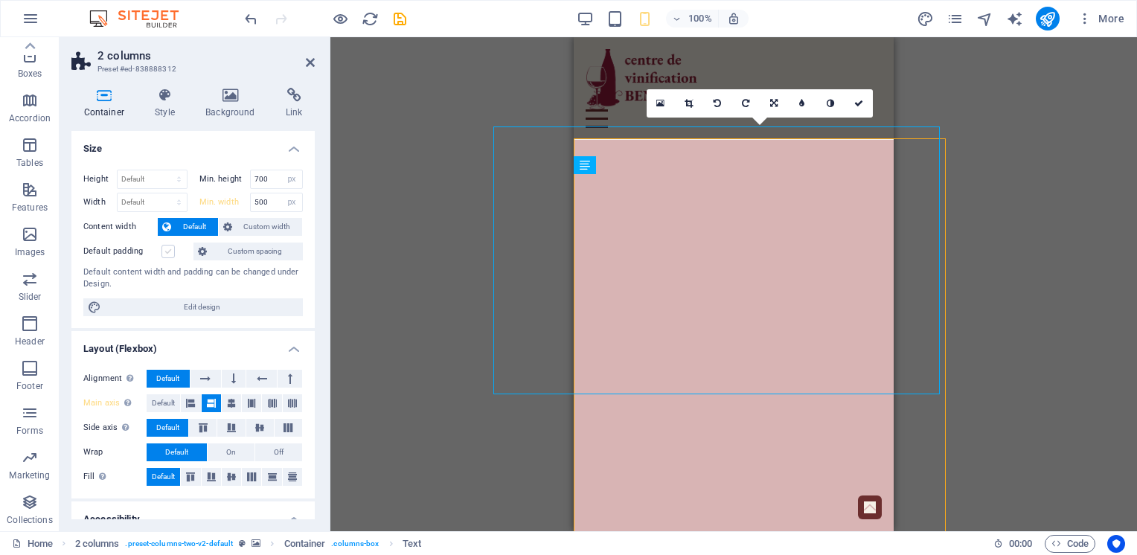
click at [170, 252] on label at bounding box center [168, 251] width 13 height 13
click at [0, 0] on input "Default padding" at bounding box center [0, 0] width 0 height 0
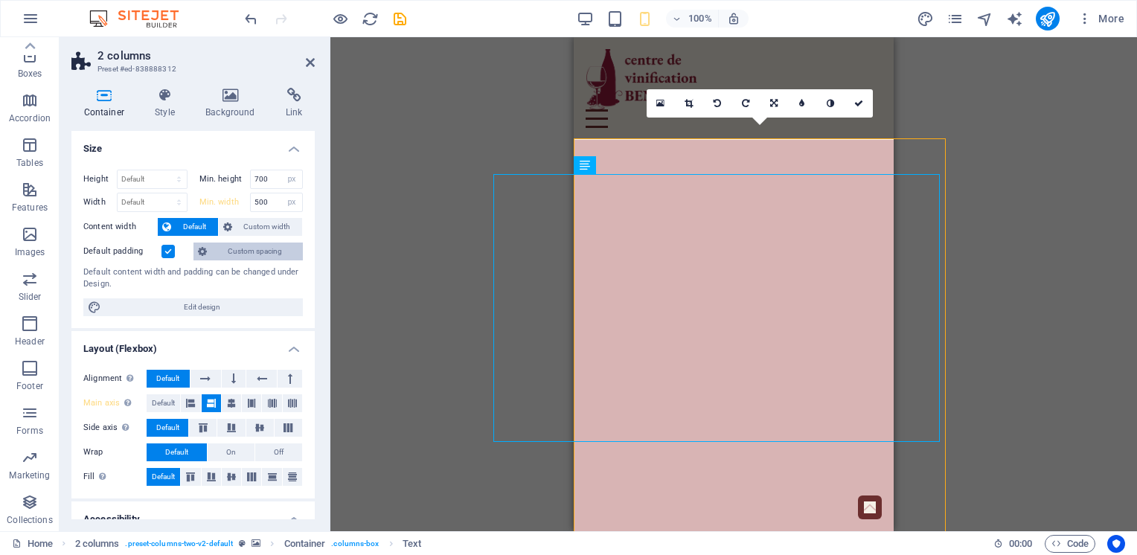
click at [235, 255] on span "Custom spacing" at bounding box center [254, 252] width 87 height 18
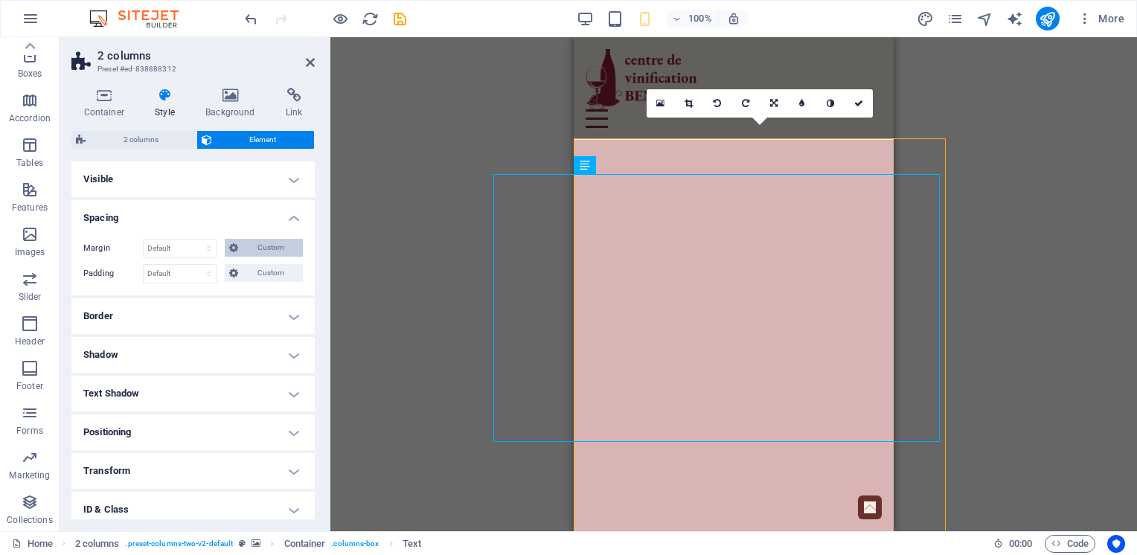
click at [265, 249] on span "Custom" at bounding box center [271, 248] width 56 height 18
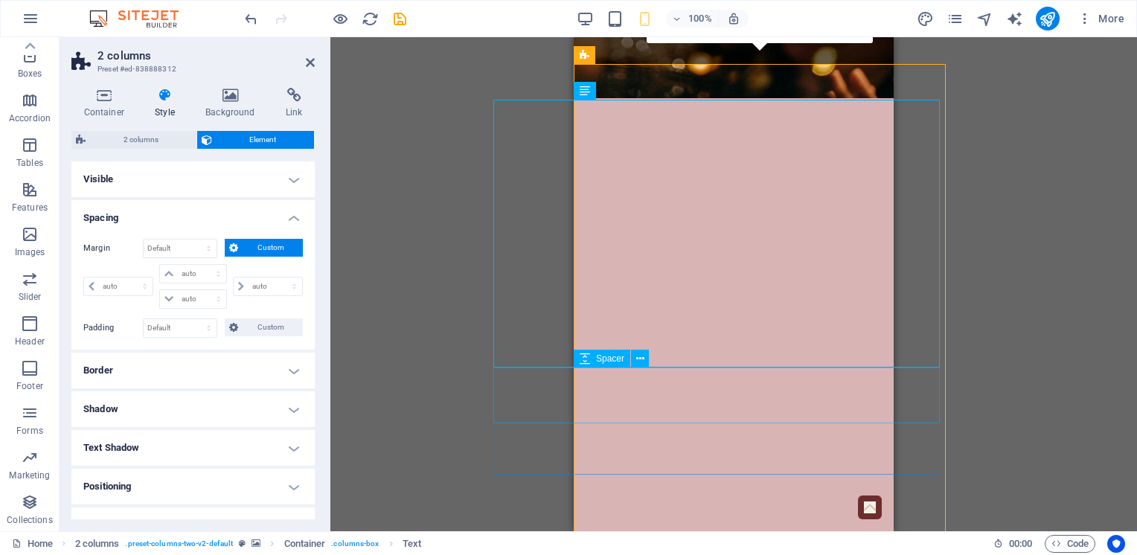
scroll to position [595, 0]
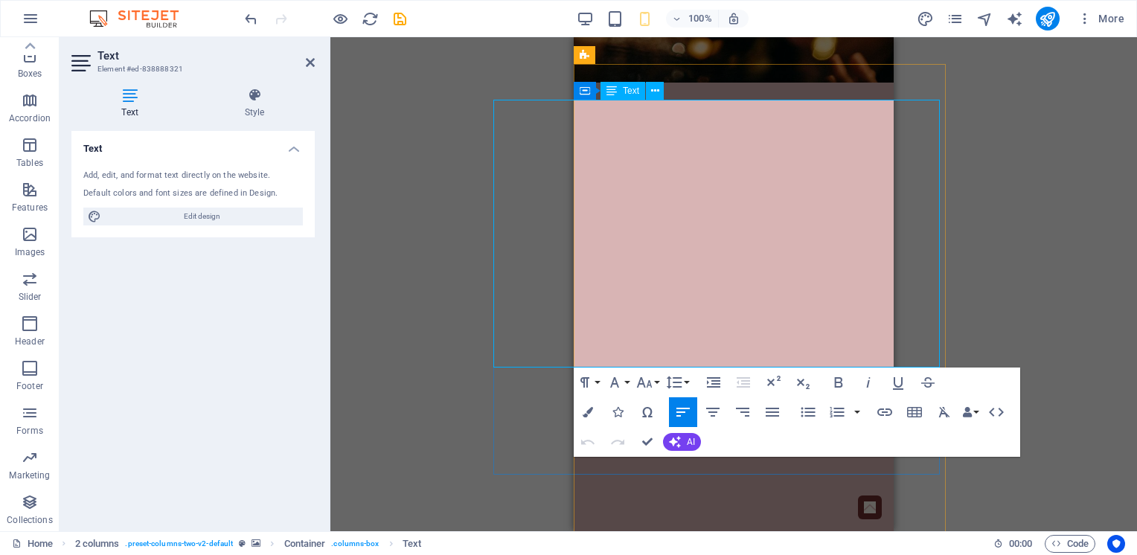
click at [202, 275] on div "Text Add, edit, and format text directly on the website. Default colors and fon…" at bounding box center [192, 325] width 243 height 389
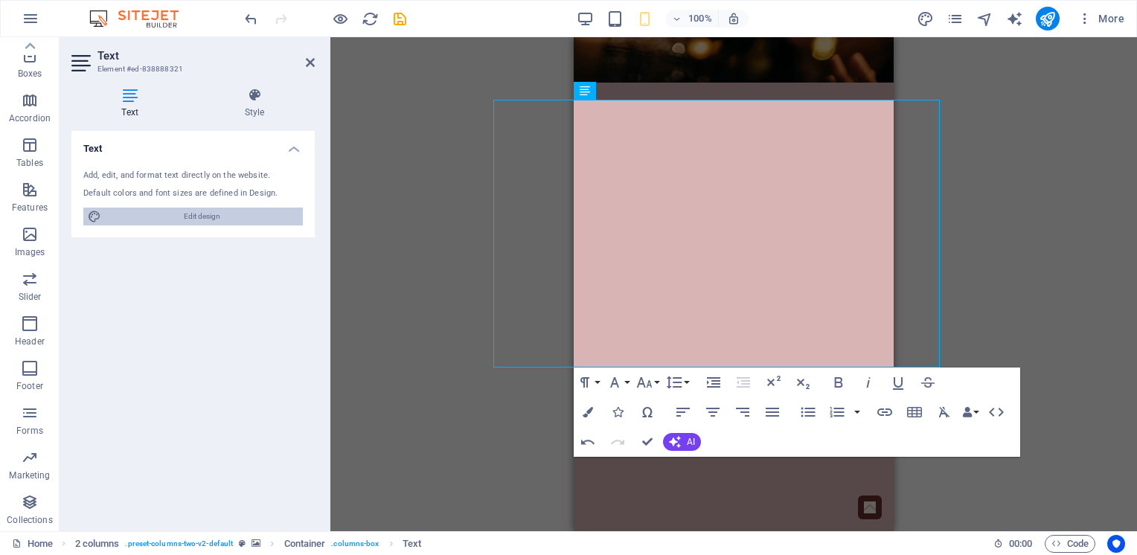
click at [187, 208] on span "Edit design" at bounding box center [202, 217] width 193 height 18
select select "px"
select select "500"
select select "px"
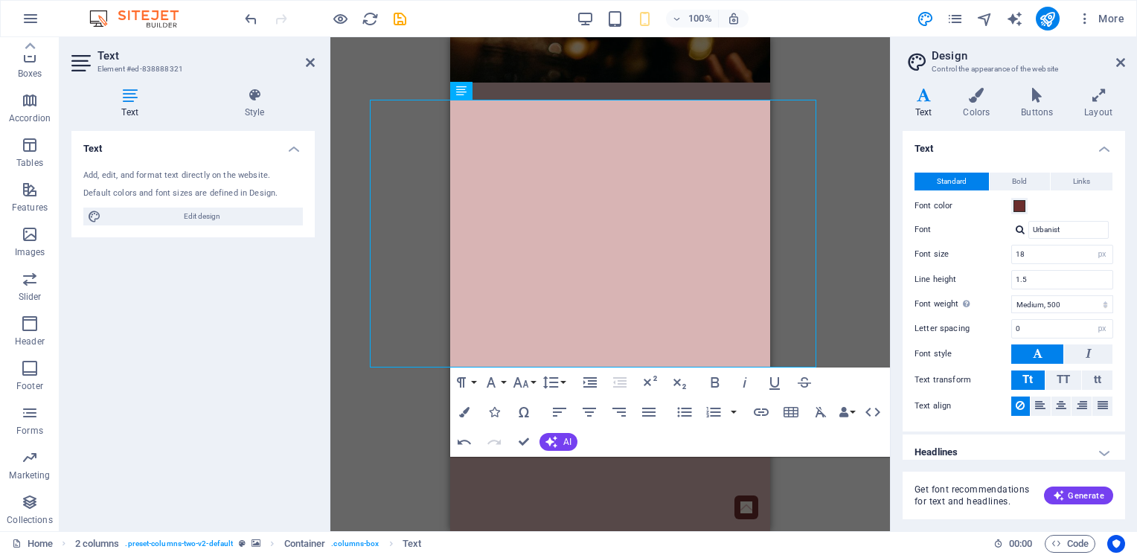
click at [234, 322] on div "Text Add, edit, and format text directly on the website. Default colors and fon…" at bounding box center [192, 325] width 243 height 389
click at [843, 130] on div "Container H3 Container Container Boxes Container Container Spacer Container Tex…" at bounding box center [610, 284] width 560 height 494
click at [846, 90] on div "Container H3 Container Container Boxes Container Container Spacer Container Tex…" at bounding box center [610, 284] width 560 height 494
click at [848, 189] on div "Container H3 Container Container Boxes Container Container Spacer Container Tex…" at bounding box center [610, 284] width 560 height 494
click at [363, 436] on div "Container H3 Container Container Boxes Container Container Spacer Container Tex…" at bounding box center [610, 284] width 560 height 494
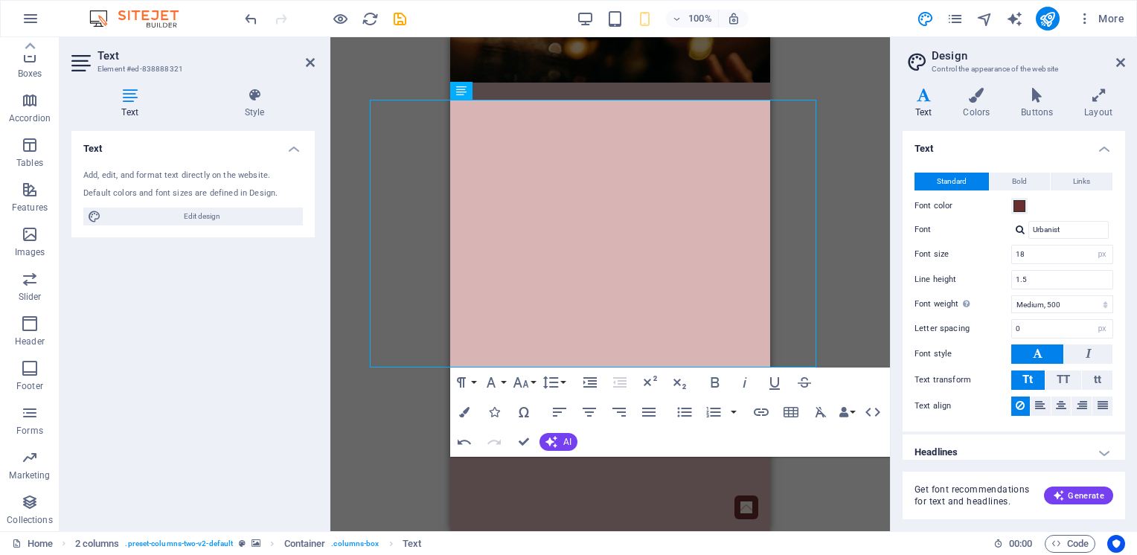
click at [363, 436] on div "Container H3 Container Container Boxes Container Container Spacer Container Tex…" at bounding box center [610, 284] width 560 height 494
click at [851, 76] on div "Container H3 Container Container Boxes Container Container Spacer Container Tex…" at bounding box center [610, 284] width 560 height 494
click at [243, 19] on icon "undo" at bounding box center [251, 18] width 17 height 17
click at [833, 80] on div "Container H3 Container Container Boxes Container Container Spacer Container Tex…" at bounding box center [610, 284] width 560 height 494
click at [869, 314] on div "Container H3 Container Container Boxes Container Container Spacer Container Tex…" at bounding box center [610, 284] width 560 height 494
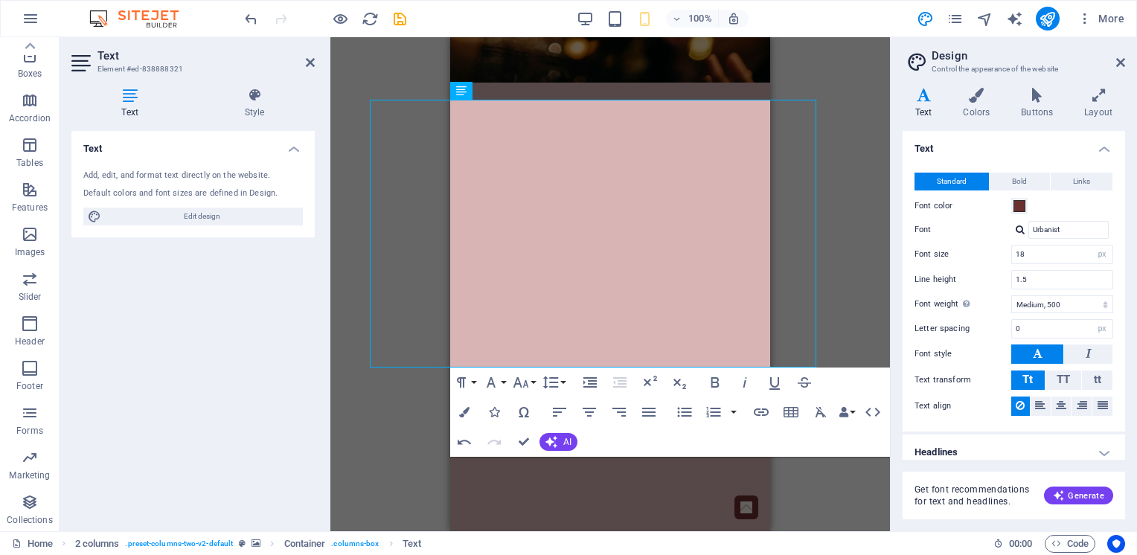
click at [869, 314] on div "Container H3 Container Container Boxes Container Container Spacer Container Tex…" at bounding box center [610, 284] width 560 height 494
click at [851, 314] on div "Container H3 Container Container Boxes Container Container Spacer Container Tex…" at bounding box center [610, 284] width 560 height 494
click at [501, 90] on span "Container" at bounding box center [492, 90] width 39 height 9
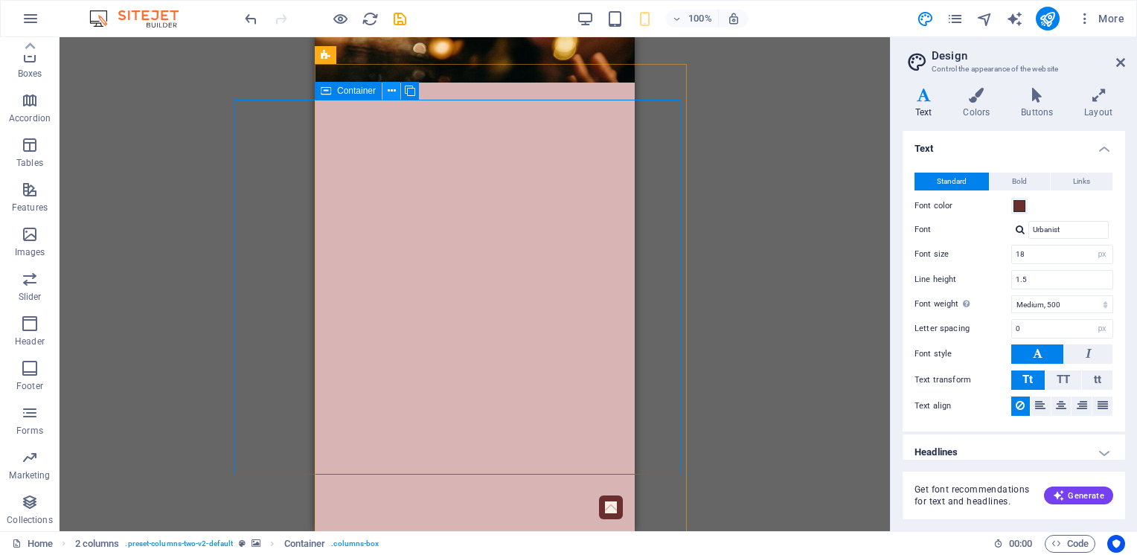
click at [393, 89] on icon at bounding box center [392, 91] width 8 height 16
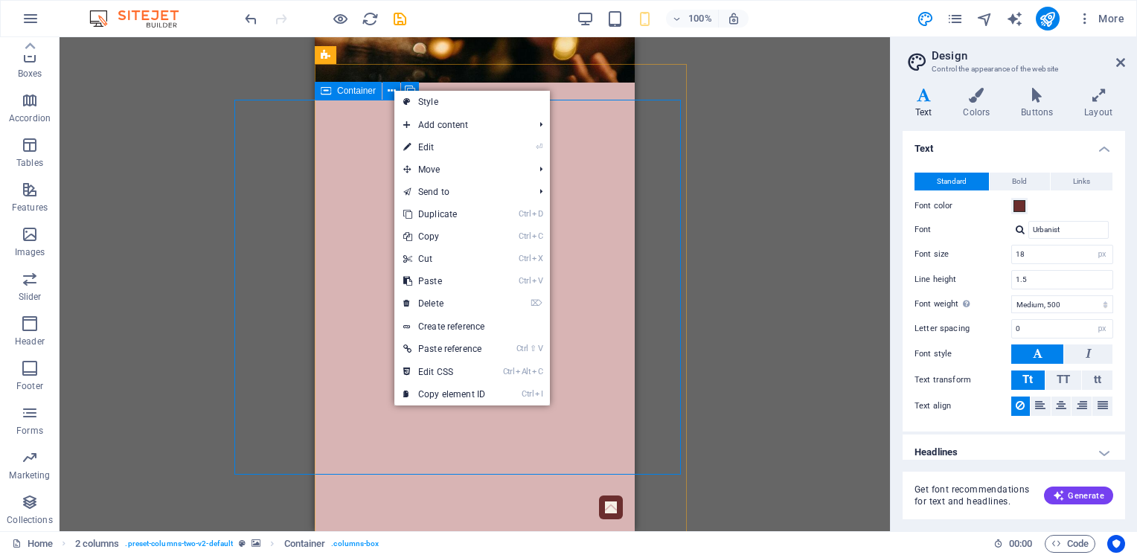
click at [349, 94] on span "Container" at bounding box center [356, 90] width 39 height 9
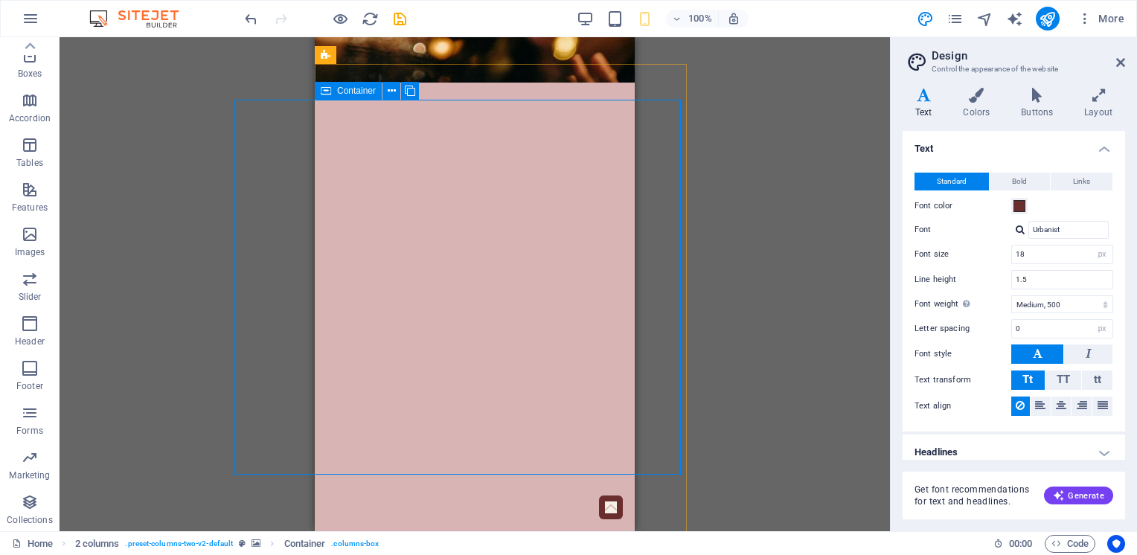
click at [350, 94] on span "Container" at bounding box center [356, 90] width 39 height 9
select select "px"
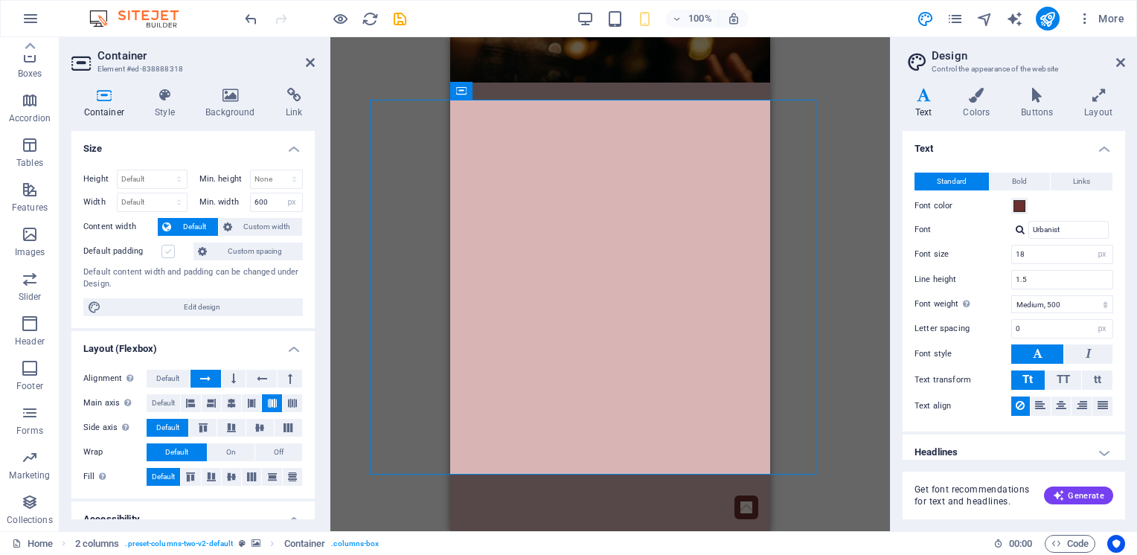
click at [173, 252] on label at bounding box center [168, 251] width 13 height 13
click at [0, 0] on input "Default padding" at bounding box center [0, 0] width 0 height 0
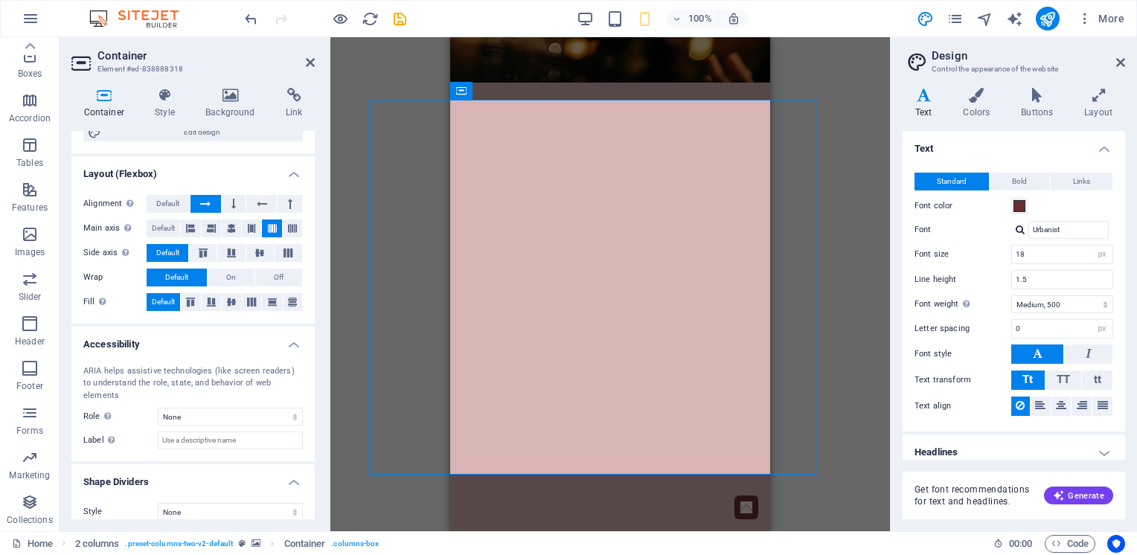
scroll to position [0, 0]
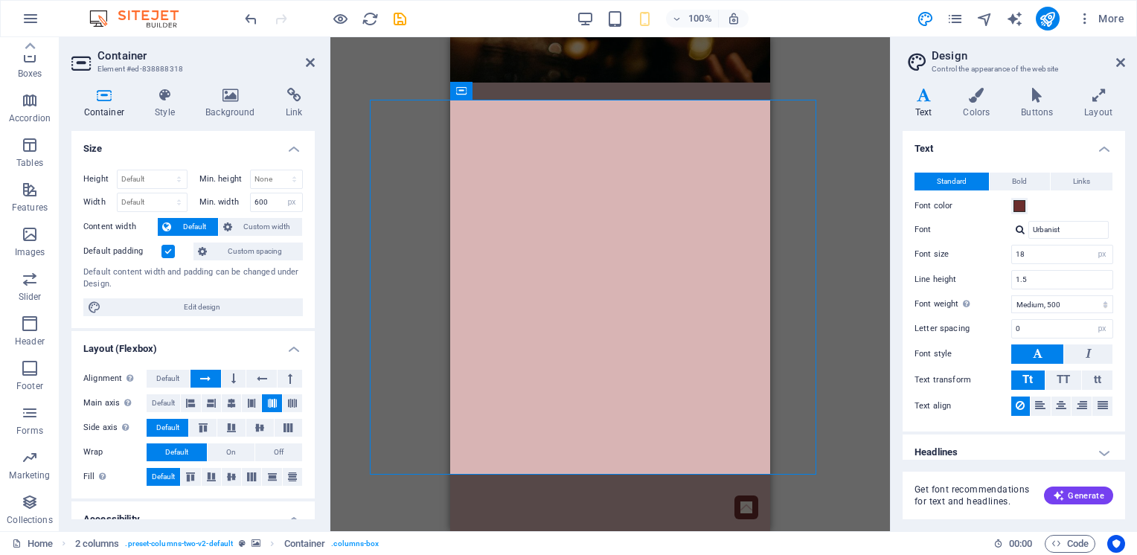
click at [106, 103] on h4 "Container" at bounding box center [106, 103] width 71 height 31
click at [170, 108] on h4 "Style" at bounding box center [168, 103] width 51 height 31
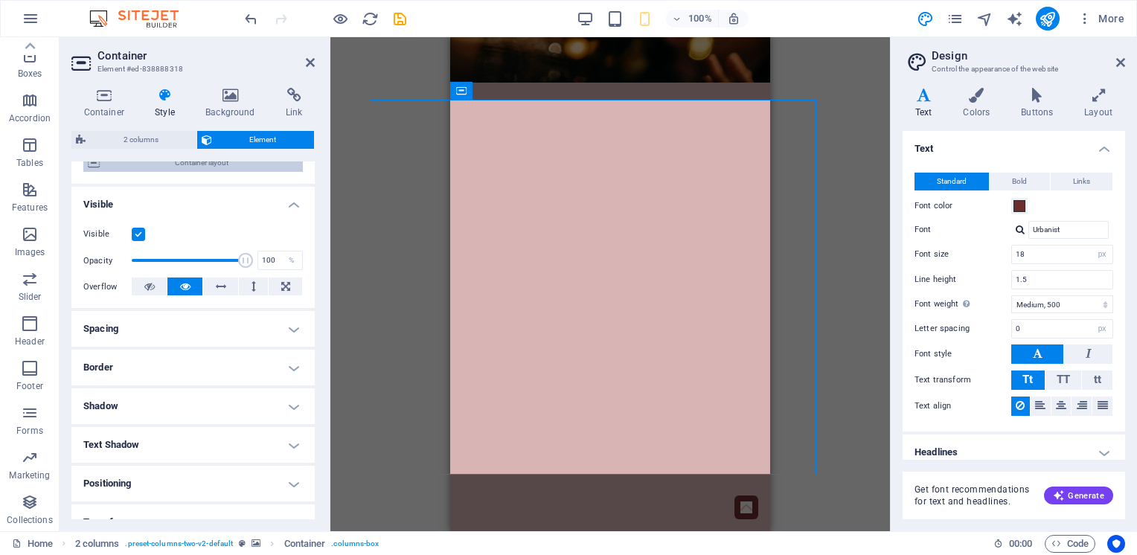
scroll to position [149, 0]
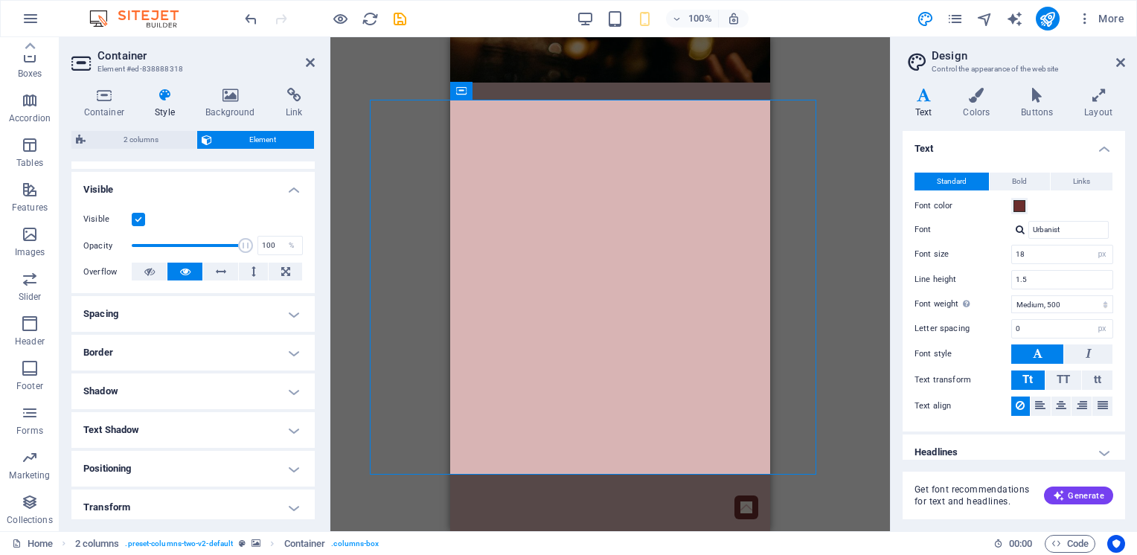
click at [291, 316] on h4 "Spacing" at bounding box center [192, 314] width 243 height 36
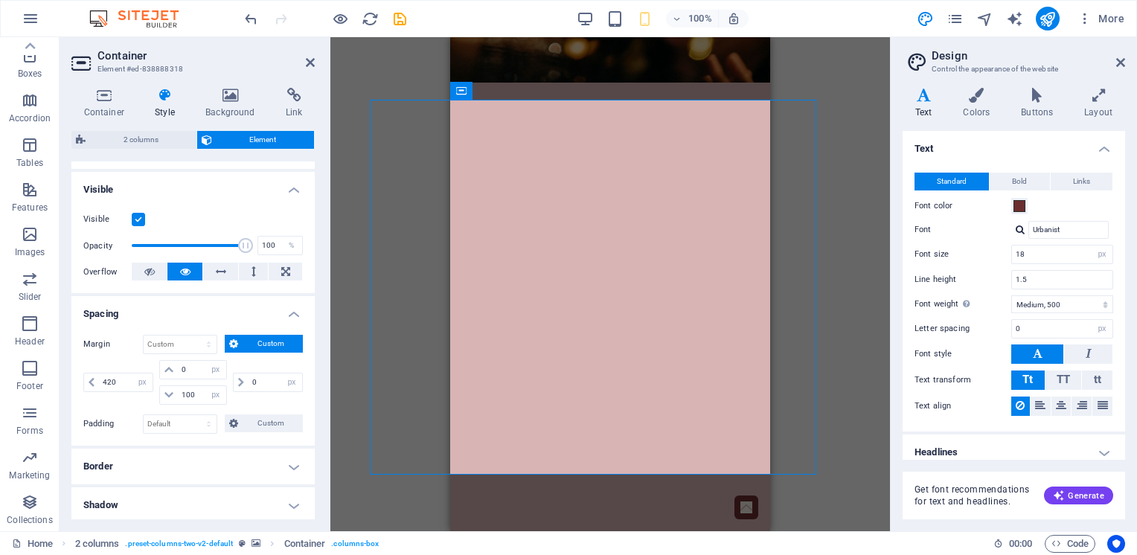
click at [254, 140] on span "Element" at bounding box center [264, 140] width 94 height 18
drag, startPoint x: 197, startPoint y: 392, endPoint x: 179, endPoint y: 392, distance: 18.6
click at [179, 392] on input "100" at bounding box center [202, 395] width 48 height 18
click at [240, 314] on h4 "Spacing" at bounding box center [192, 309] width 243 height 27
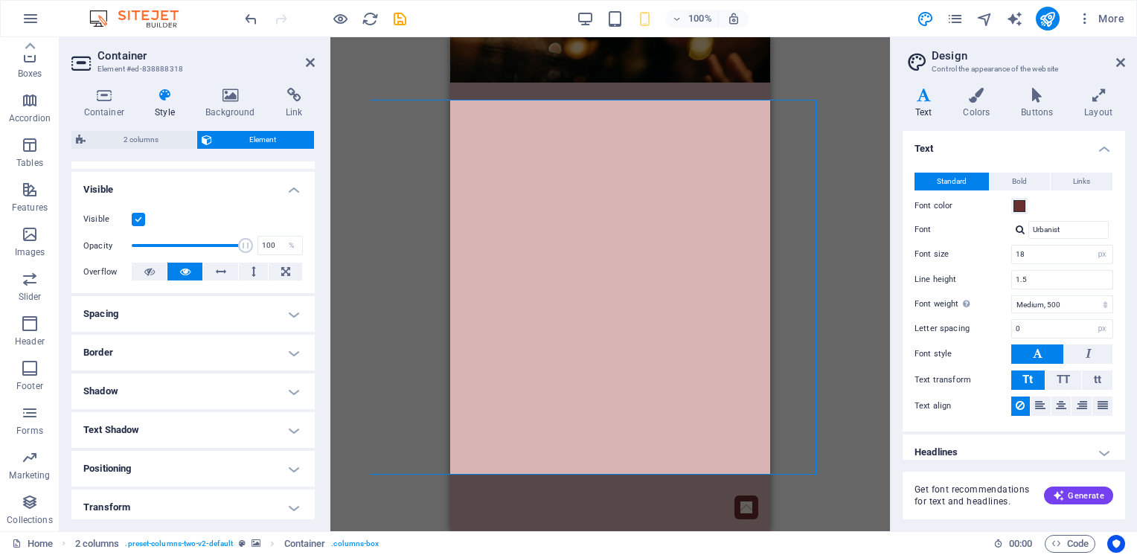
click at [285, 317] on h4 "Spacing" at bounding box center [192, 314] width 243 height 36
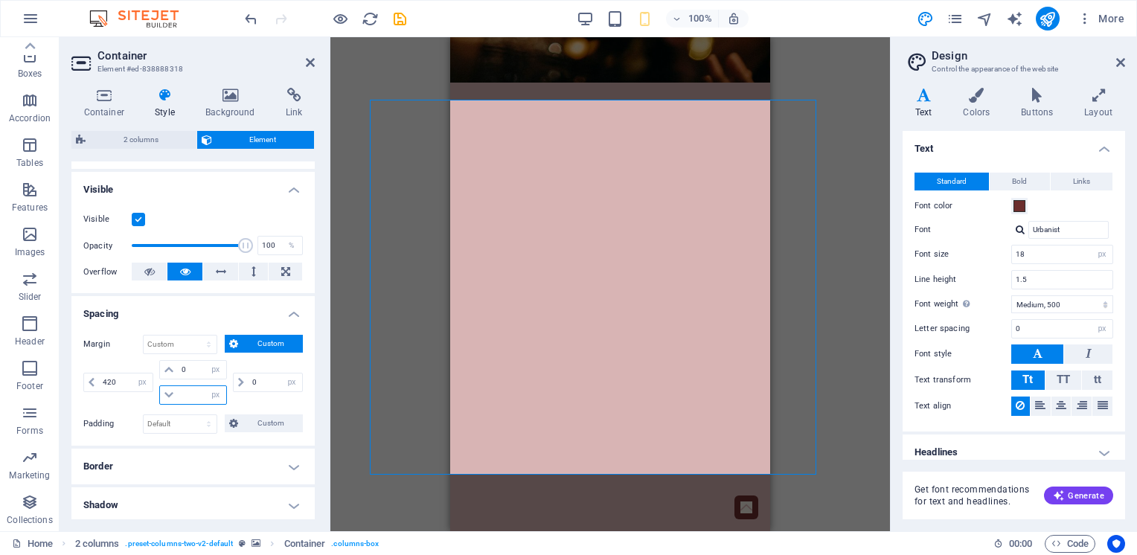
click at [196, 397] on input "number" at bounding box center [202, 395] width 48 height 18
type input "100"
drag, startPoint x: 127, startPoint y: 380, endPoint x: 97, endPoint y: 380, distance: 29.8
click at [98, 380] on div "420 auto px % rem vw vh" at bounding box center [118, 382] width 70 height 19
click at [188, 396] on input "100" at bounding box center [202, 395] width 48 height 18
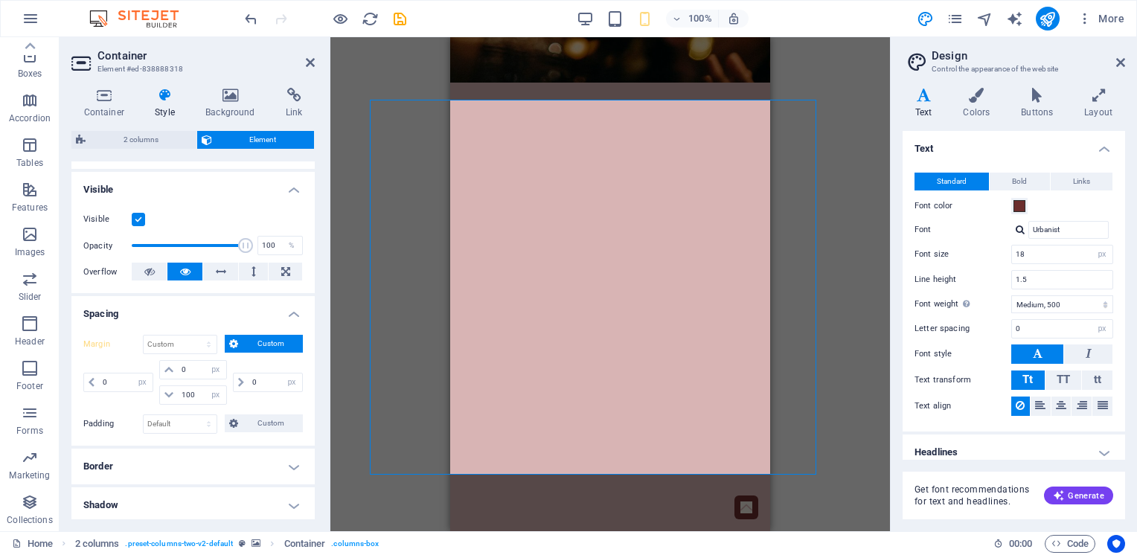
click at [247, 327] on div "Margin Default auto px % rem vw vh Custom Custom 0 auto px % rem vw vh 0 auto p…" at bounding box center [192, 384] width 243 height 123
drag, startPoint x: 124, startPoint y: 381, endPoint x: 85, endPoint y: 381, distance: 38.7
click at [85, 381] on div "0 auto px % rem vw vh" at bounding box center [118, 382] width 70 height 19
type input "420"
click at [139, 275] on button at bounding box center [149, 272] width 35 height 18
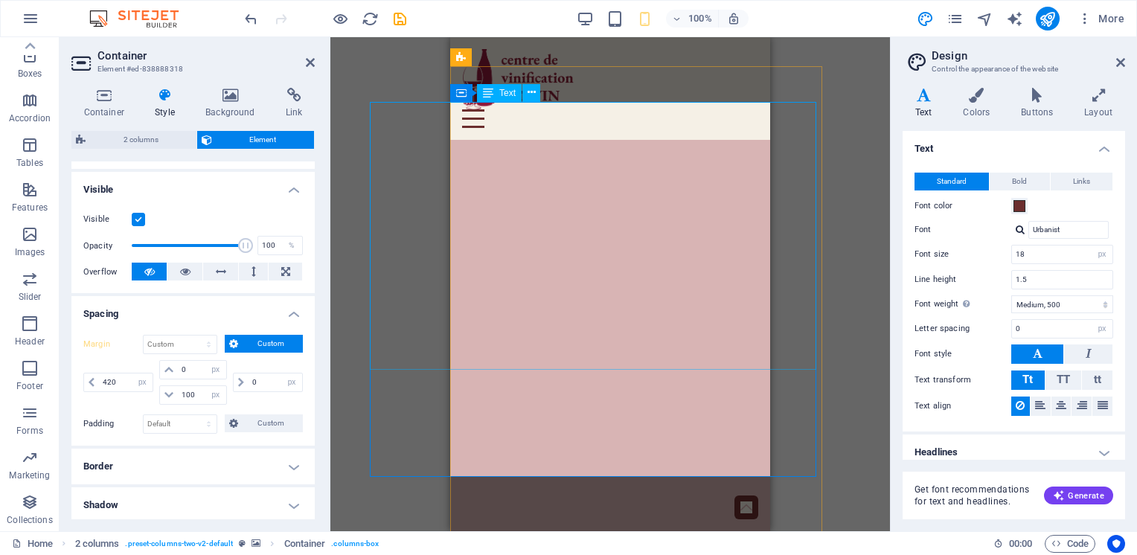
scroll to position [521, 0]
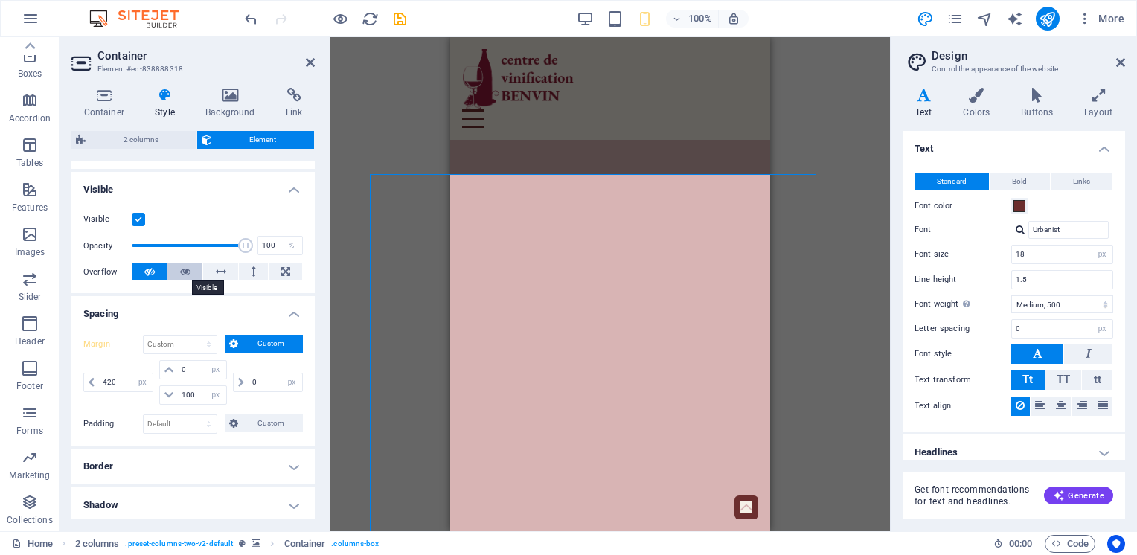
click at [177, 269] on button at bounding box center [184, 272] width 35 height 18
click at [143, 269] on button at bounding box center [149, 272] width 35 height 18
click at [220, 270] on icon at bounding box center [221, 272] width 10 height 18
click at [154, 269] on button at bounding box center [149, 272] width 35 height 18
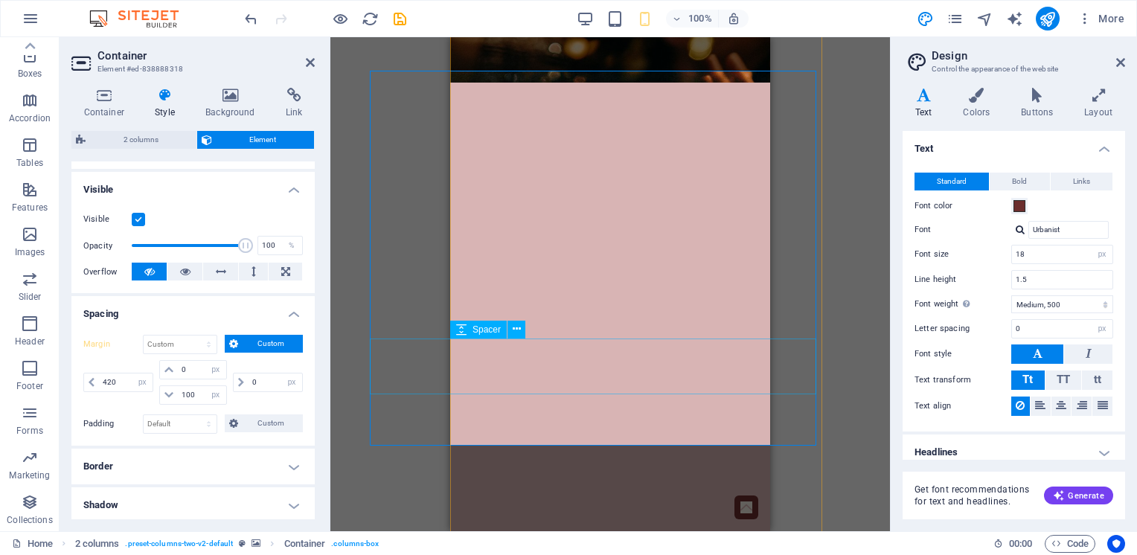
scroll to position [670, 0]
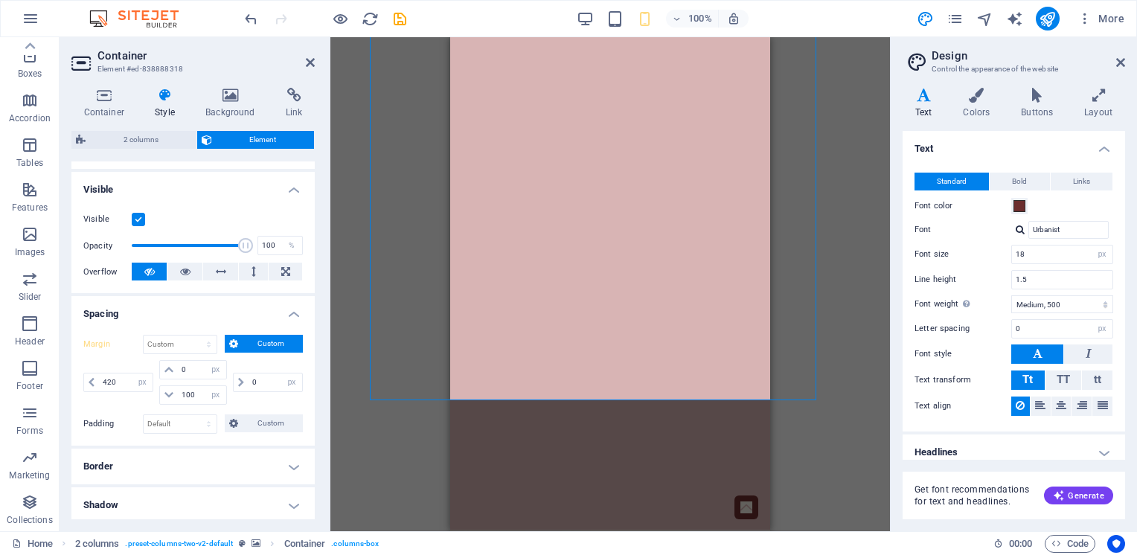
click at [834, 432] on div "Drag here to replace the existing content. Press “Ctrl” if you want to create a…" at bounding box center [610, 284] width 560 height 494
click at [835, 432] on div "Drag here to replace the existing content. Press “Ctrl” if you want to create a…" at bounding box center [610, 284] width 560 height 494
click at [850, 231] on div "Drag here to replace the existing content. Press “Ctrl” if you want to create a…" at bounding box center [610, 284] width 560 height 494
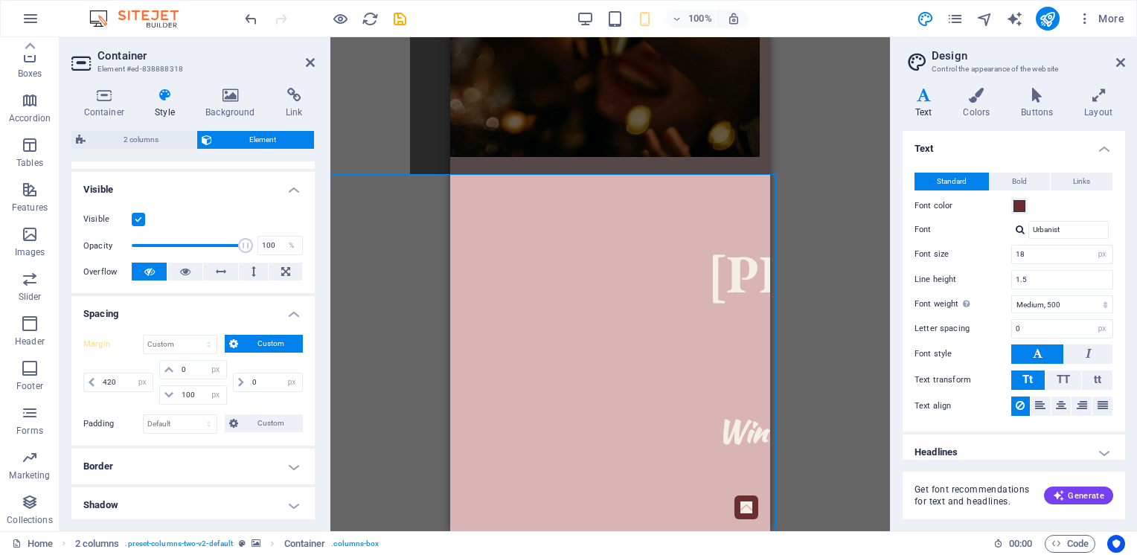
scroll to position [521, 0]
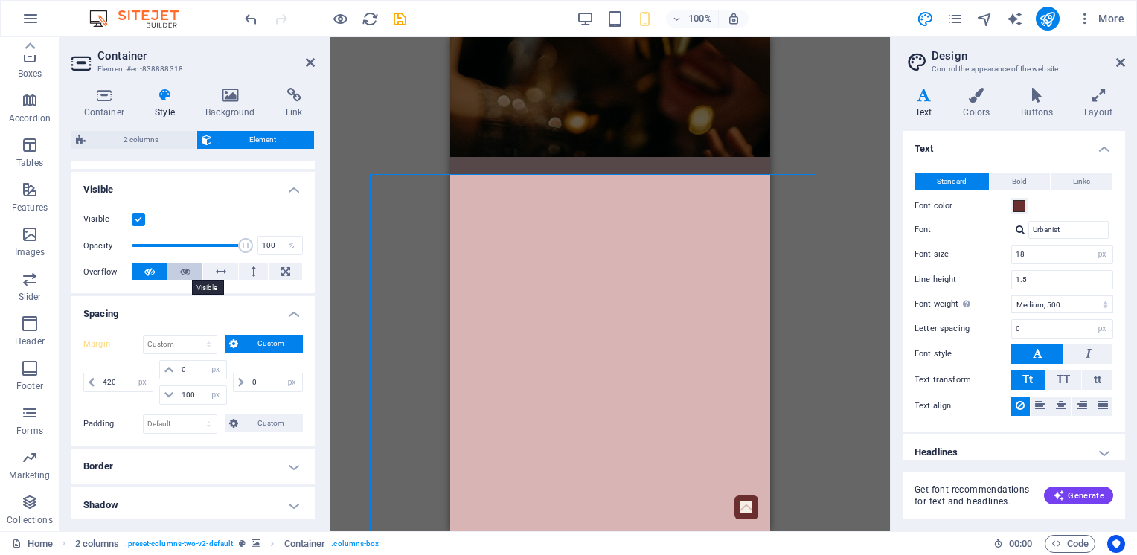
click at [180, 272] on icon at bounding box center [185, 272] width 10 height 18
click at [246, 273] on button at bounding box center [253, 272] width 29 height 18
click at [281, 269] on icon at bounding box center [285, 272] width 9 height 18
click at [152, 269] on icon at bounding box center [149, 272] width 10 height 18
click at [182, 268] on icon at bounding box center [185, 272] width 10 height 18
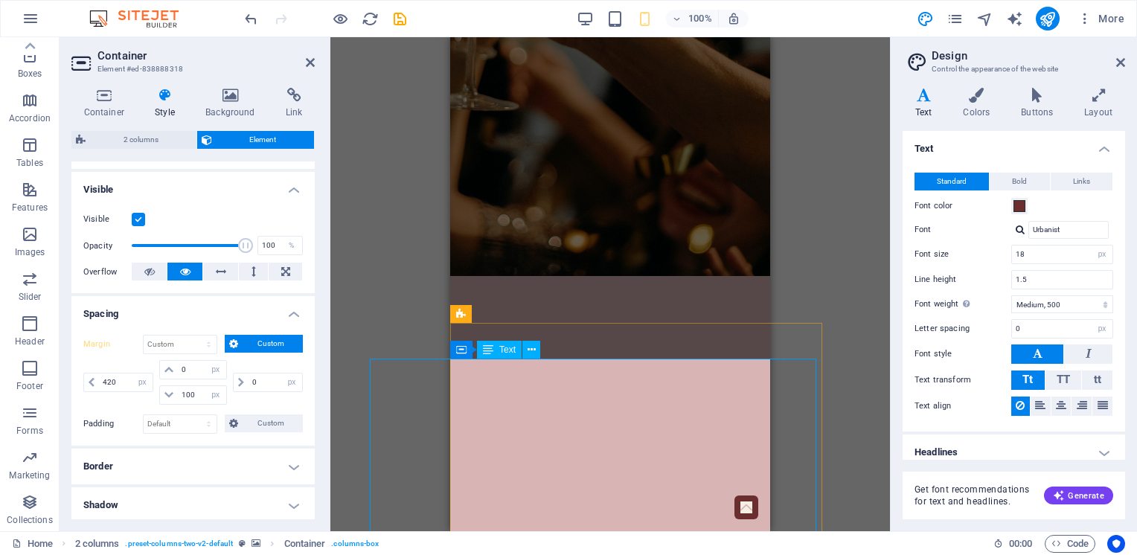
scroll to position [0, 0]
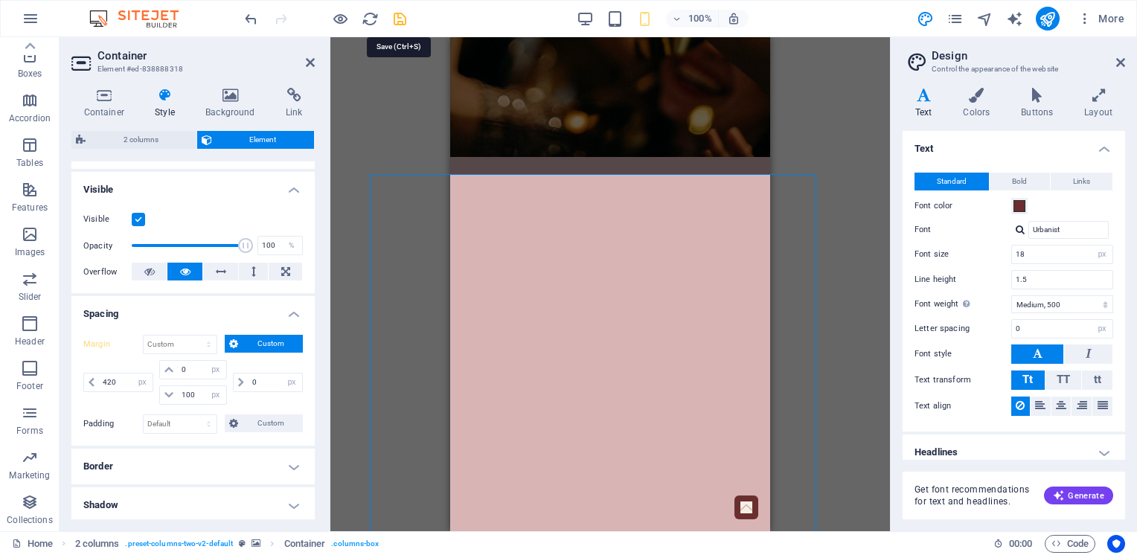
click at [403, 21] on icon "save" at bounding box center [400, 18] width 17 height 17
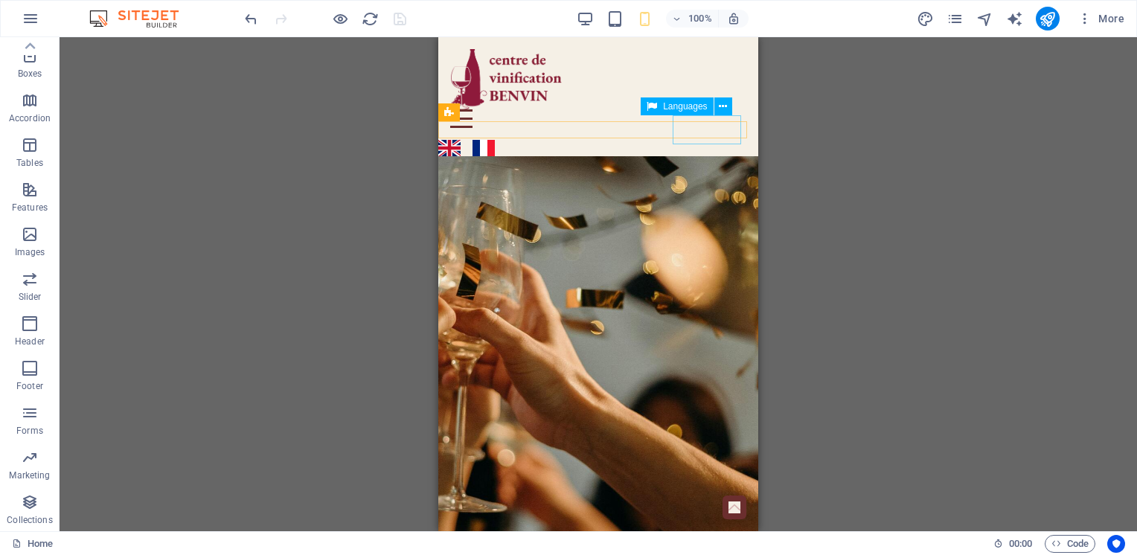
click at [727, 135] on div "English Français" at bounding box center [592, 148] width 320 height 29
click at [720, 134] on div "English Français" at bounding box center [592, 148] width 320 height 29
click at [725, 134] on div "English Français" at bounding box center [592, 148] width 320 height 29
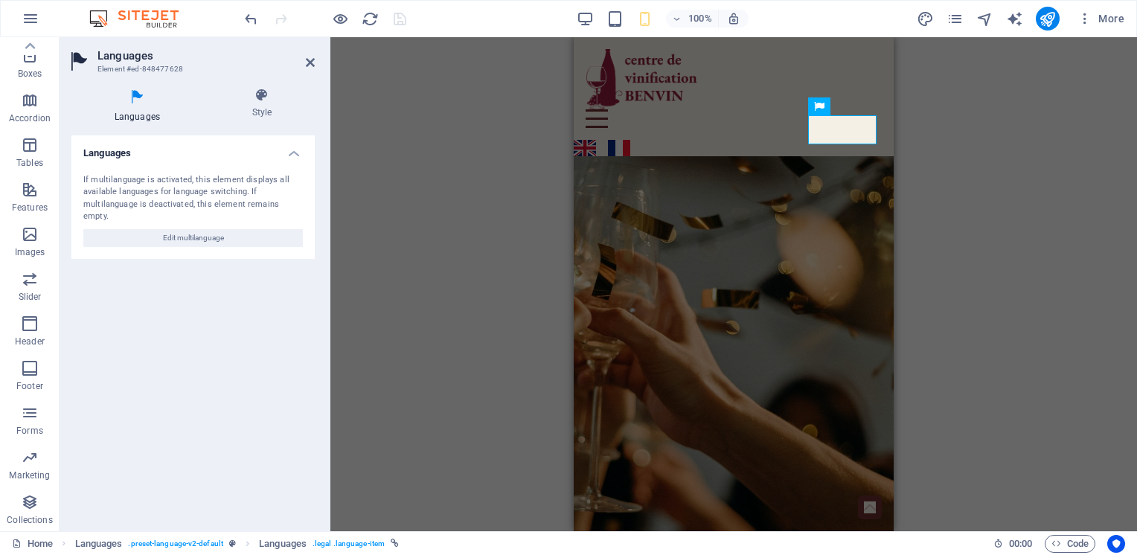
click at [983, 167] on div "Container H3 Container Container Boxes Container Container Spacer Container Tex…" at bounding box center [733, 284] width 807 height 494
click at [472, 166] on div "Container H3 Container Container Boxes Container Container Spacer Container Tex…" at bounding box center [733, 284] width 807 height 494
click at [249, 19] on icon "undo" at bounding box center [251, 18] width 17 height 17
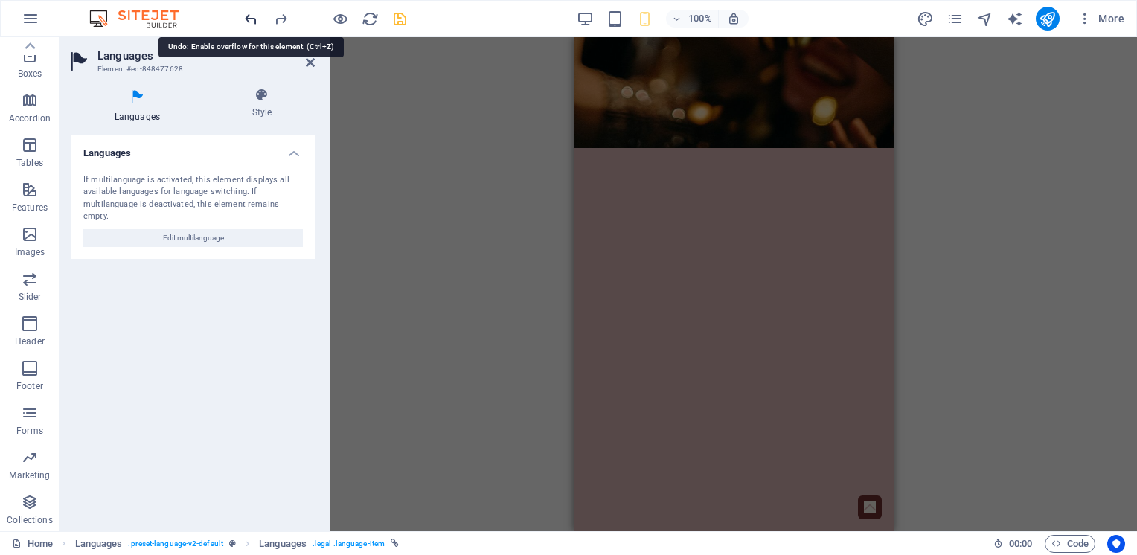
scroll to position [604, 0]
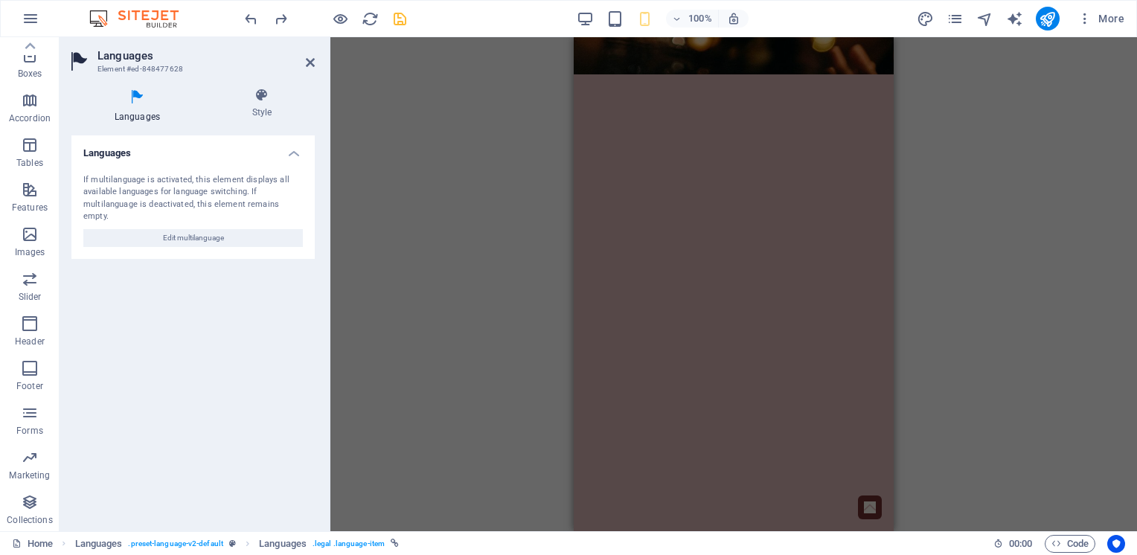
click at [475, 206] on div "Container H3 Container Container Boxes Container Container Spacer Container Tex…" at bounding box center [733, 284] width 807 height 494
click at [420, 61] on div "Container H3 Container Container Boxes Container Container Spacer Container Tex…" at bounding box center [733, 284] width 807 height 494
click at [418, 65] on div "Container H3 Container Container Boxes Container Container Spacer Container Tex…" at bounding box center [733, 284] width 807 height 494
click at [1030, 182] on div "Container H3 Container Container Boxes Container Container Spacer Container Tex…" at bounding box center [733, 284] width 807 height 494
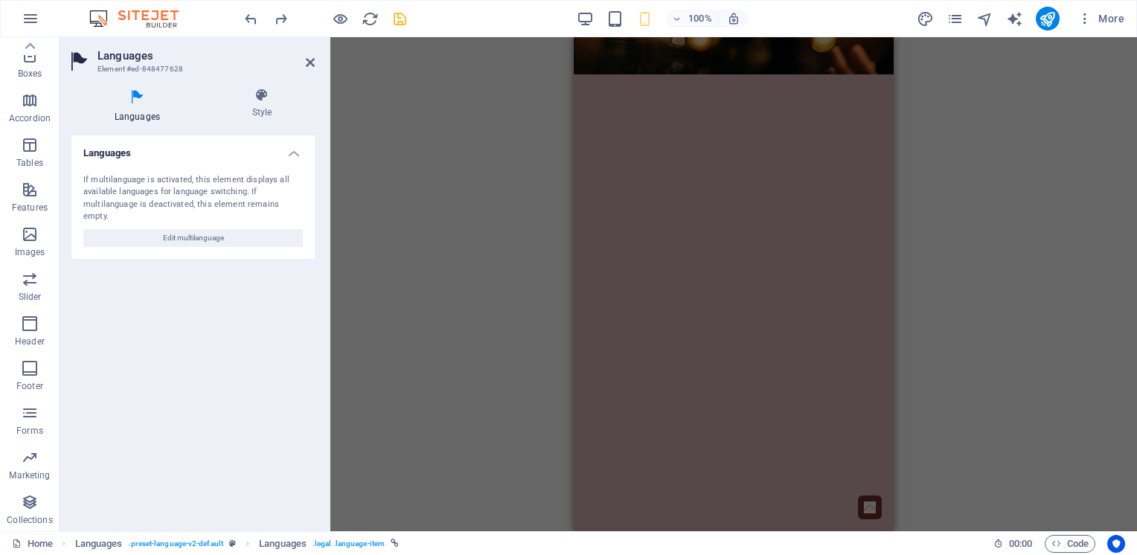
click at [1029, 182] on div "Container H3 Container Container Boxes Container Container Spacer Container Tex…" at bounding box center [733, 284] width 807 height 494
click at [249, 17] on icon "undo" at bounding box center [251, 18] width 17 height 17
click at [279, 21] on icon "redo" at bounding box center [280, 18] width 17 height 17
click at [393, 25] on icon "save" at bounding box center [400, 18] width 17 height 17
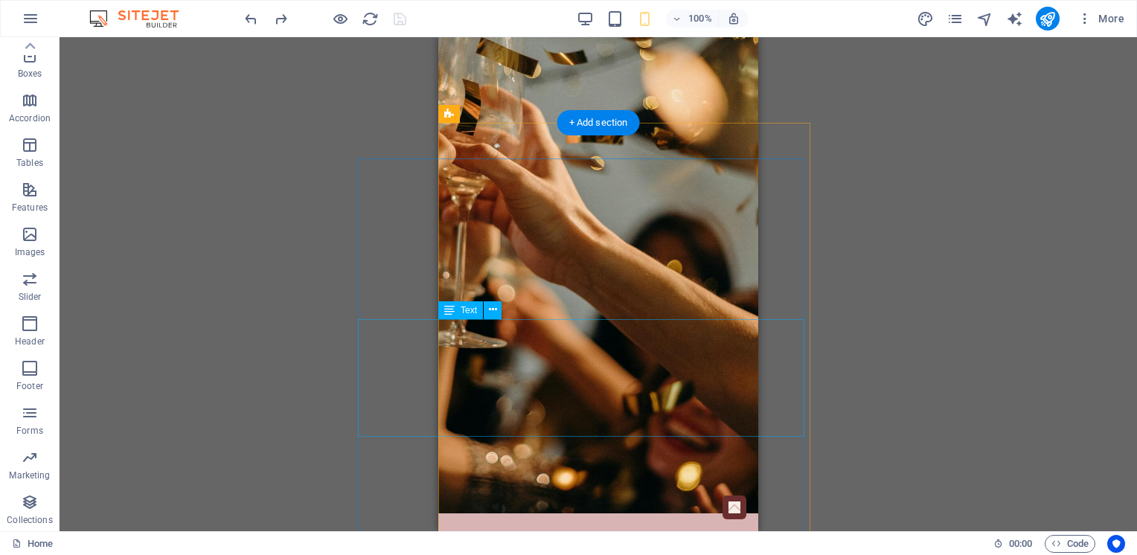
scroll to position [0, 0]
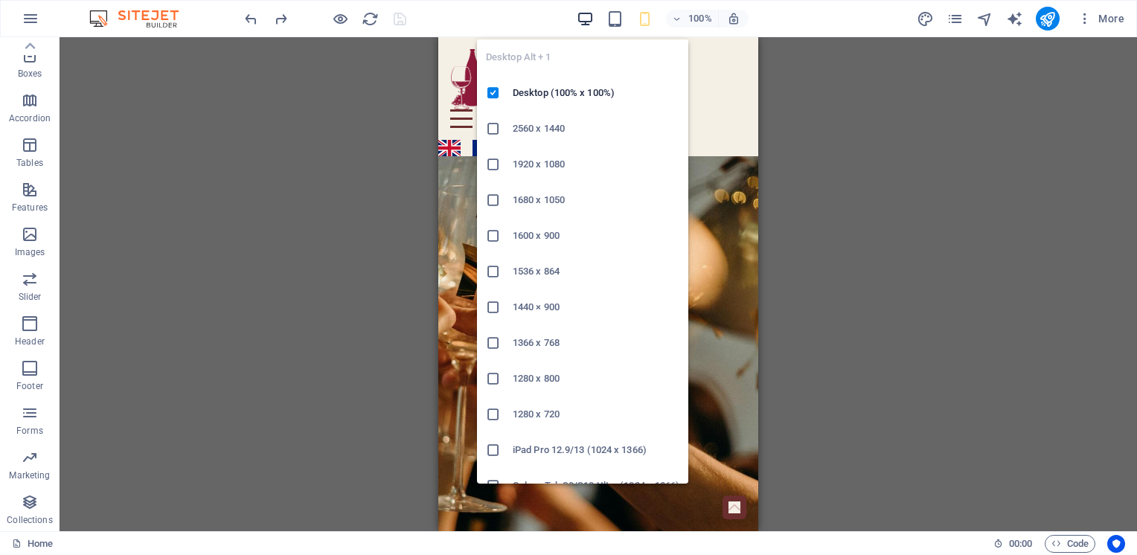
click at [584, 19] on icon "button" at bounding box center [585, 18] width 17 height 17
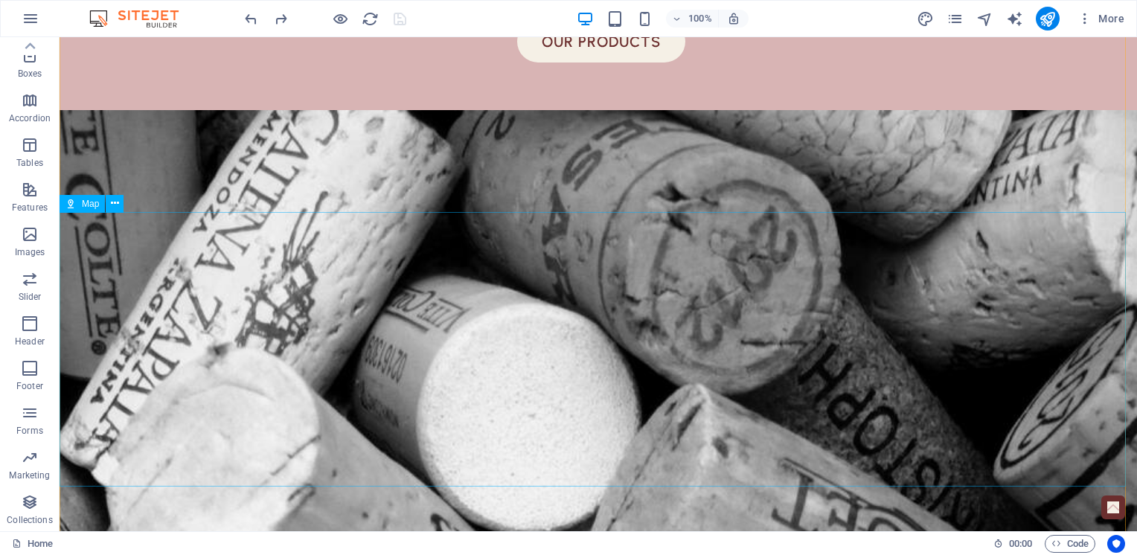
scroll to position [2324, 0]
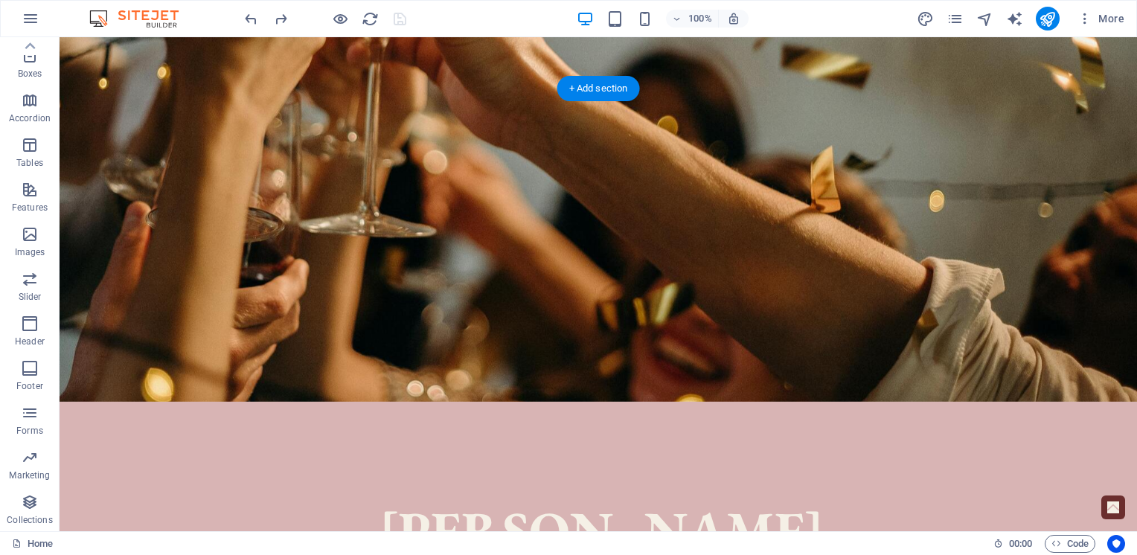
scroll to position [16, 0]
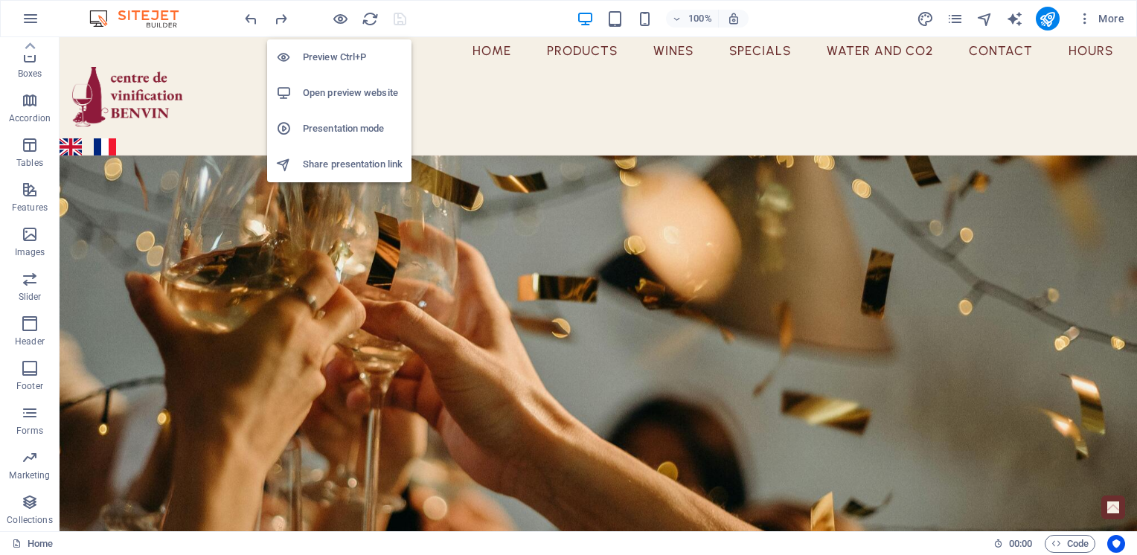
click at [333, 94] on h6 "Open preview website" at bounding box center [353, 93] width 100 height 18
click at [327, 62] on h6 "Preview Ctrl+P" at bounding box center [353, 57] width 100 height 18
